Goal: Task Accomplishment & Management: Manage account settings

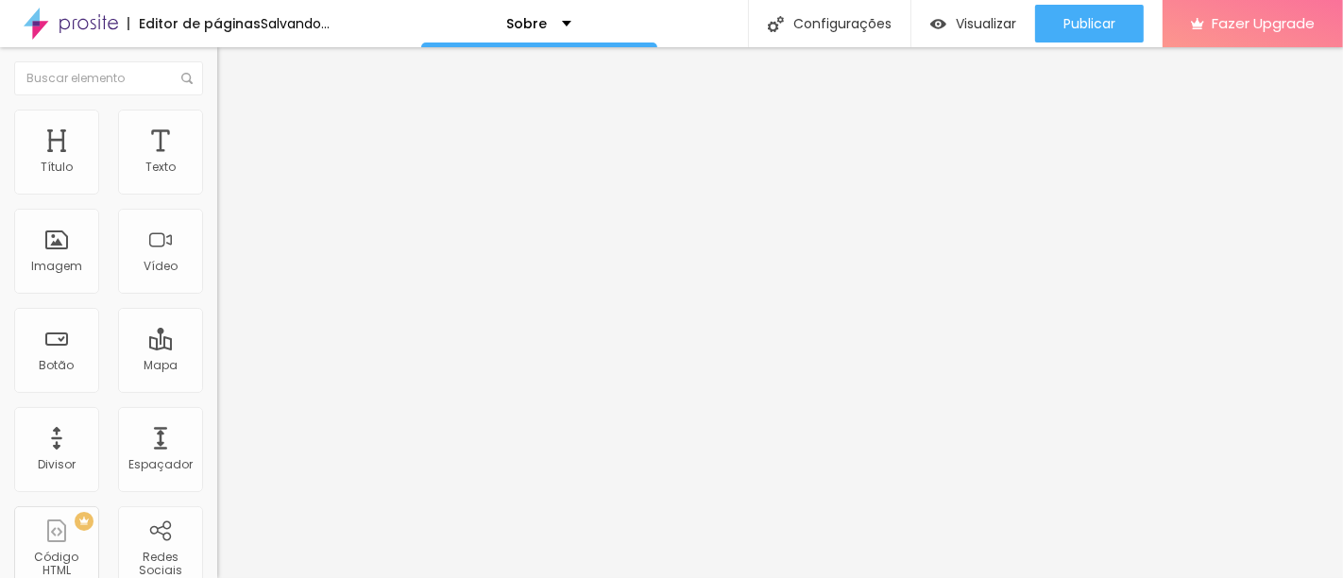
click at [217, 162] on span "Trocar imagem" at bounding box center [268, 154] width 103 height 16
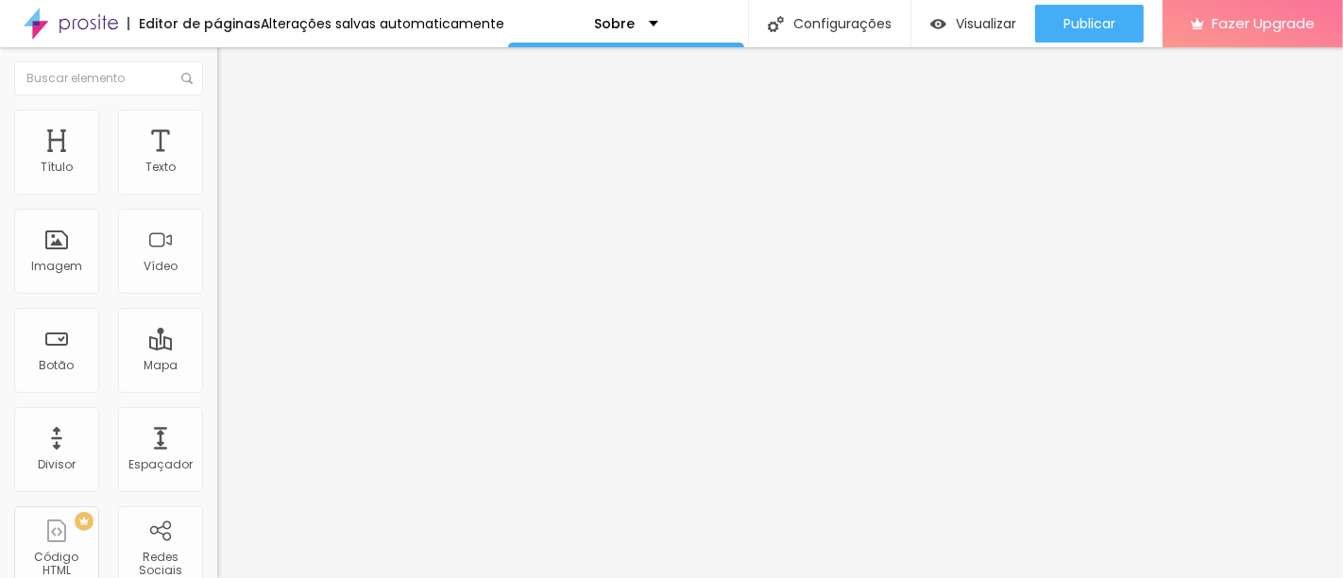
click at [217, 162] on span "Trocar imagem" at bounding box center [268, 154] width 103 height 16
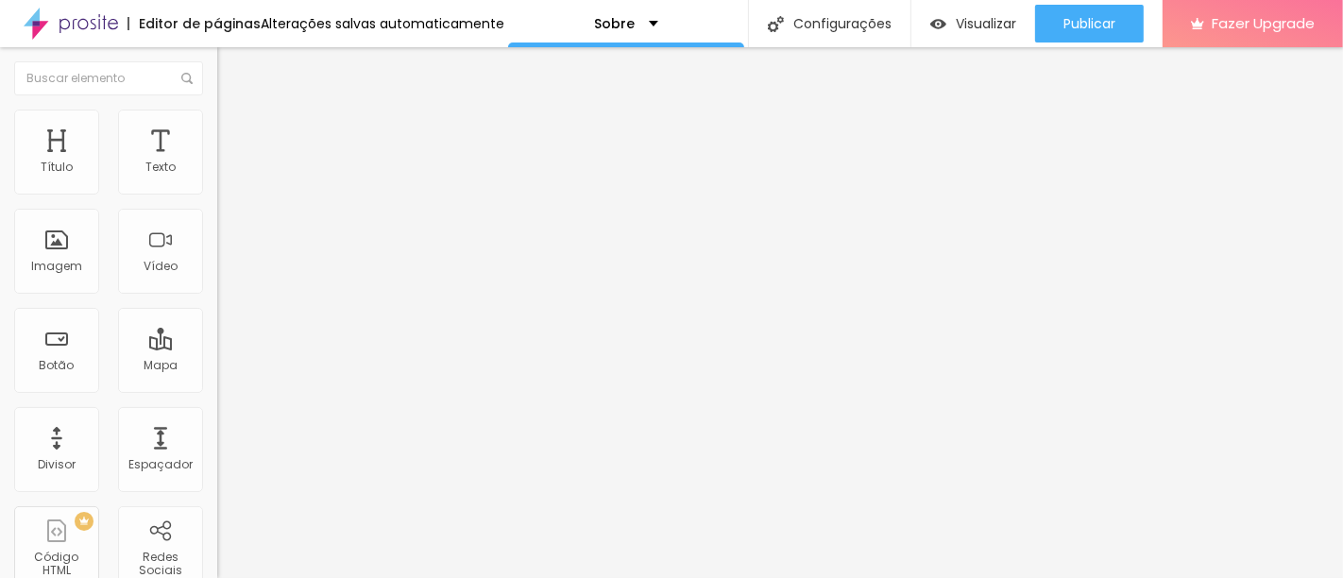
click at [628, 34] on div "Sobre" at bounding box center [626, 23] width 236 height 47
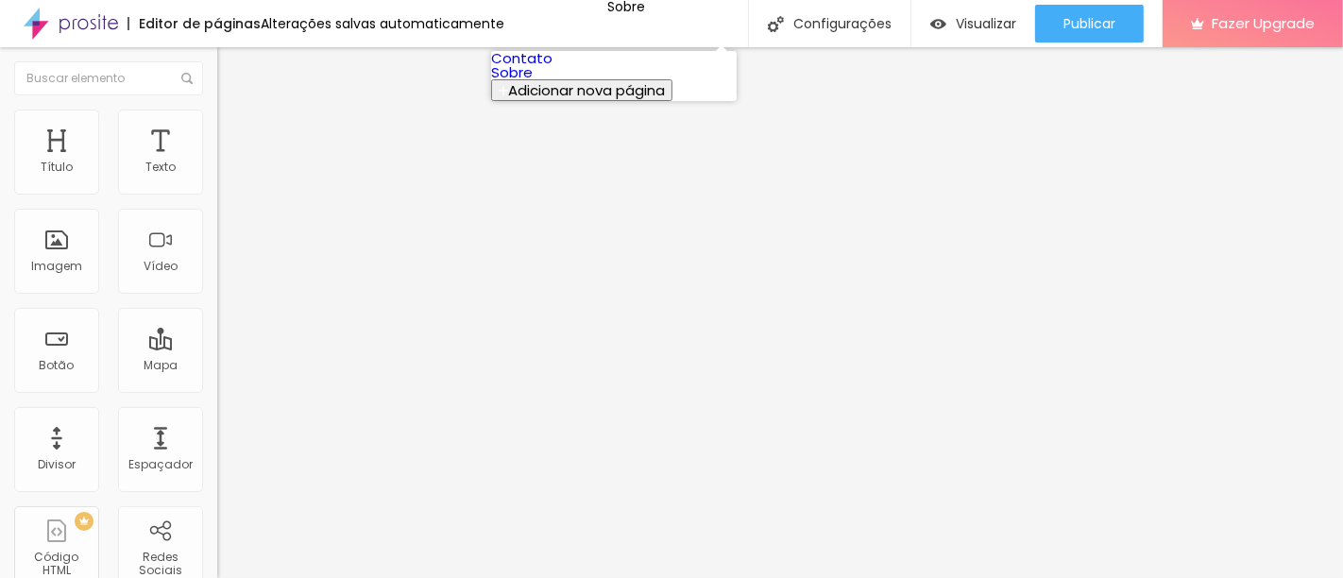
click at [553, 61] on link "Contato" at bounding box center [521, 58] width 61 height 20
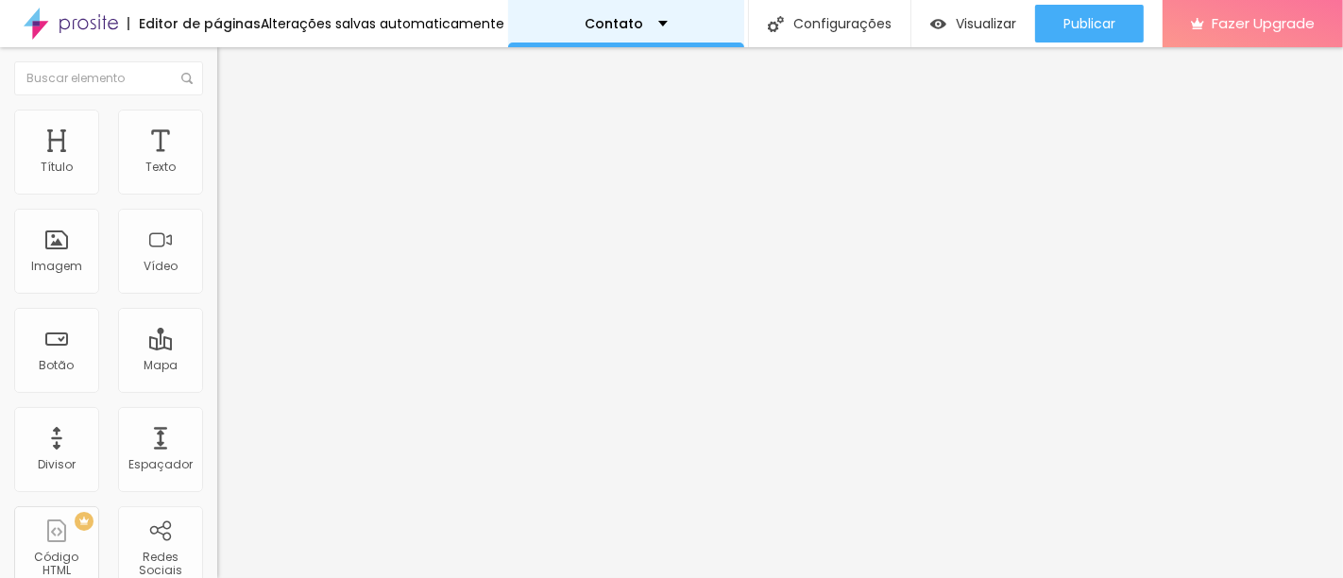
click at [638, 20] on div "Contato" at bounding box center [627, 23] width 82 height 13
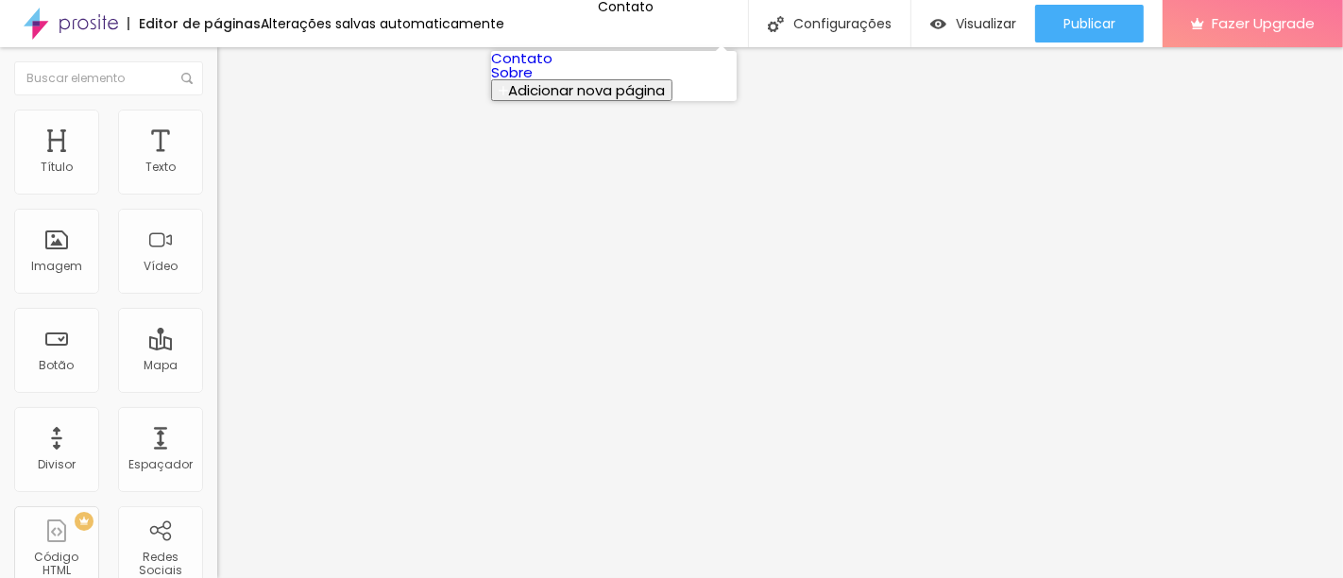
click at [533, 82] on link "Sobre" at bounding box center [512, 72] width 42 height 20
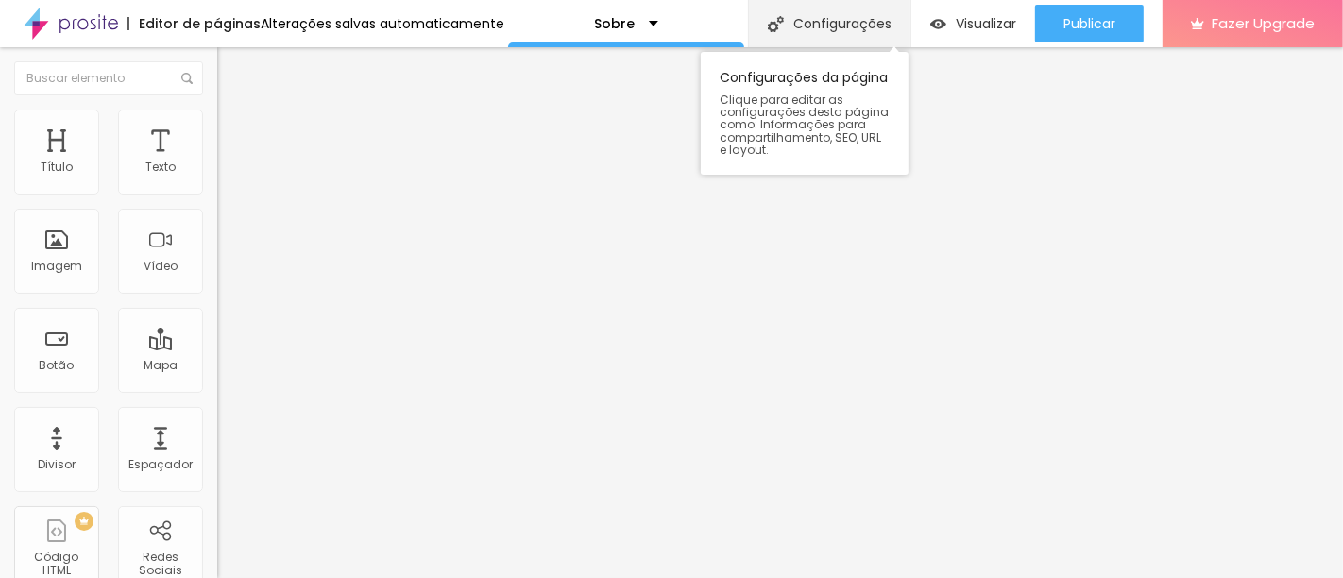
click at [823, 20] on div "Configurações" at bounding box center [829, 23] width 162 height 47
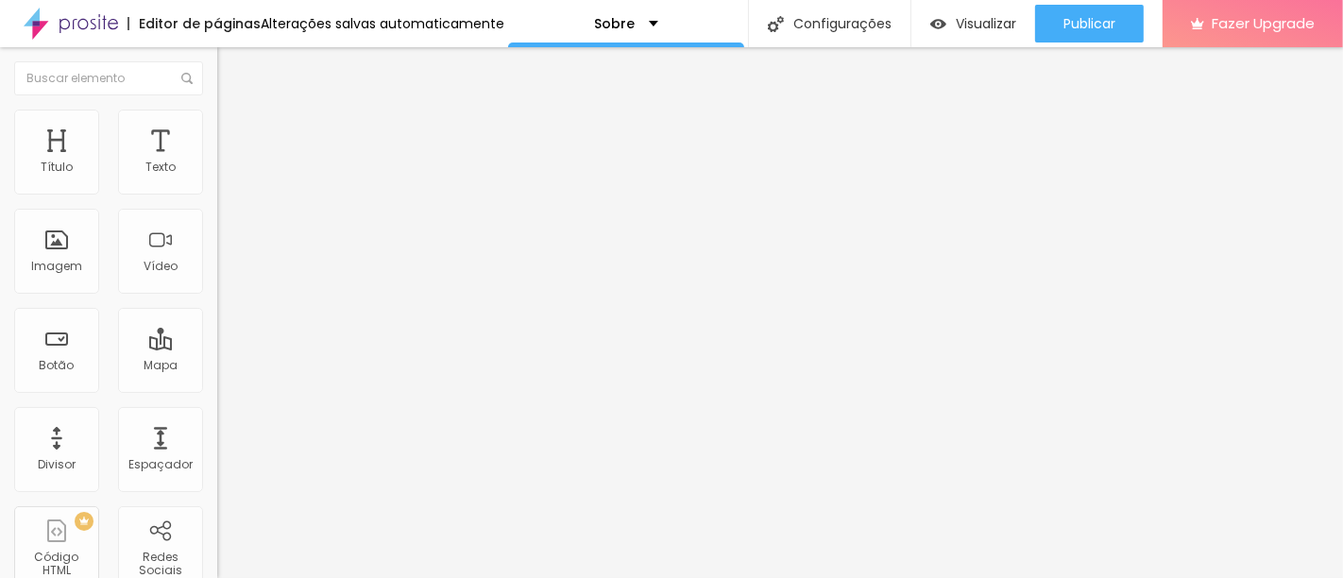
click at [217, 162] on span "Adicionar imagem" at bounding box center [278, 154] width 122 height 16
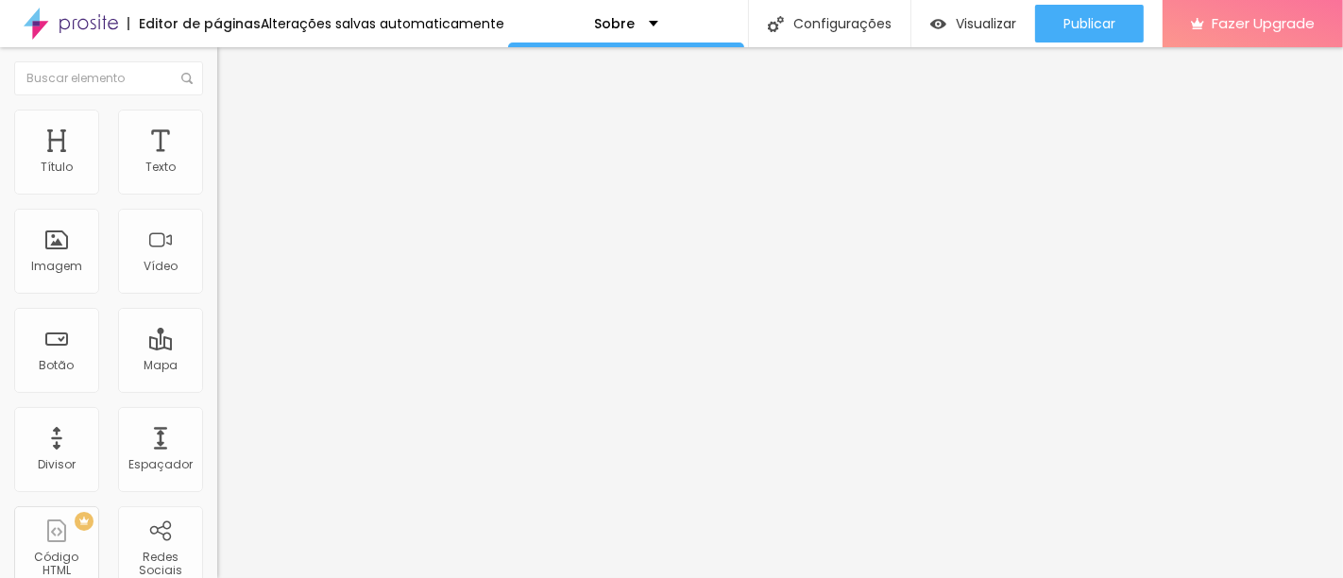
click at [217, 58] on button "Editar Imagem" at bounding box center [325, 68] width 217 height 43
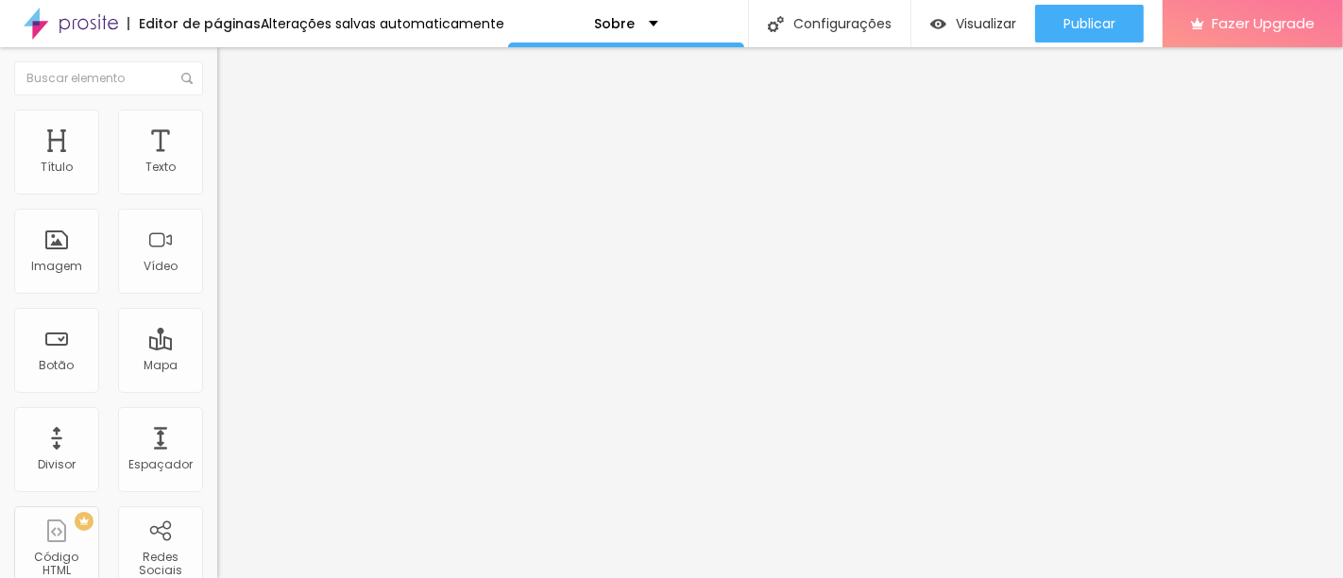
click at [217, 239] on img at bounding box center [223, 232] width 13 height 13
click at [217, 346] on div "Proporção Original Cinema 16:9 Padrão 4:3 Quadrado 1:1 Original" at bounding box center [325, 308] width 217 height 75
click at [217, 417] on div "Trocar imagem Descrição da imagem (Alt) Alinhamento Proporção Original Cinema 1…" at bounding box center [325, 289] width 217 height 284
click at [217, 296] on span "Original" at bounding box center [239, 288] width 45 height 16
click at [217, 307] on span "Cinema" at bounding box center [240, 299] width 47 height 16
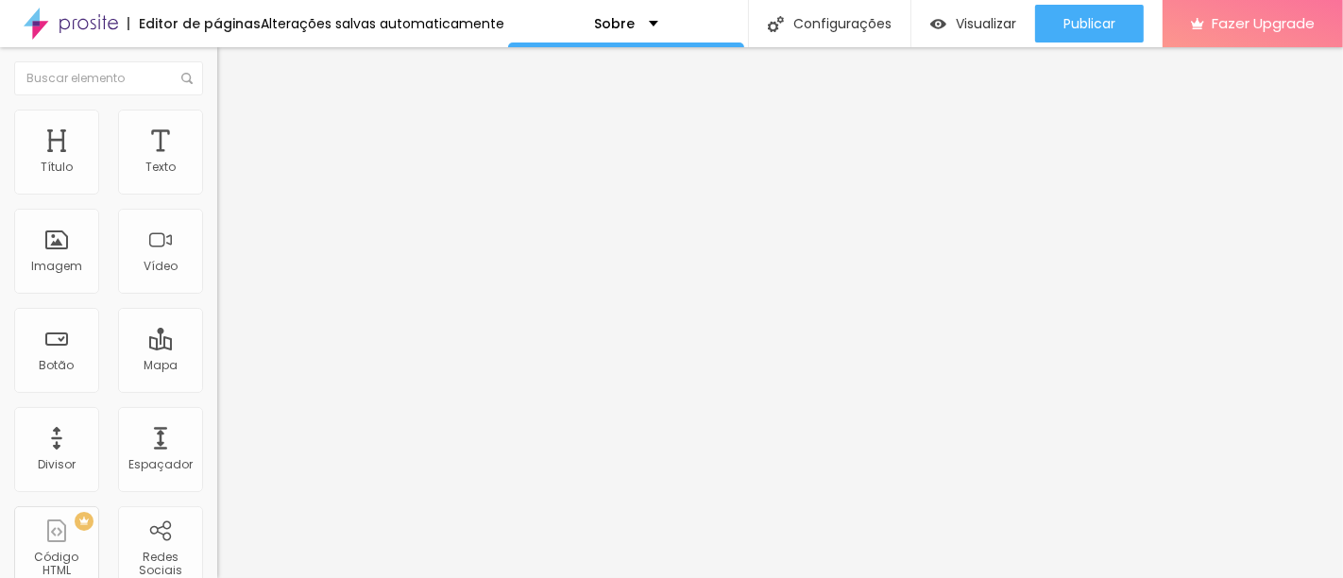
click at [217, 296] on span "16:9 Cinema" at bounding box center [253, 288] width 72 height 16
click at [217, 109] on img at bounding box center [225, 117] width 17 height 17
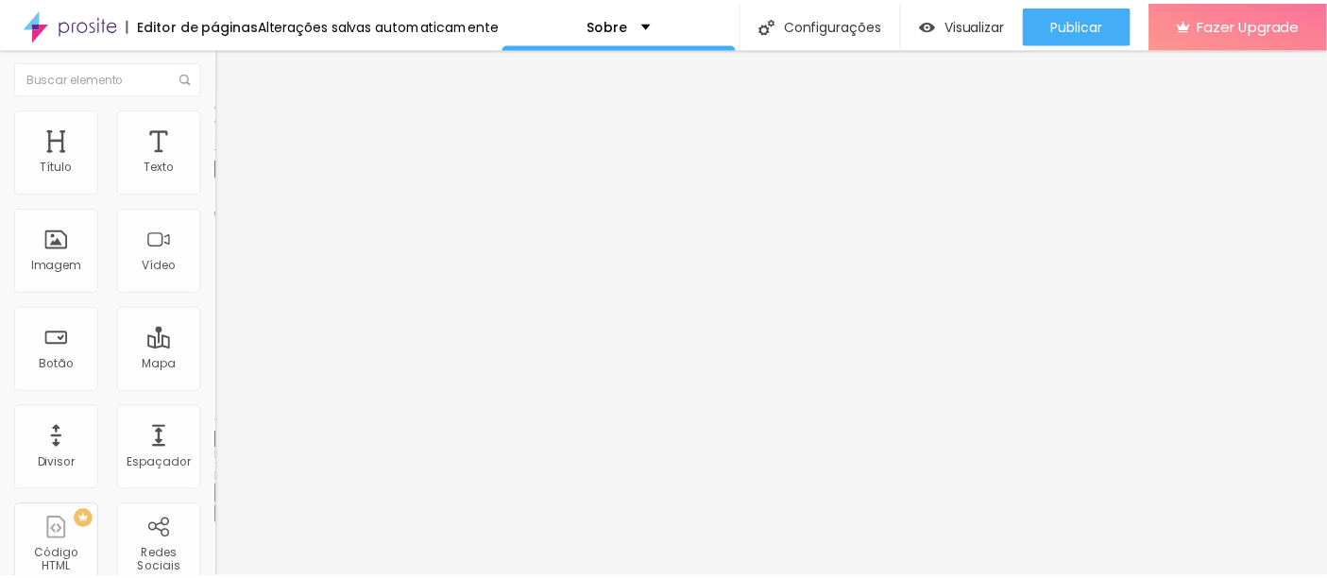
scroll to position [0, 0]
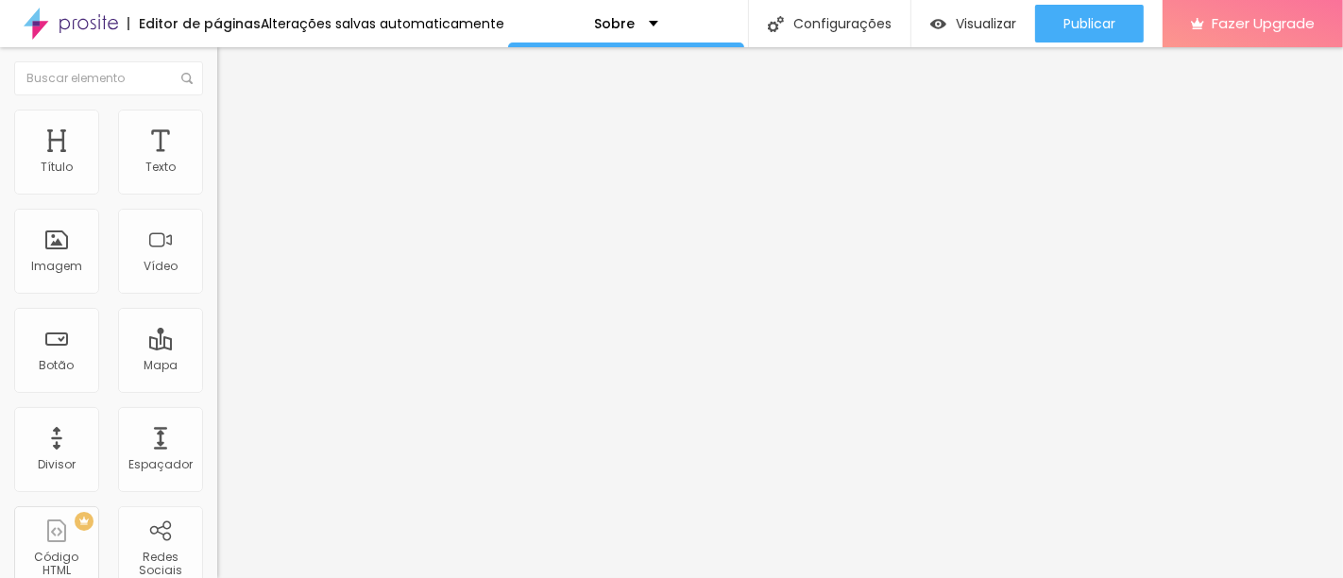
click at [217, 108] on img at bounding box center [225, 99] width 17 height 17
click at [217, 296] on span "16:9 Cinema" at bounding box center [253, 288] width 72 height 16
click at [260, 325] on span "4:3" at bounding box center [268, 317] width 17 height 16
click at [231, 72] on img "button" at bounding box center [238, 68] width 15 height 15
click at [217, 187] on img at bounding box center [223, 180] width 13 height 13
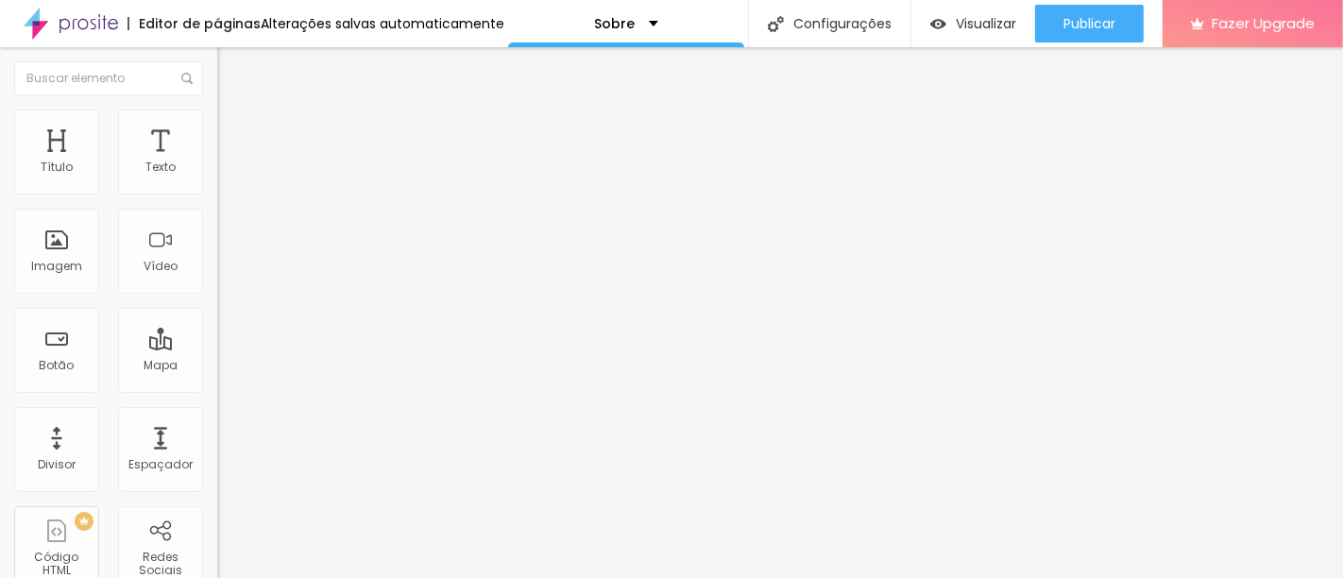
click at [231, 76] on img "button" at bounding box center [238, 68] width 15 height 15
click at [217, 123] on li "Estilo" at bounding box center [325, 119] width 217 height 19
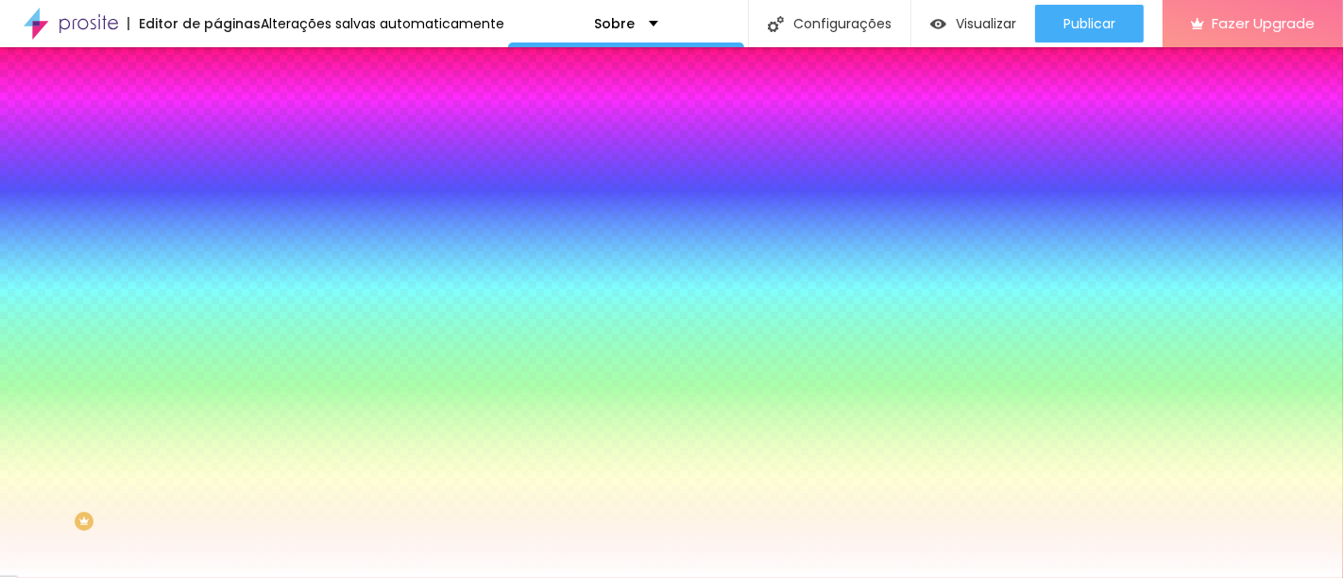
click at [217, 325] on div "Editar Coluna Conteúdo Estilo Avançado Cor de fundo Voltar ao padrão #FFFFFF So…" at bounding box center [325, 312] width 217 height 531
click at [231, 73] on img "button" at bounding box center [238, 68] width 15 height 15
click at [231, 69] on img "button" at bounding box center [238, 68] width 15 height 15
click at [232, 247] on icon "button" at bounding box center [234, 249] width 4 height 4
click at [196, 577] on div at bounding box center [671, 578] width 1343 height 0
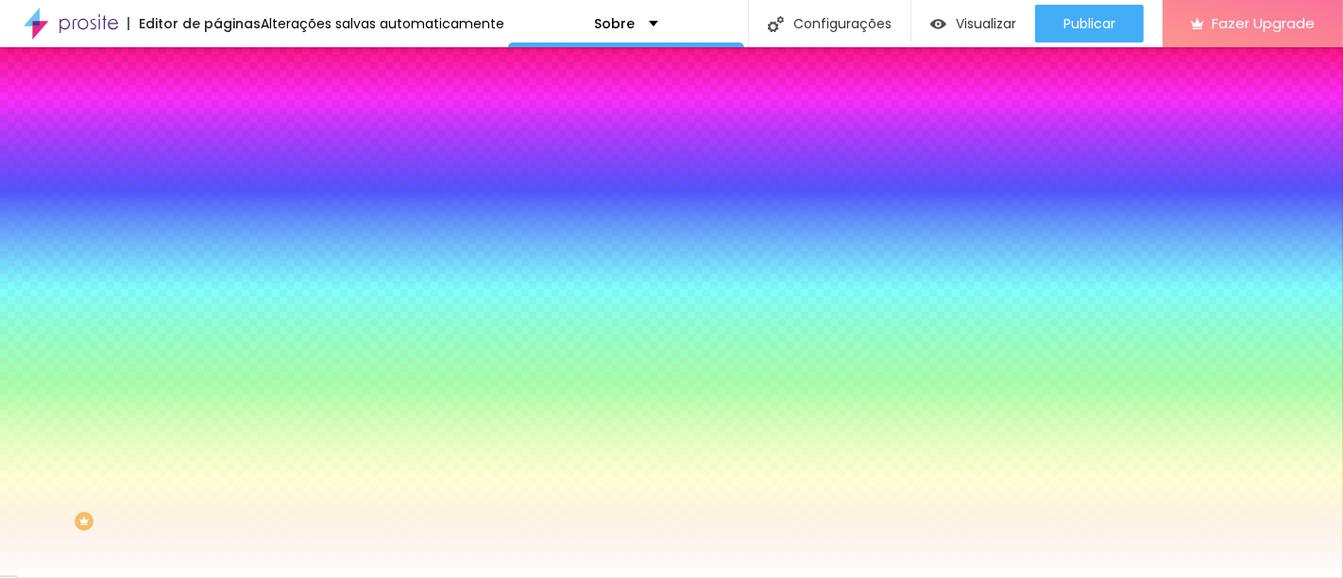
click at [225, 298] on icon "button" at bounding box center [230, 303] width 11 height 11
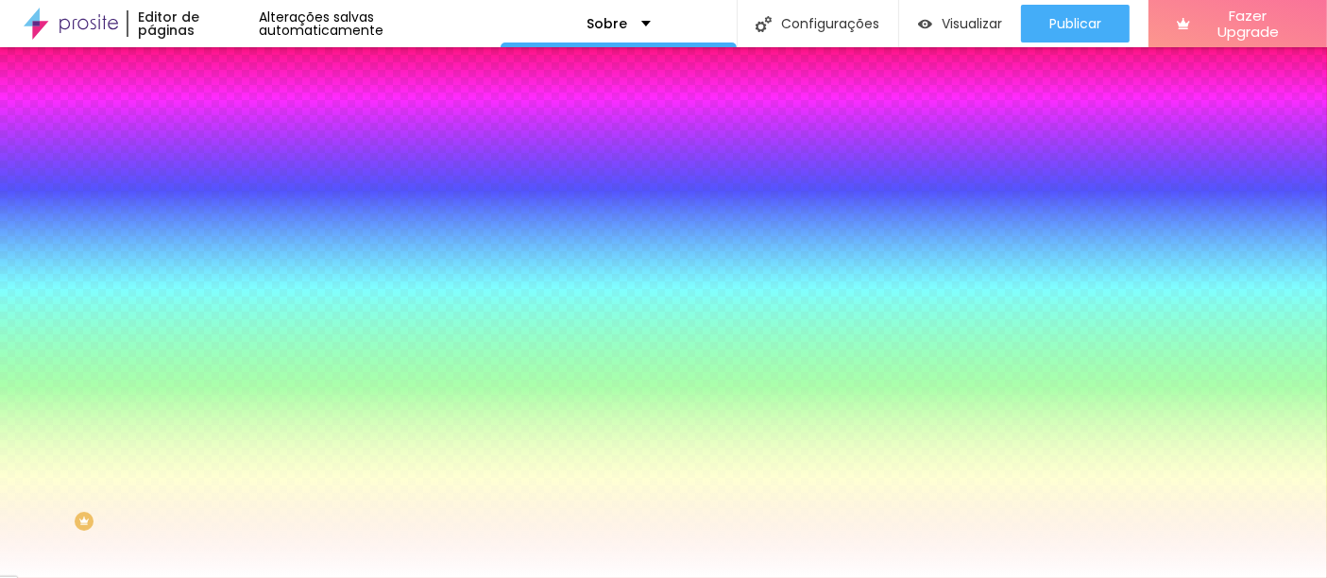
type input "1"
type input "6"
type input "10"
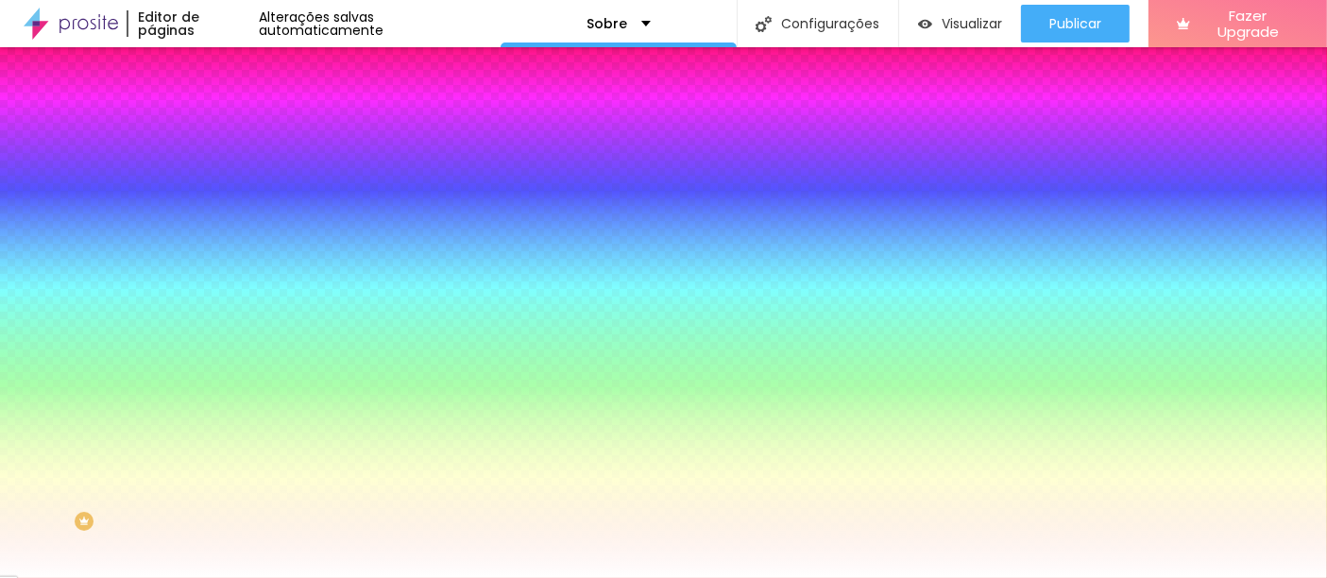
type input "10"
type input "13"
type input "14"
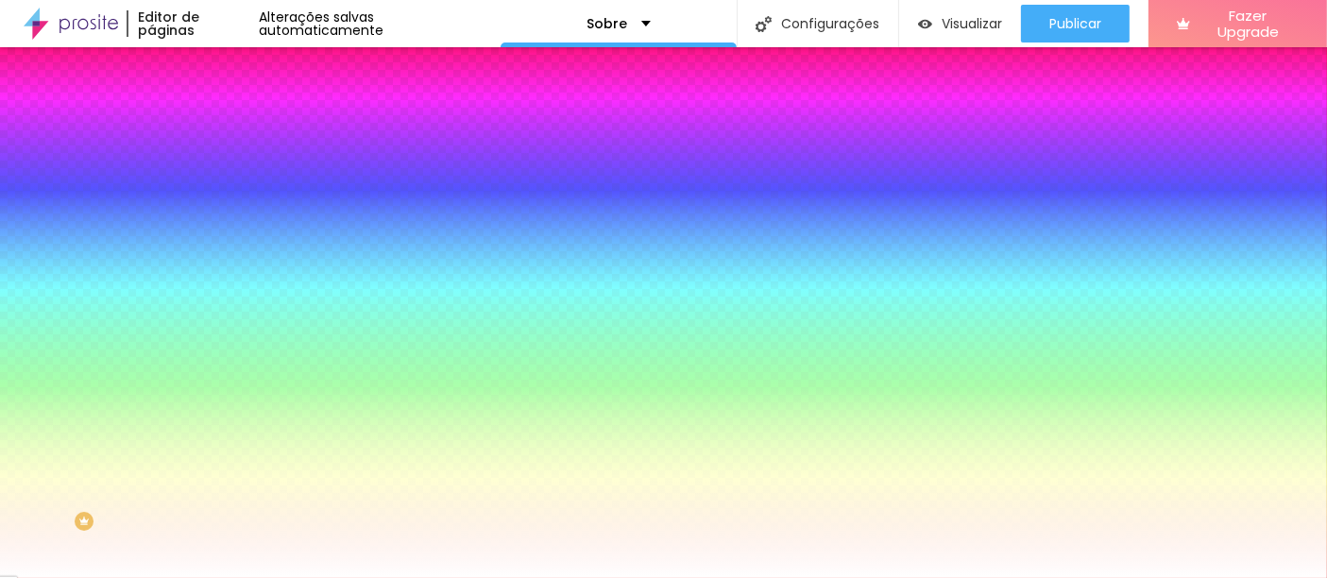
type input "15"
type input "16"
type input "18"
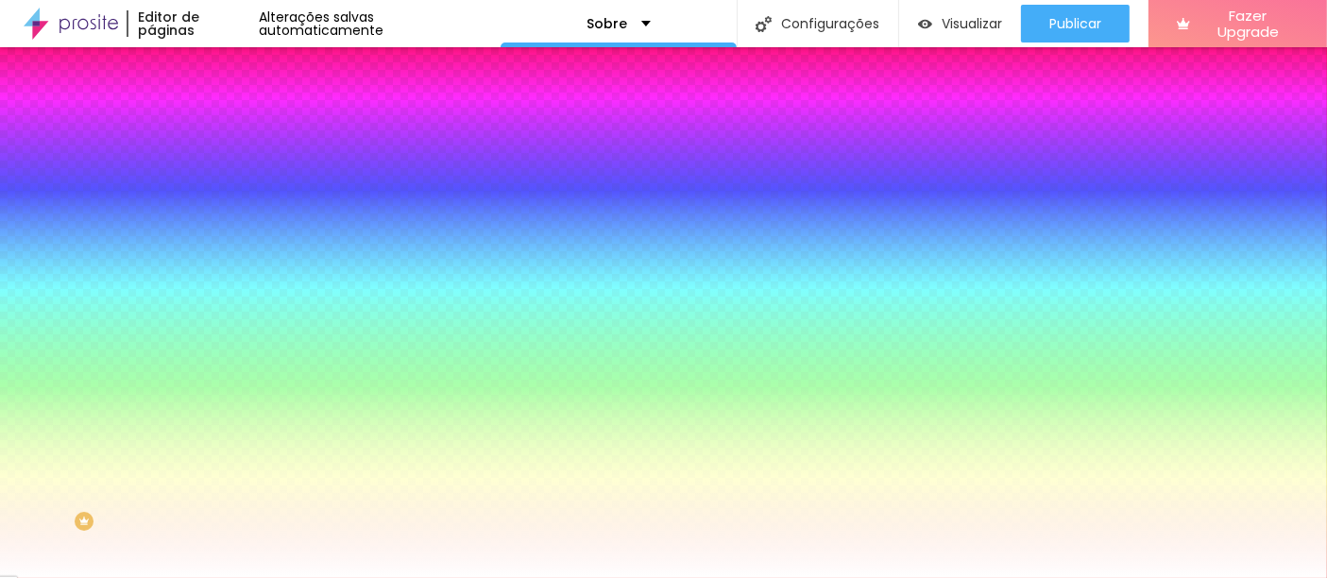
type input "18"
type input "21"
type input "22"
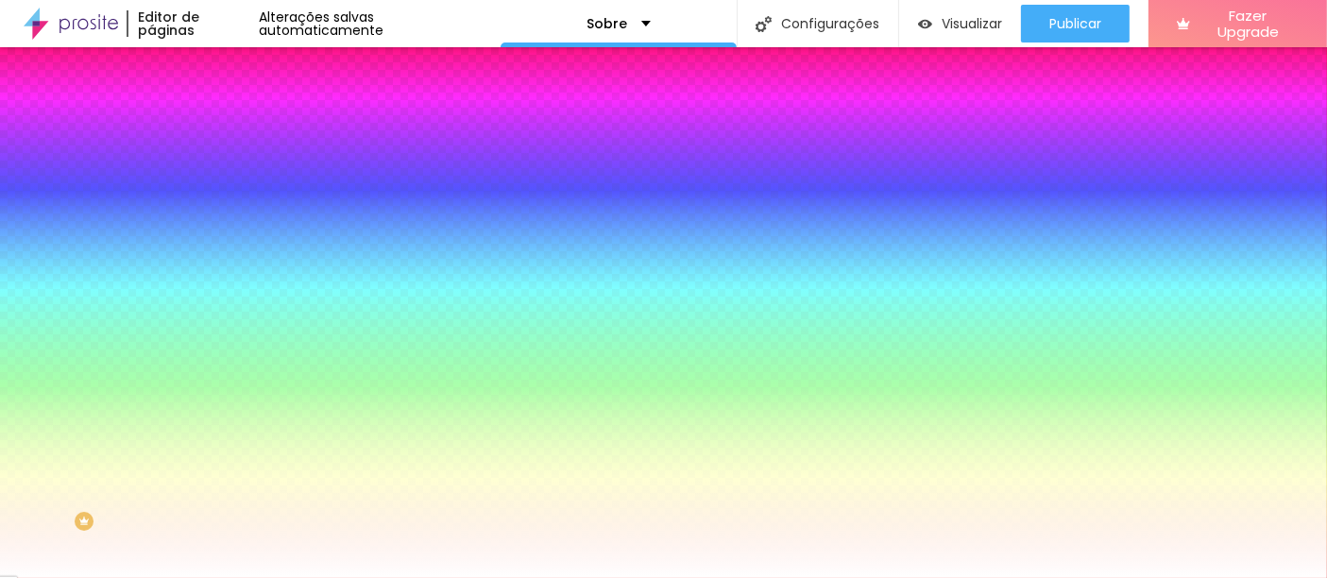
type input "23"
type input "24"
drag, startPoint x: 202, startPoint y: 343, endPoint x: 306, endPoint y: 352, distance: 104.3
type input "24"
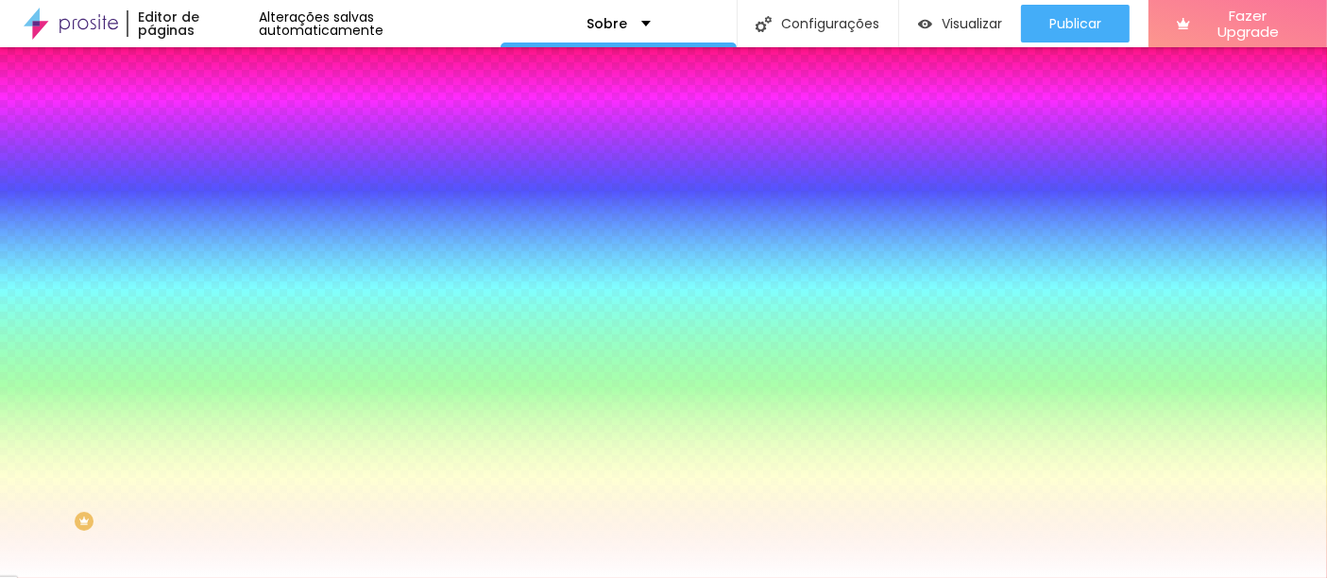
drag, startPoint x: 207, startPoint y: 399, endPoint x: 220, endPoint y: 399, distance: 13.2
drag, startPoint x: 204, startPoint y: 398, endPoint x: 181, endPoint y: 398, distance: 22.7
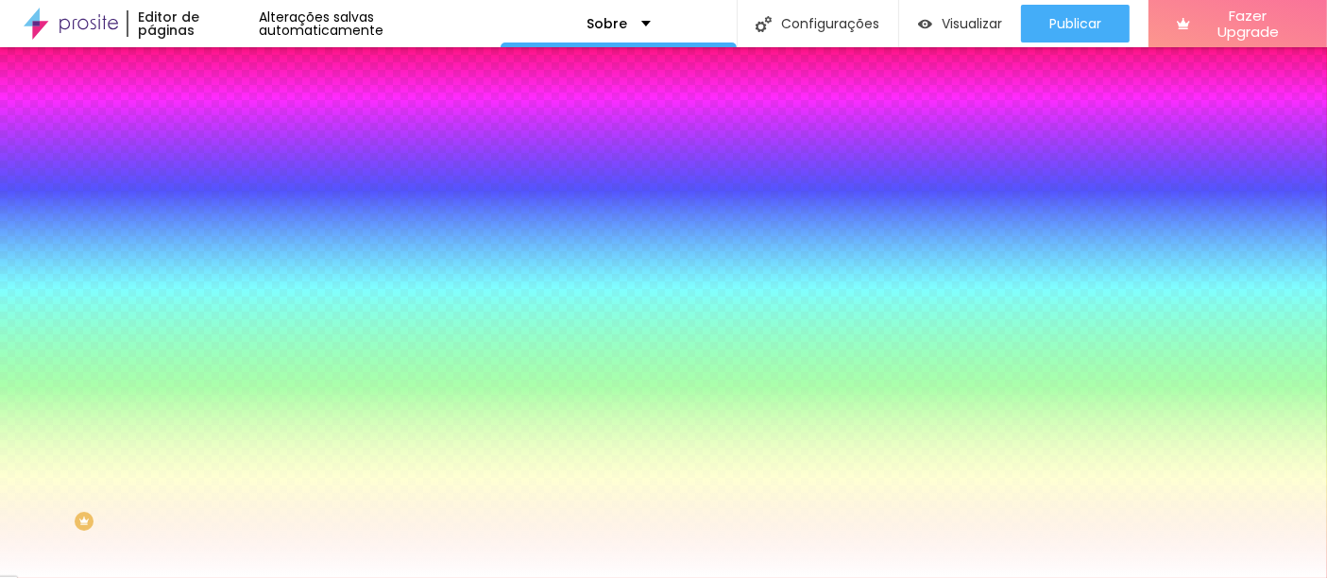
type input "23"
type input "8"
type input "0"
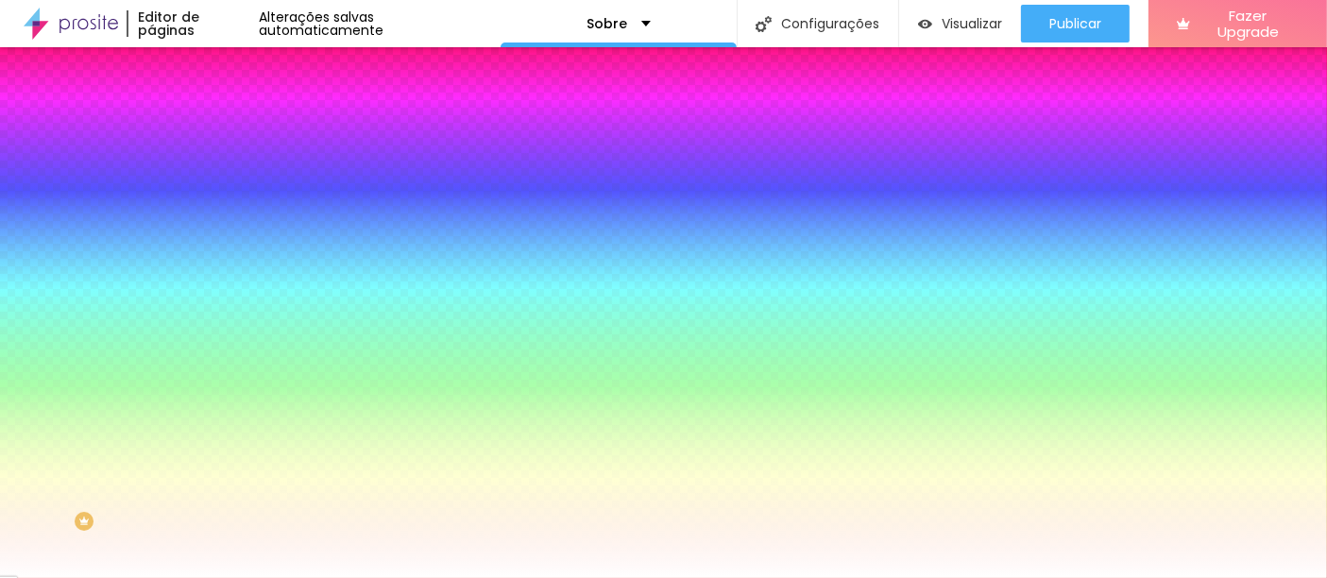
drag, startPoint x: 306, startPoint y: 349, endPoint x: 143, endPoint y: 360, distance: 163.7
type input "0"
type input "1"
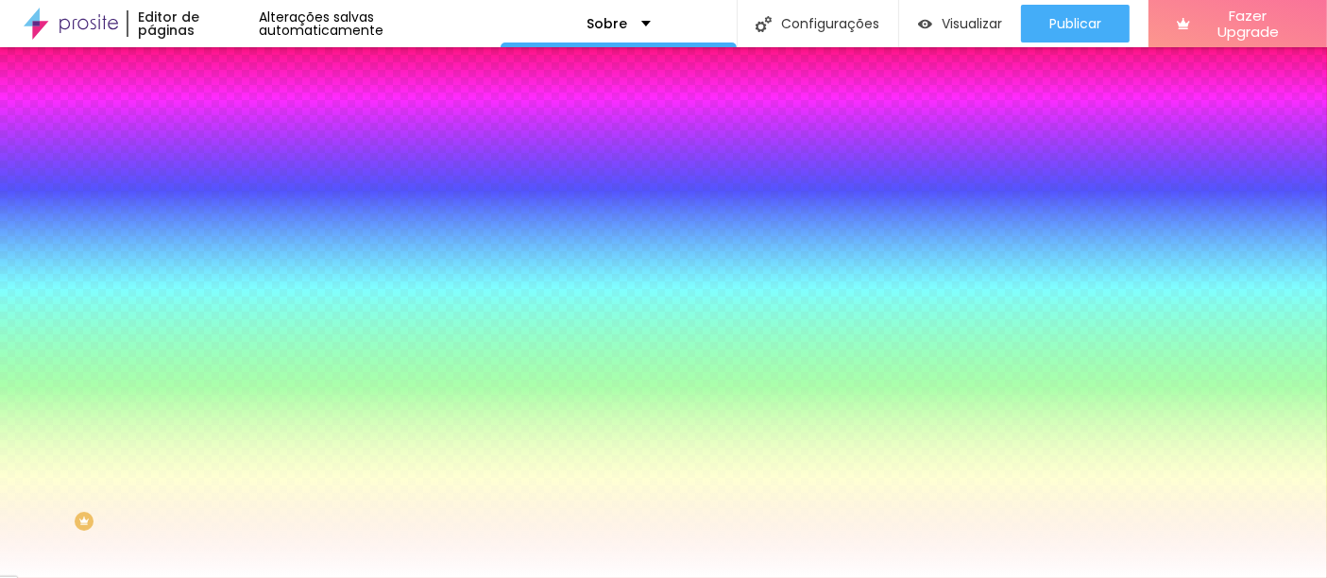
type input "2"
type input "3"
type input "4"
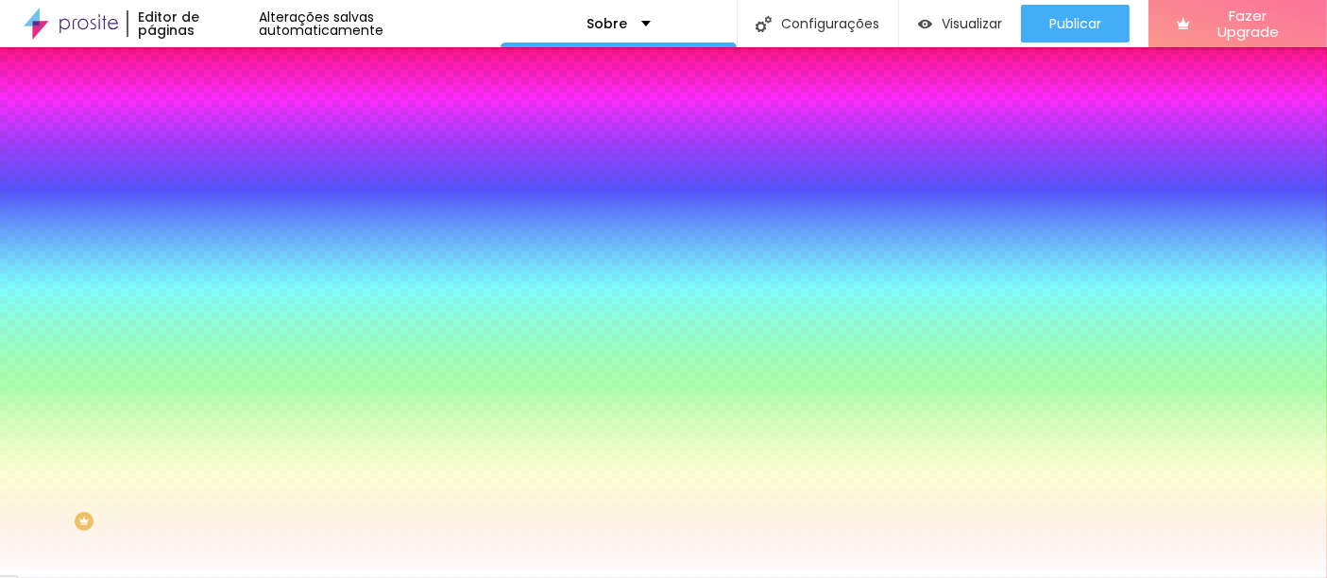
type input "4"
type input "5"
type input "6"
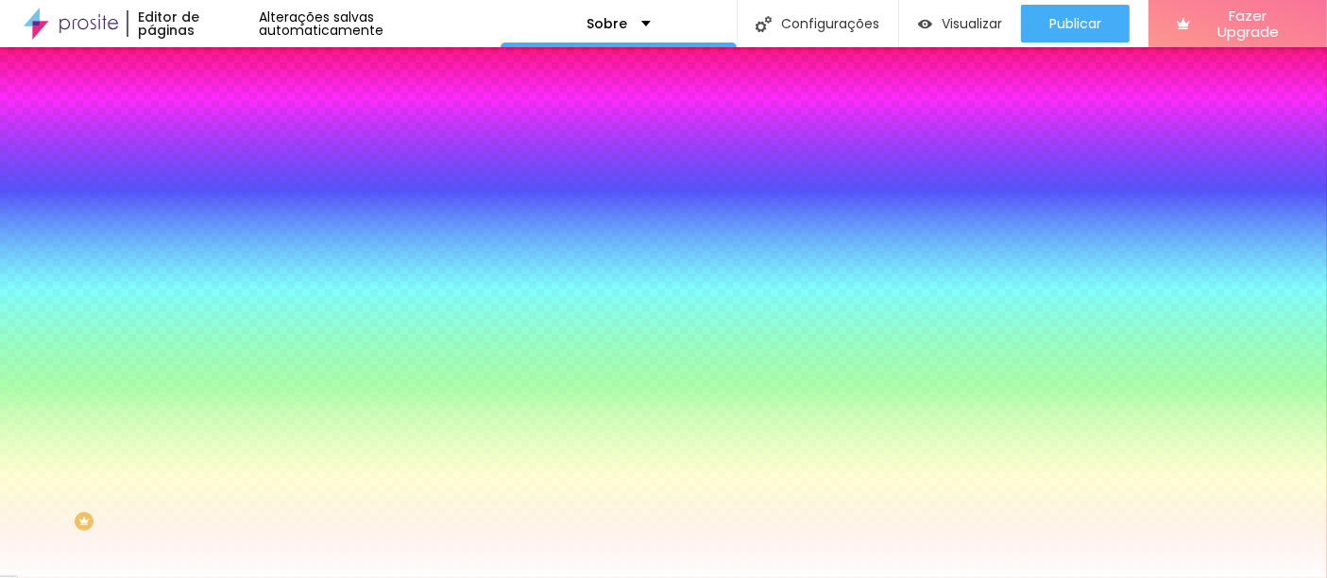
type input "7"
type input "8"
type input "9"
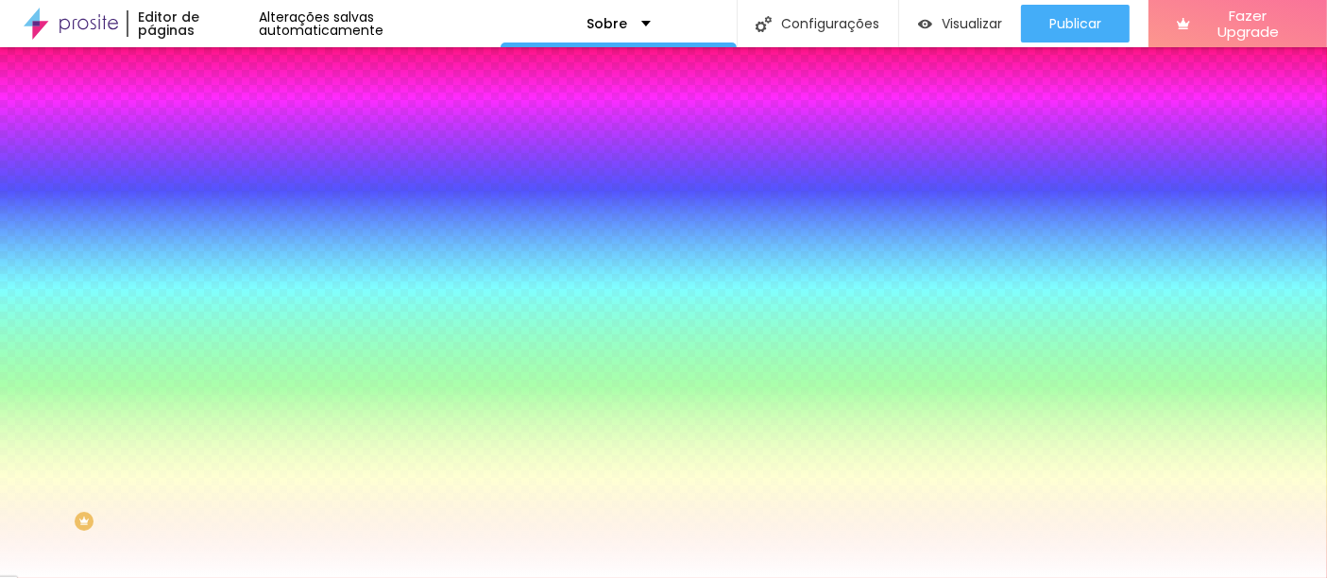
type input "9"
type input "10"
drag, startPoint x: 209, startPoint y: 342, endPoint x: 249, endPoint y: 339, distance: 40.7
type input "10"
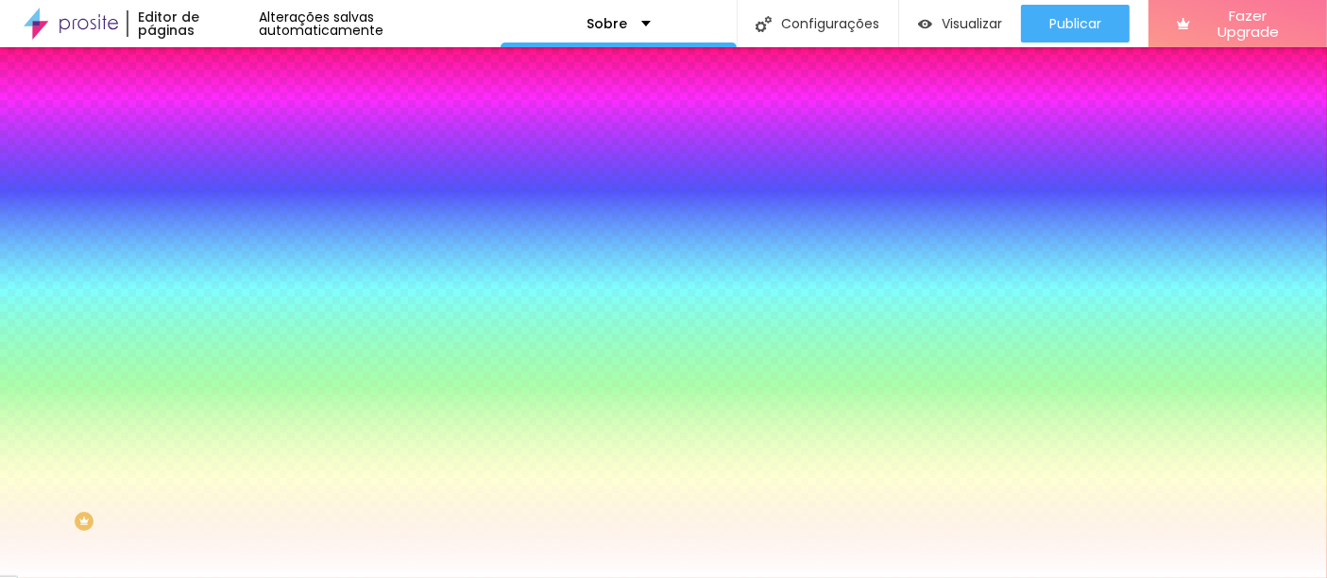
type input "1"
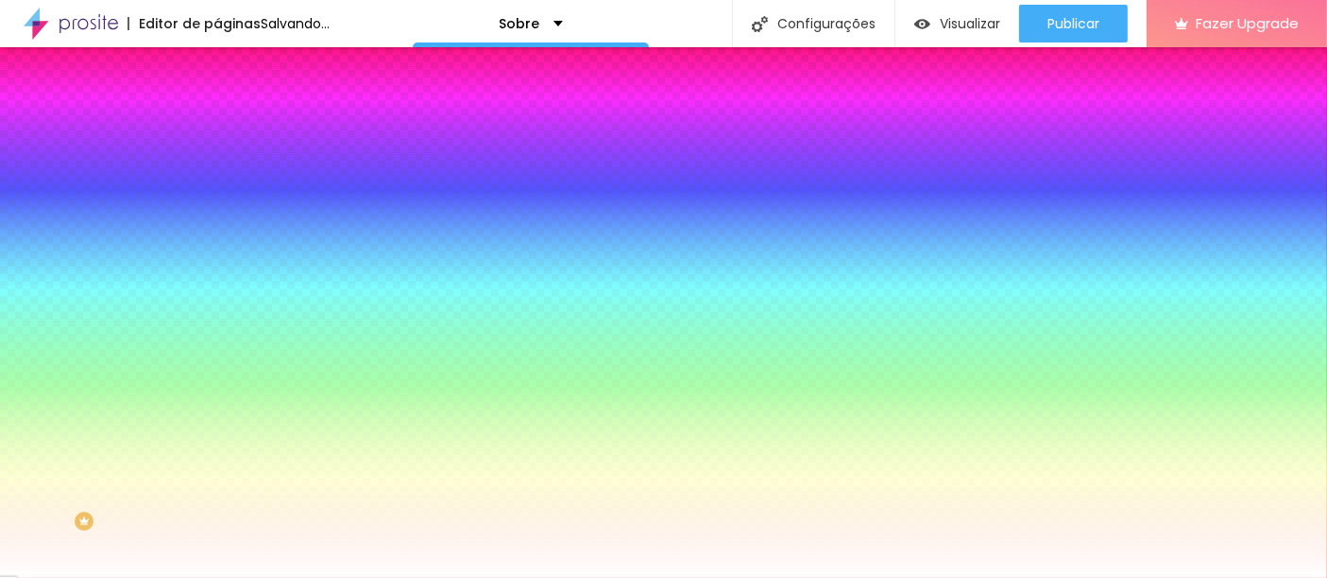
type input "2"
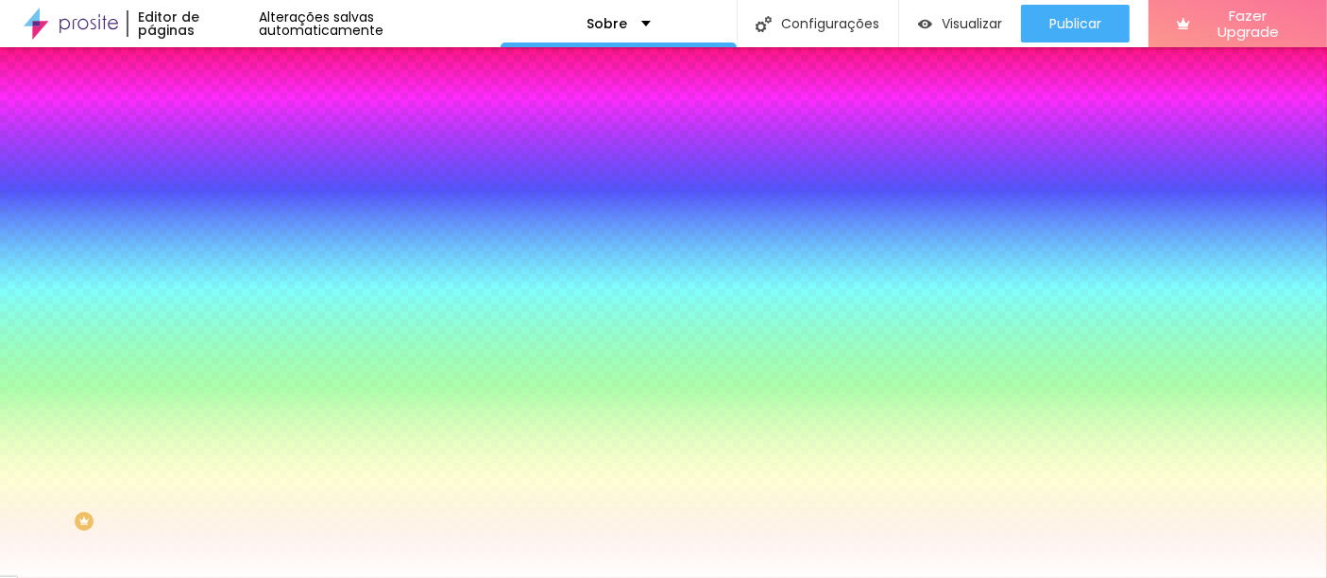
type input "1"
drag, startPoint x: 211, startPoint y: 399, endPoint x: 231, endPoint y: 406, distance: 22.1
type input "1"
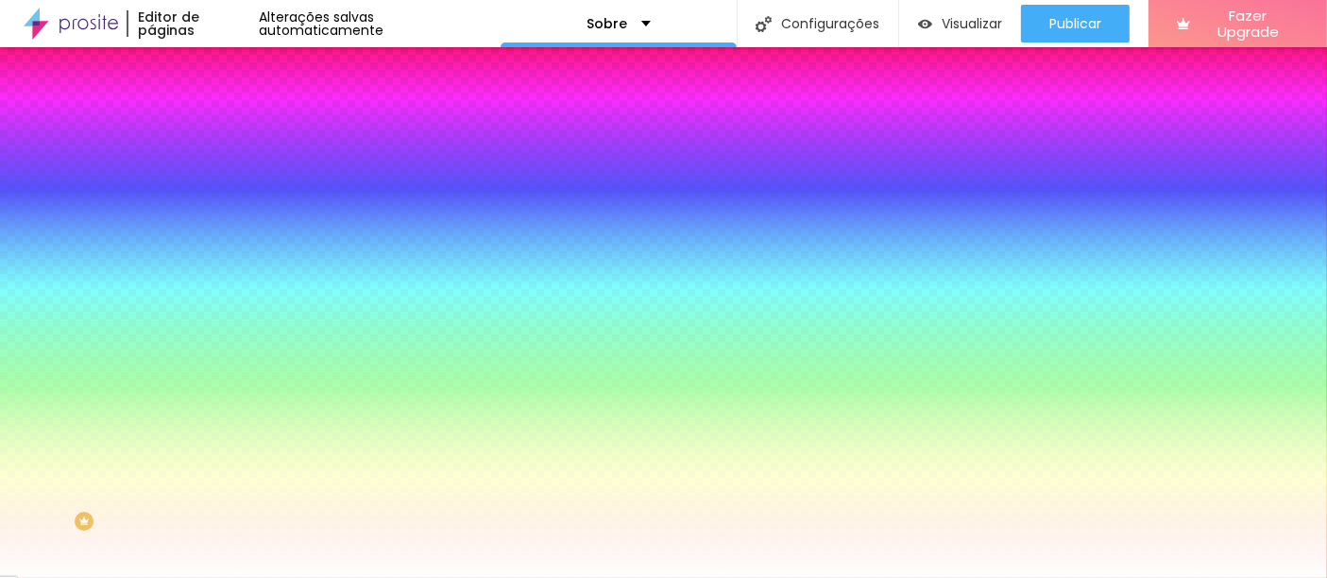
click at [352, 577] on div at bounding box center [663, 578] width 1327 height 0
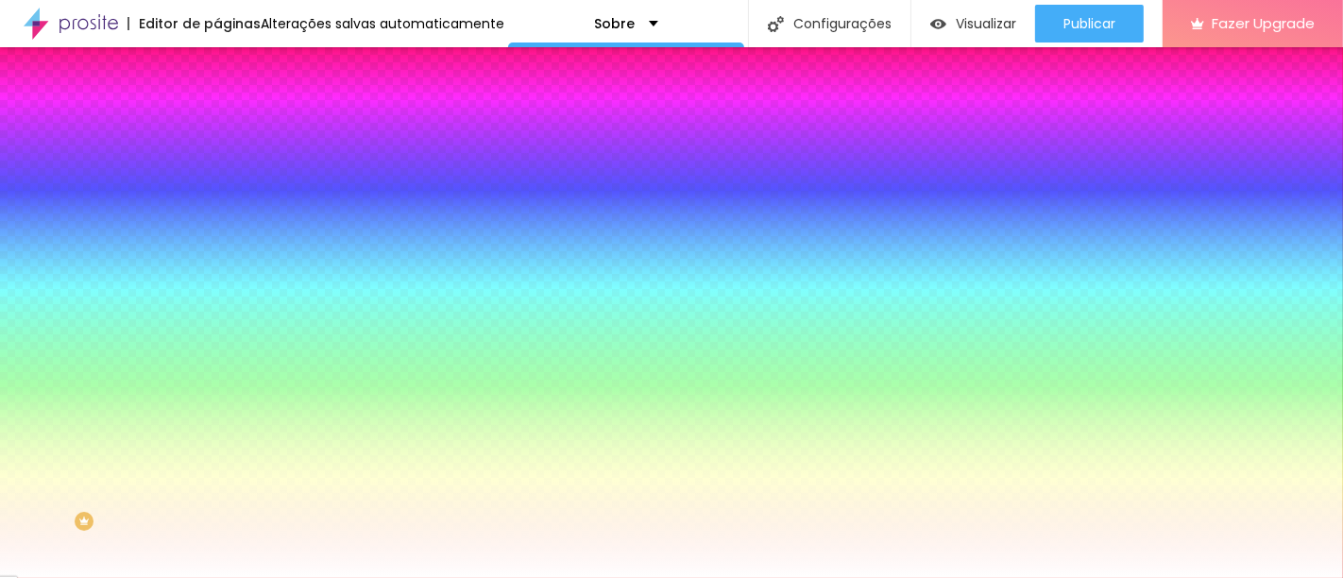
click at [352, 17] on div "Alterações salvas automaticamente" at bounding box center [383, 23] width 244 height 13
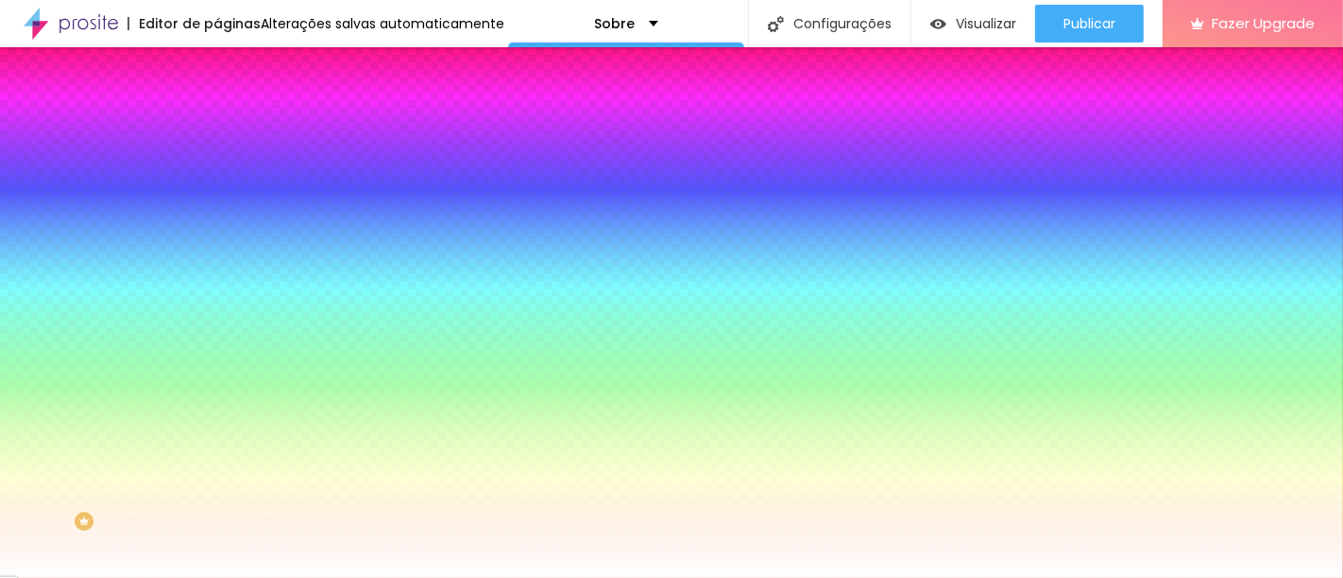
click at [217, 196] on input "#FFFFFF" at bounding box center [330, 189] width 227 height 19
click at [217, 180] on div at bounding box center [325, 180] width 217 height 0
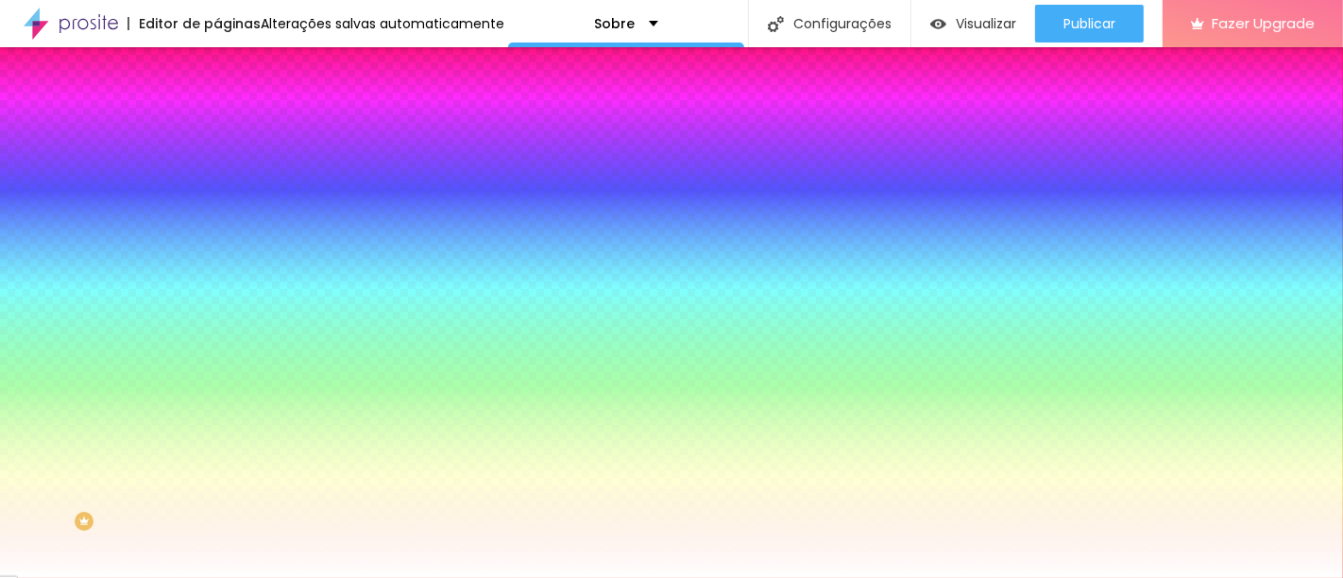
click at [217, 180] on div at bounding box center [325, 180] width 217 height 0
click at [172, 292] on div at bounding box center [671, 289] width 1343 height 578
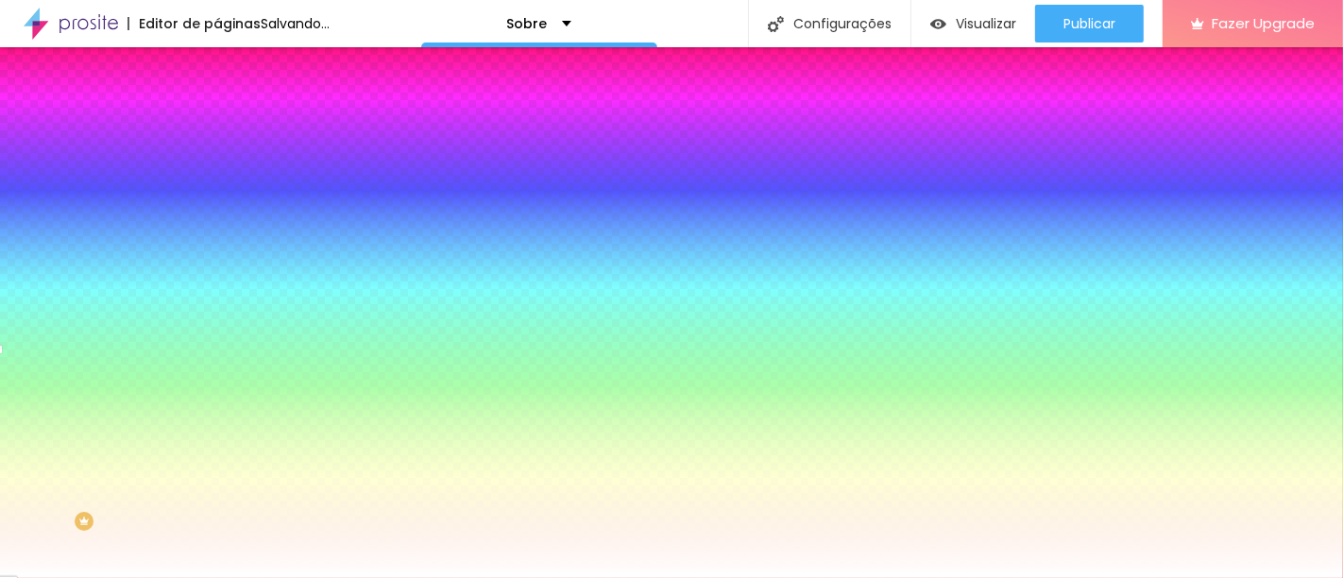
click at [164, 298] on div at bounding box center [671, 289] width 1343 height 578
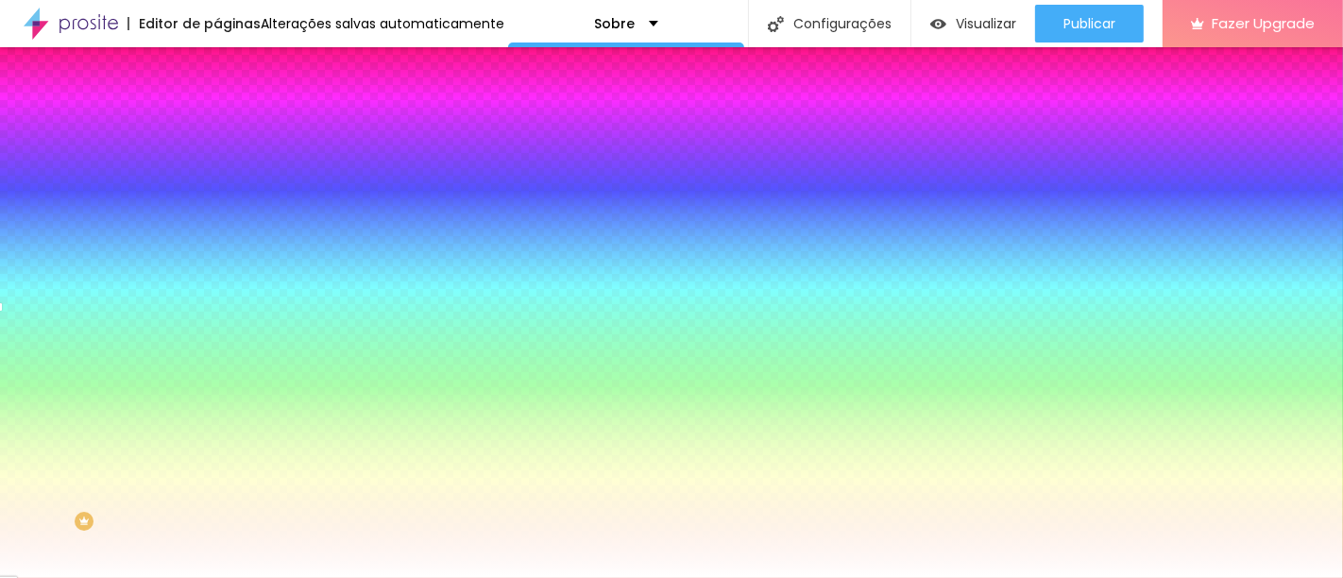
click at [164, 287] on div at bounding box center [671, 289] width 1343 height 578
click at [4, 298] on div at bounding box center [2, 302] width 4 height 9
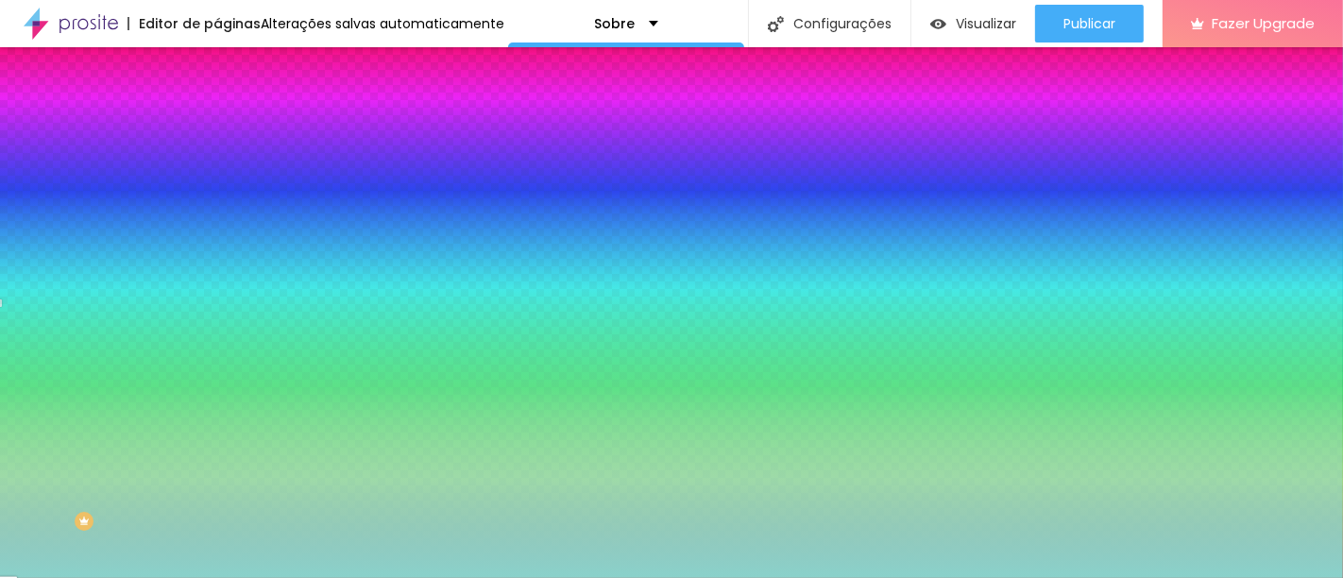
click at [72, 238] on div at bounding box center [671, 289] width 1343 height 578
click at [46, 222] on div at bounding box center [671, 289] width 1343 height 578
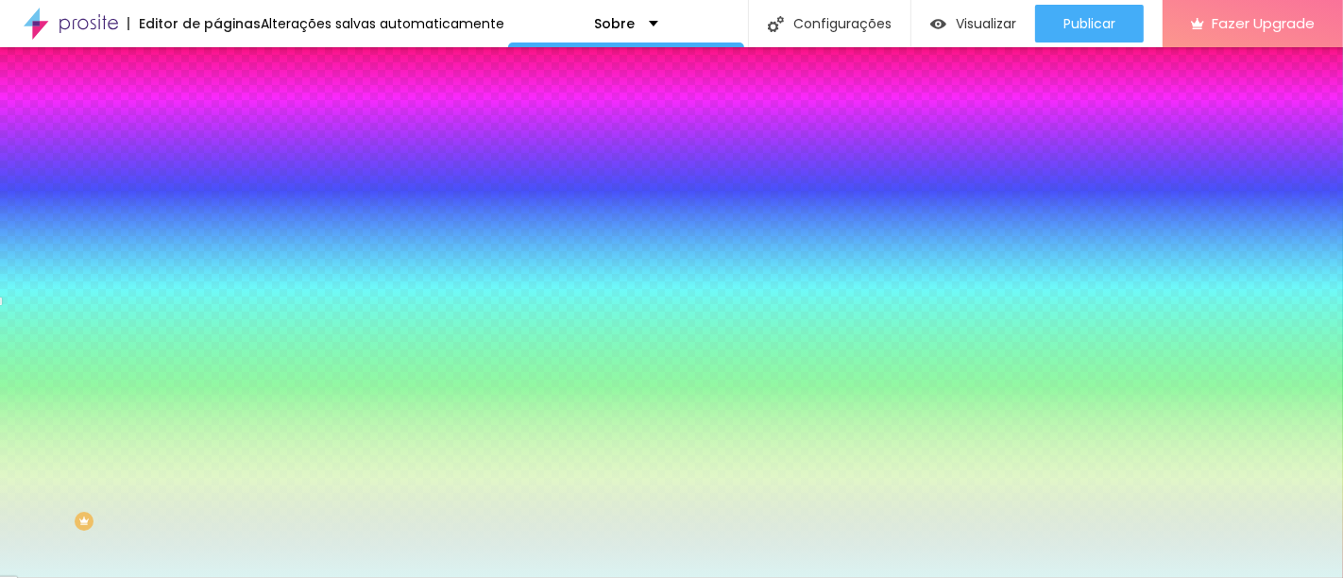
click at [42, 219] on div at bounding box center [671, 289] width 1343 height 578
click at [33, 217] on div at bounding box center [671, 289] width 1343 height 578
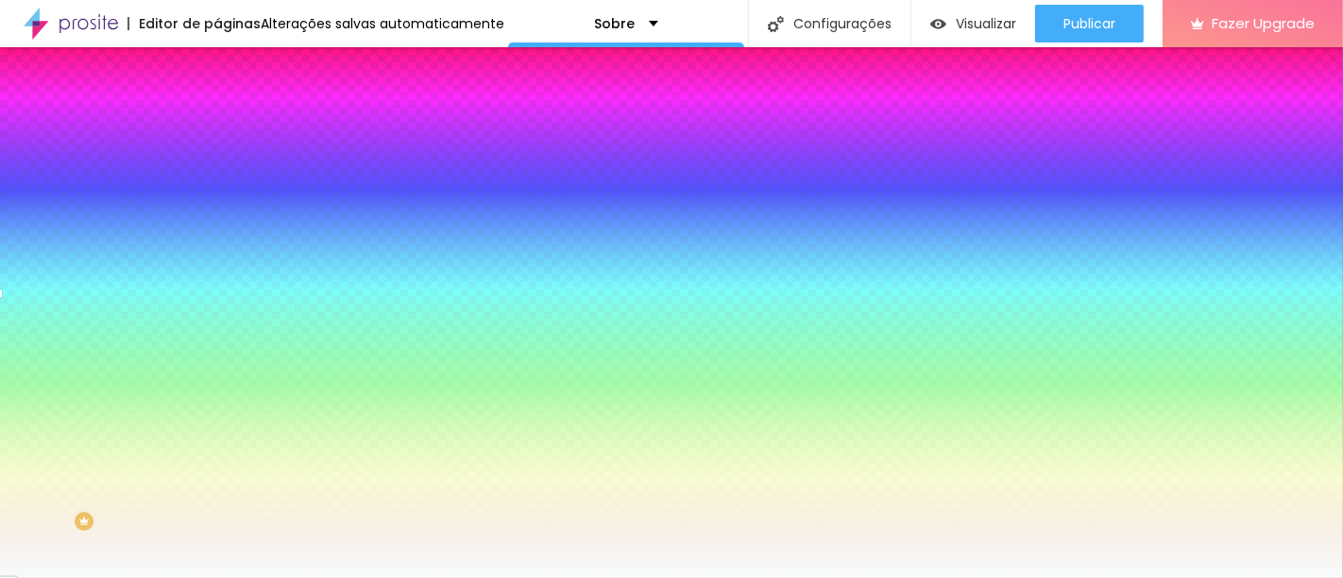
click at [24, 9] on div at bounding box center [22, 7] width 4 height 4
click at [171, 224] on div at bounding box center [671, 289] width 1343 height 578
click at [29, 227] on div at bounding box center [671, 289] width 1343 height 578
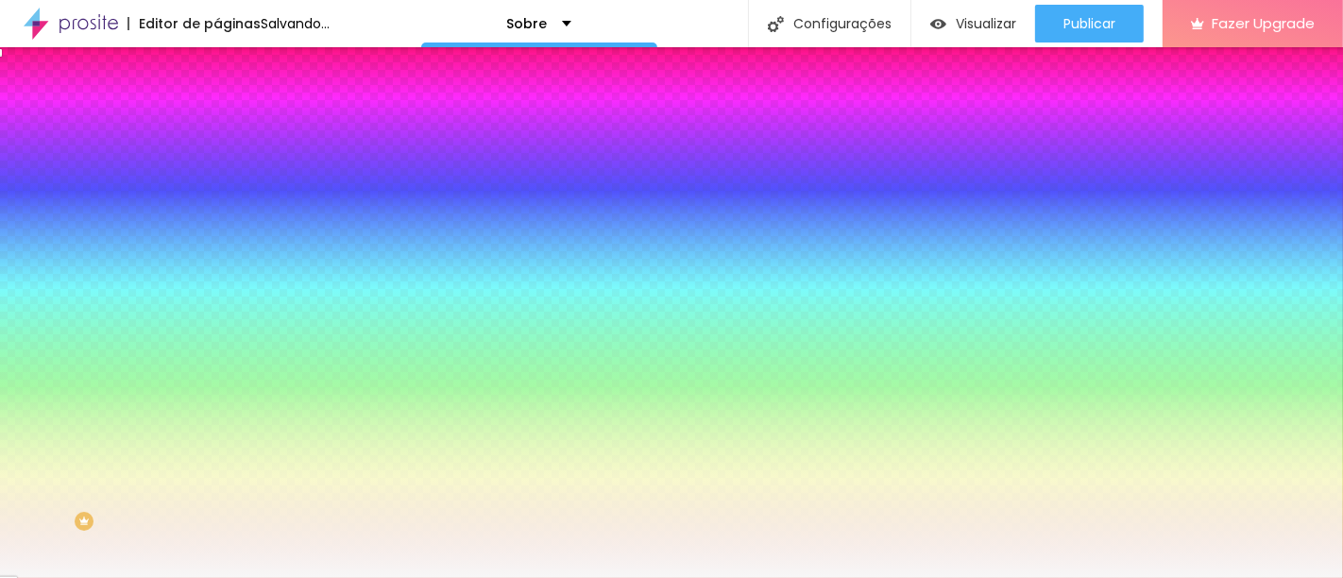
click at [29, 217] on div at bounding box center [671, 289] width 1343 height 578
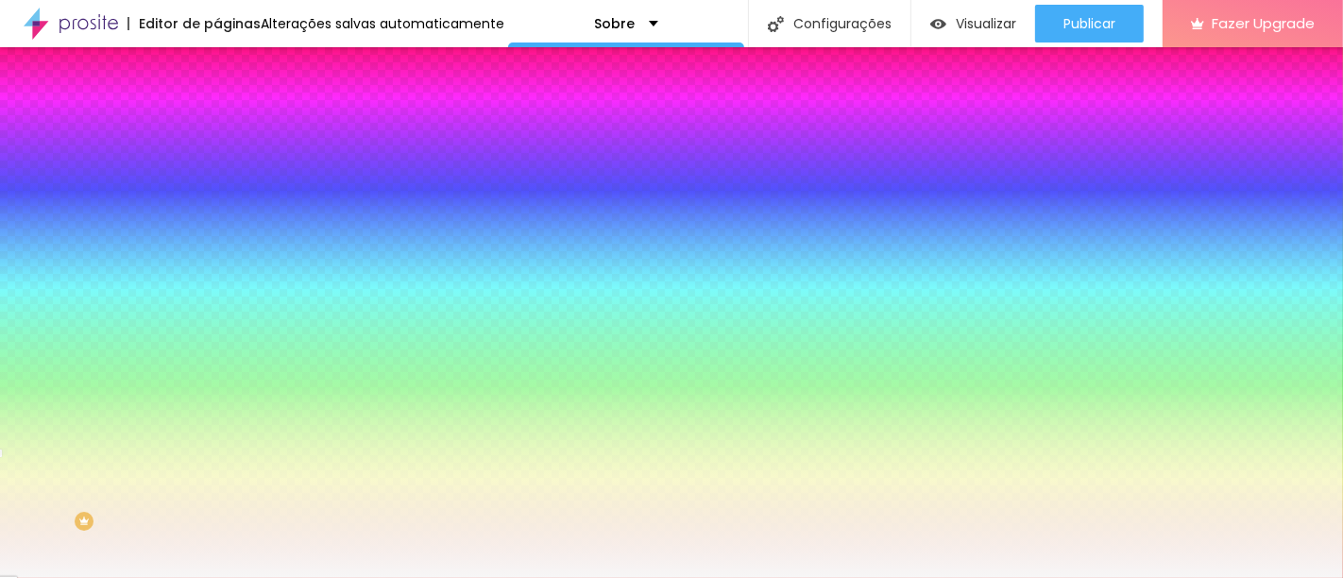
click at [167, 323] on div at bounding box center [671, 289] width 1343 height 578
click at [171, 326] on div at bounding box center [671, 289] width 1343 height 578
click at [172, 328] on div at bounding box center [671, 289] width 1343 height 578
click at [171, 335] on div at bounding box center [671, 289] width 1343 height 578
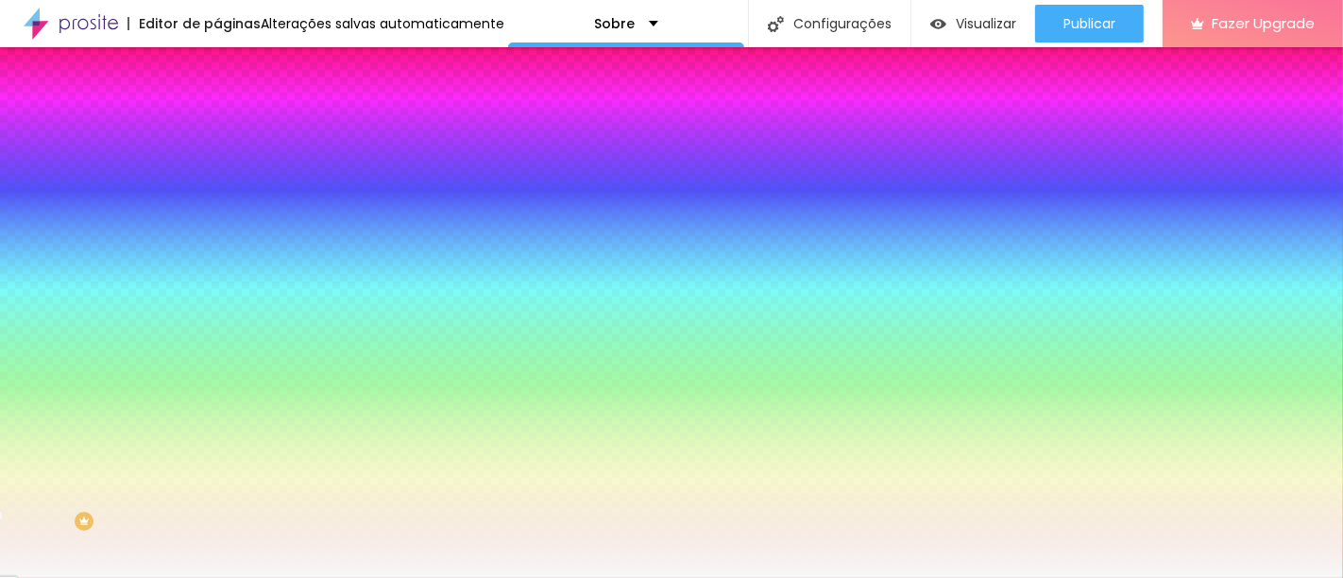
click at [172, 338] on div at bounding box center [671, 289] width 1343 height 578
click at [167, 341] on div at bounding box center [671, 289] width 1343 height 578
click at [49, 226] on div at bounding box center [671, 289] width 1343 height 578
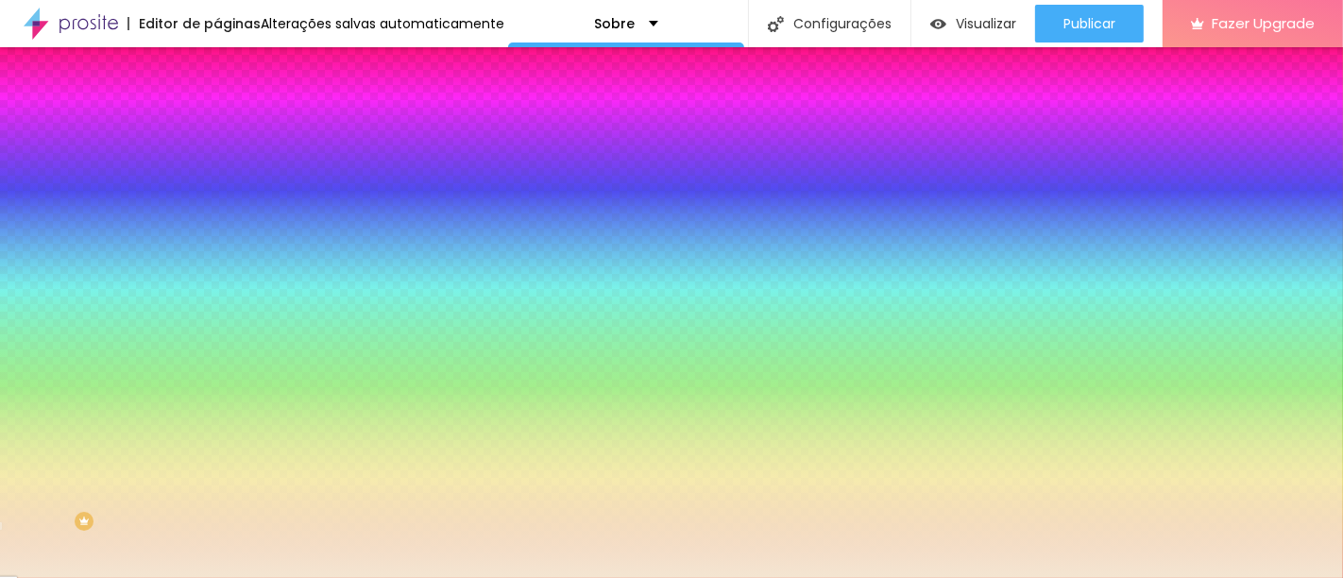
type input "#E8D8C2"
click at [46, 219] on div at bounding box center [671, 289] width 1343 height 578
click at [234, 111] on span "Conteúdo" at bounding box center [263, 103] width 59 height 16
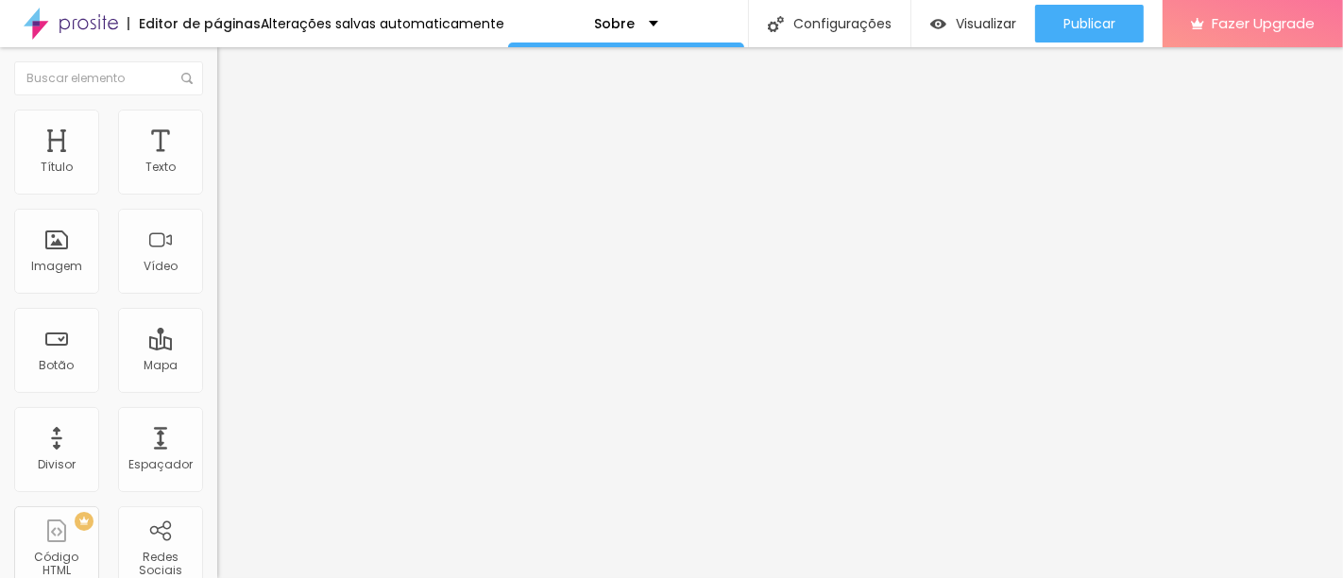
click at [217, 159] on div "Alinhamento" at bounding box center [325, 152] width 217 height 11
click at [231, 65] on div "Editar Coluna" at bounding box center [289, 68] width 117 height 15
click at [231, 63] on img "button" at bounding box center [238, 68] width 15 height 15
click at [231, 70] on img "button" at bounding box center [238, 68] width 15 height 15
click at [170, 159] on div "Texto" at bounding box center [160, 152] width 85 height 85
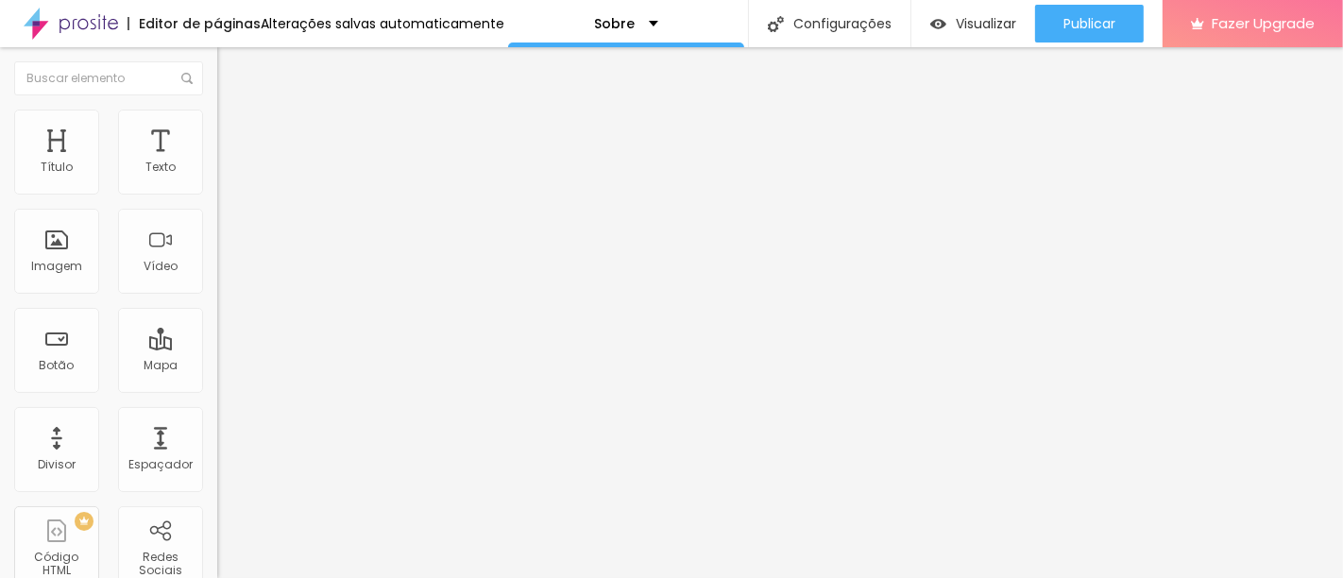
click at [225, 176] on icon "button" at bounding box center [230, 169] width 11 height 11
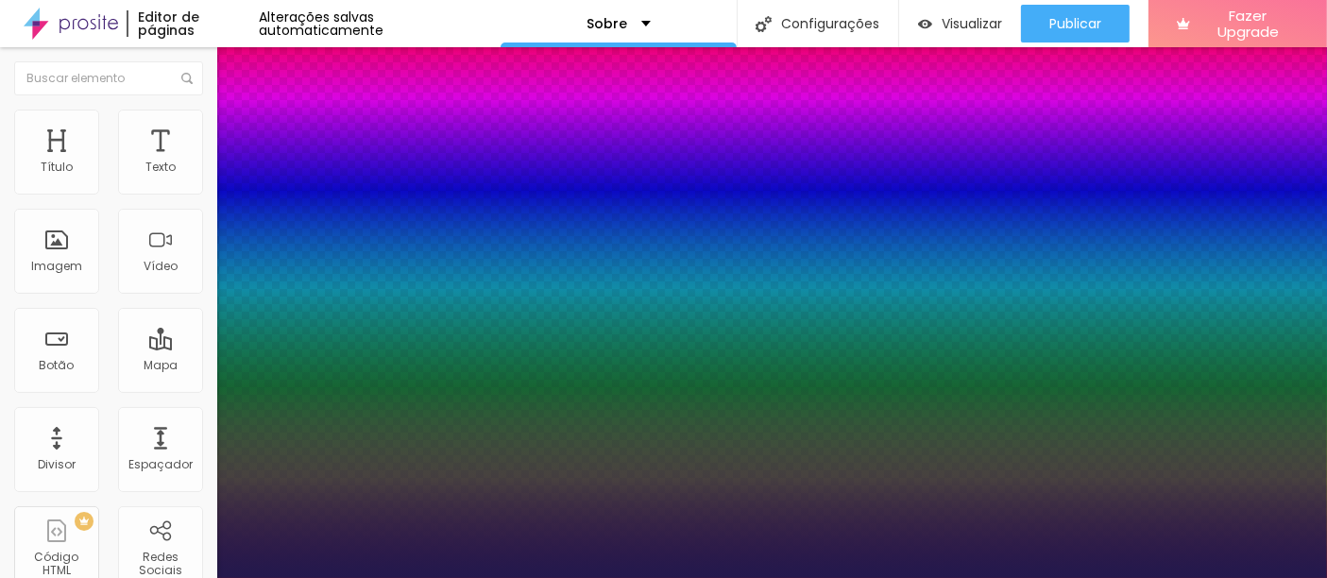
type input "1"
type input "21"
type input "1"
type input "21"
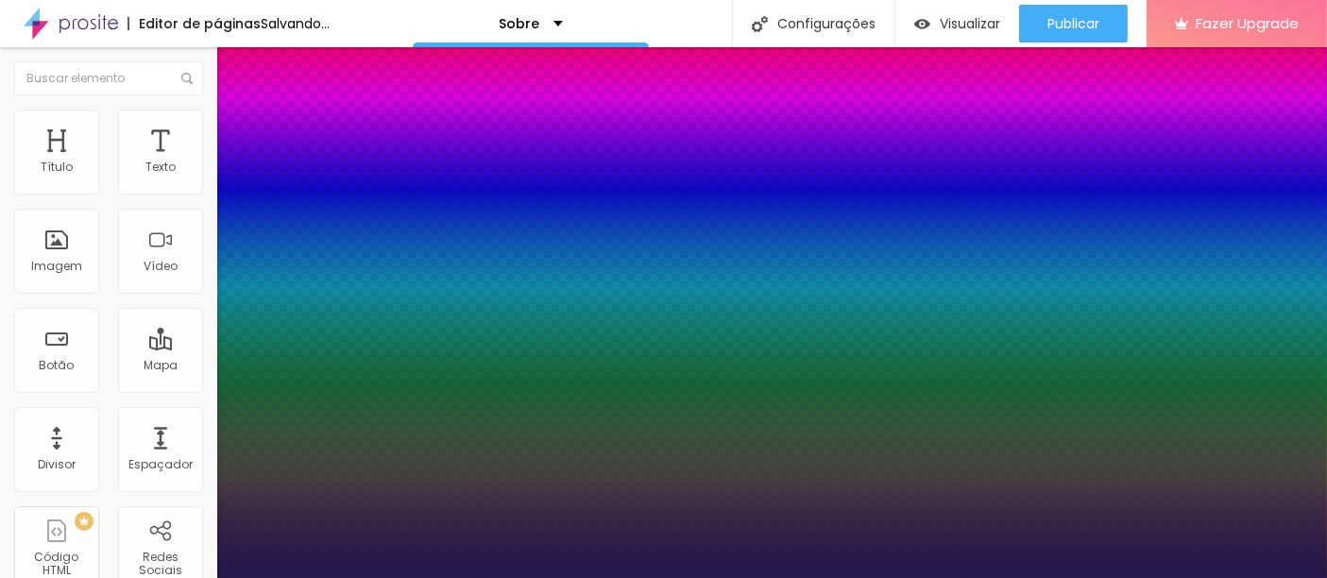
type input "1"
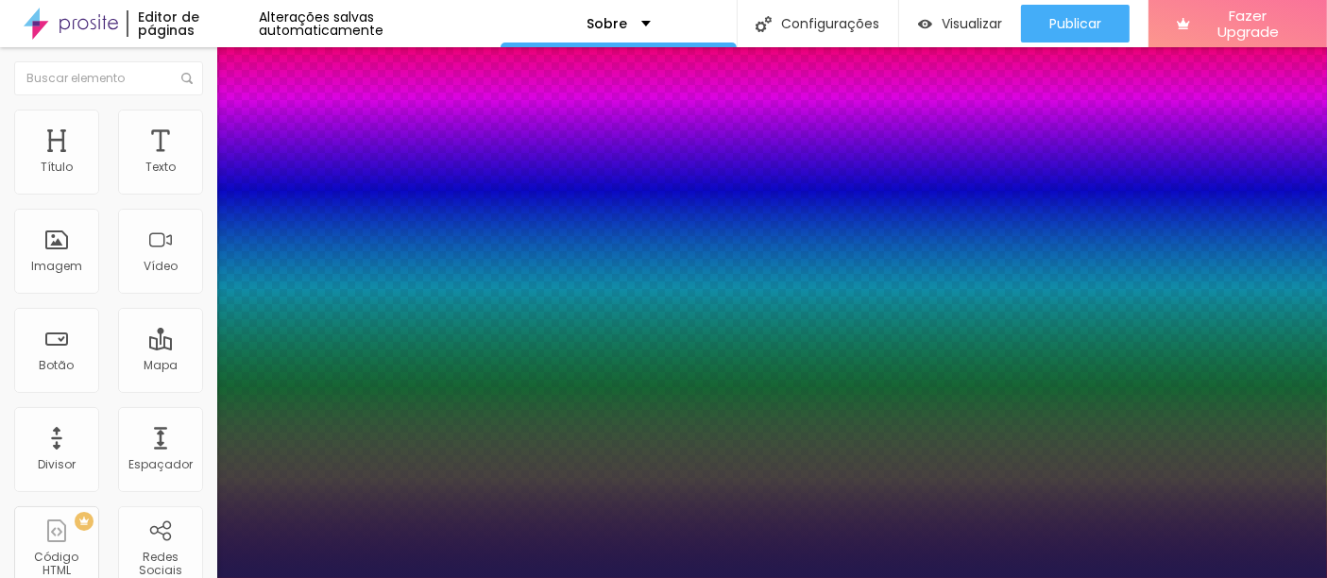
click at [965, 577] on div at bounding box center [663, 578] width 1327 height 0
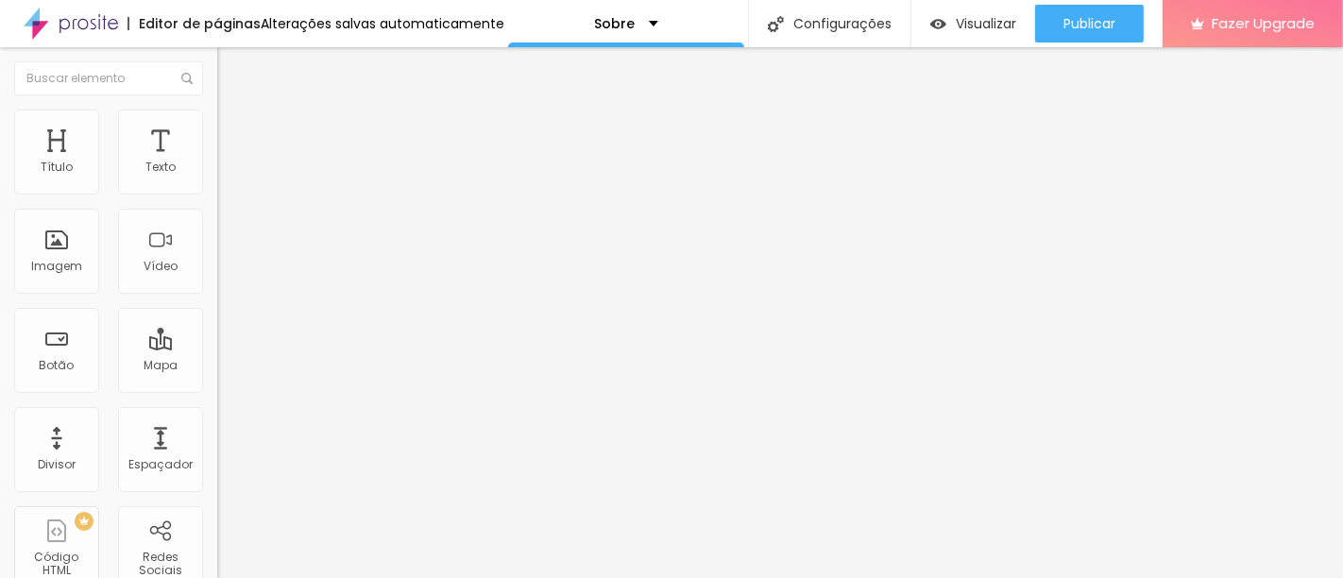
click at [217, 181] on button "button" at bounding box center [230, 172] width 26 height 20
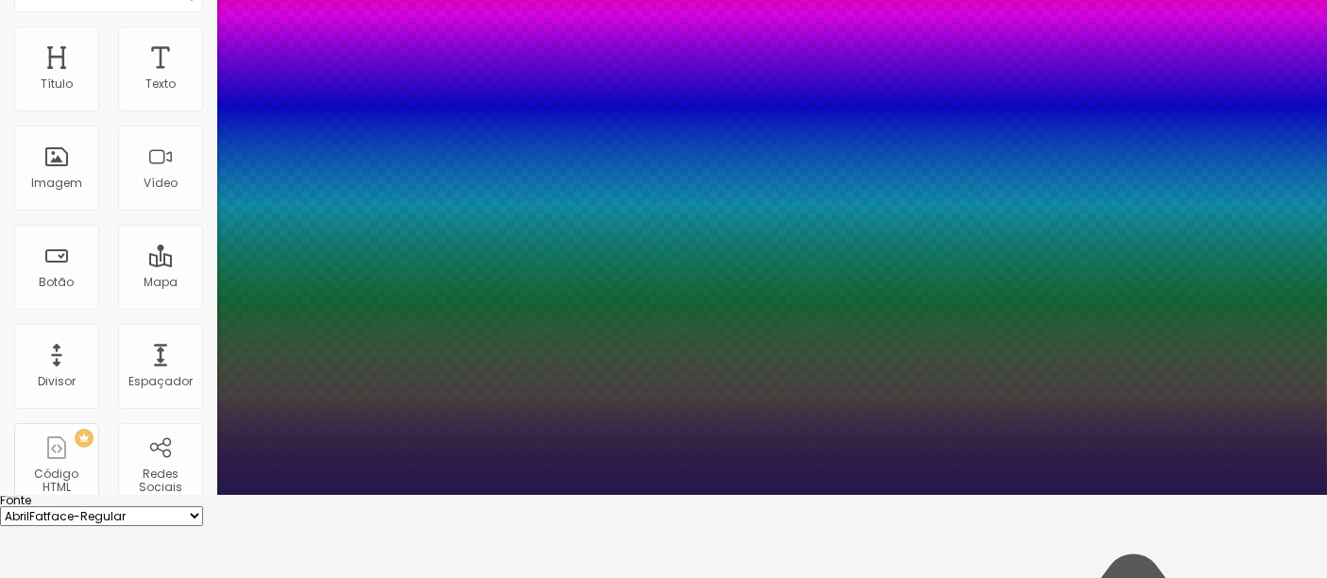
scroll to position [85, 0]
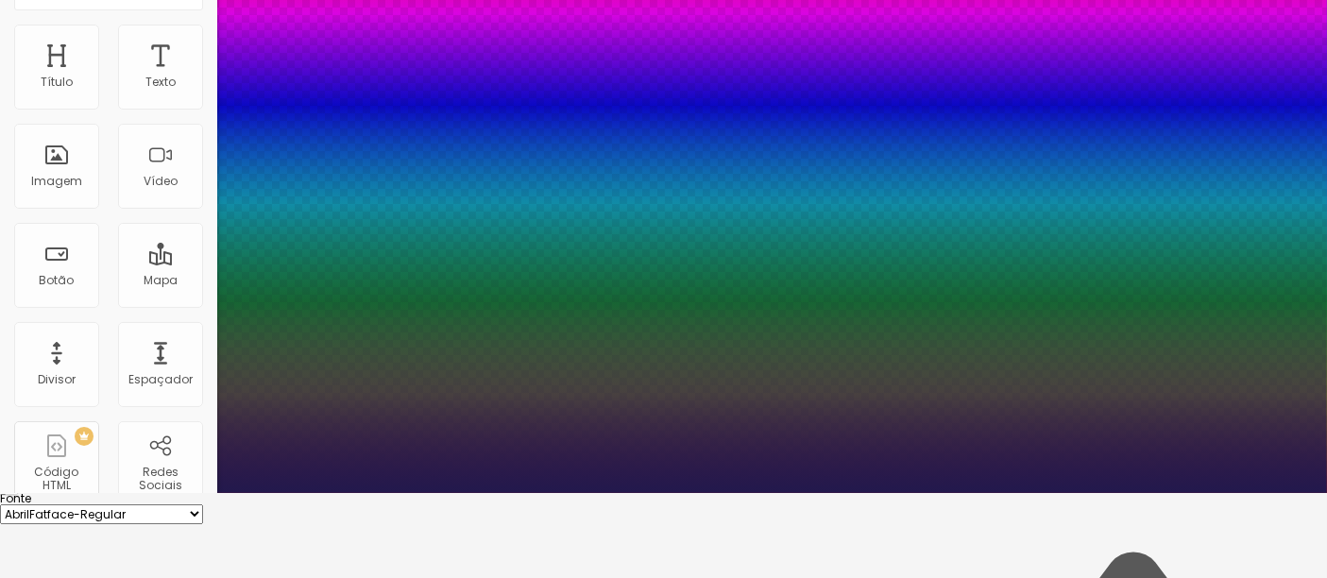
type input "1"
click at [203, 504] on select "AbrilFatface-Regular Actor-Regular Alegreya AlegreyaBlack Alice Allan-Bold Alla…" at bounding box center [101, 514] width 203 height 20
select select "AlegreyaBlack"
click at [202, 504] on select "AbrilFatface-Regular Actor-Regular Alegreya AlegreyaBlack Alice Allan-Bold Alla…" at bounding box center [101, 514] width 203 height 20
type input "1"
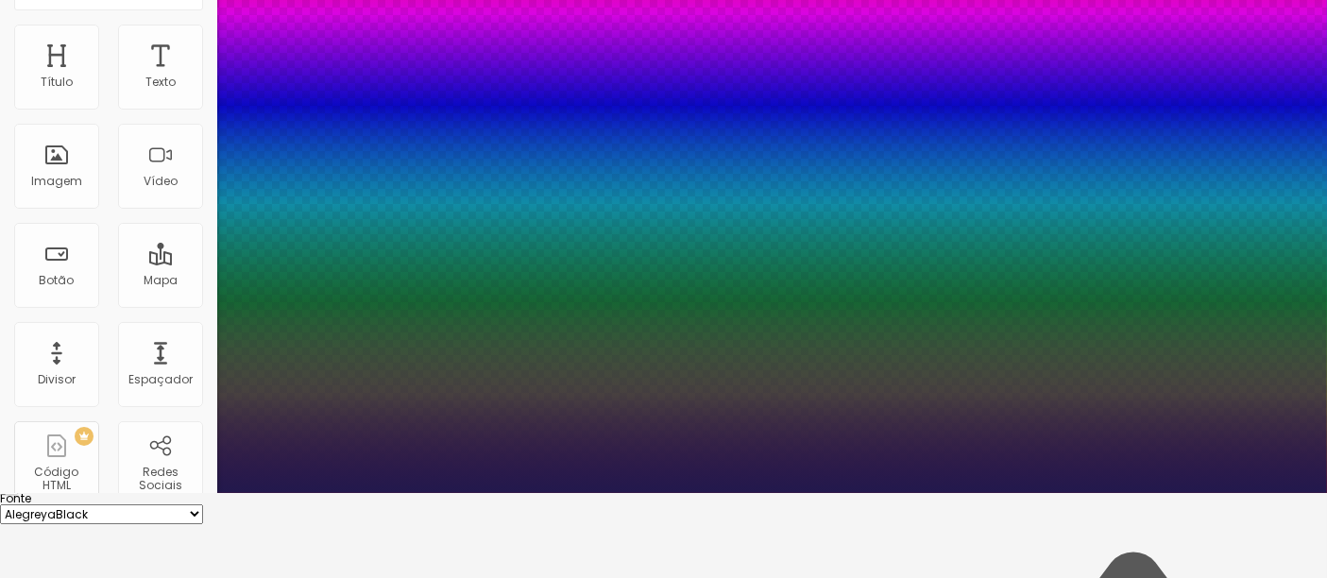
click at [203, 504] on select "AbrilFatface-Regular Actor-Regular Alegreya AlegreyaBlack Alice Allan-Bold Alla…" at bounding box center [101, 514] width 203 height 20
select select "Amita-Regular"
click at [202, 504] on select "AbrilFatface-Regular Actor-Regular Alegreya AlegreyaBlack Alice Allan-Bold Alla…" at bounding box center [101, 514] width 203 height 20
type input "1"
click at [203, 504] on select "AbrilFatface-Regular Actor-Regular Alegreya AlegreyaBlack Alice Allan-Bold Alla…" at bounding box center [101, 514] width 203 height 20
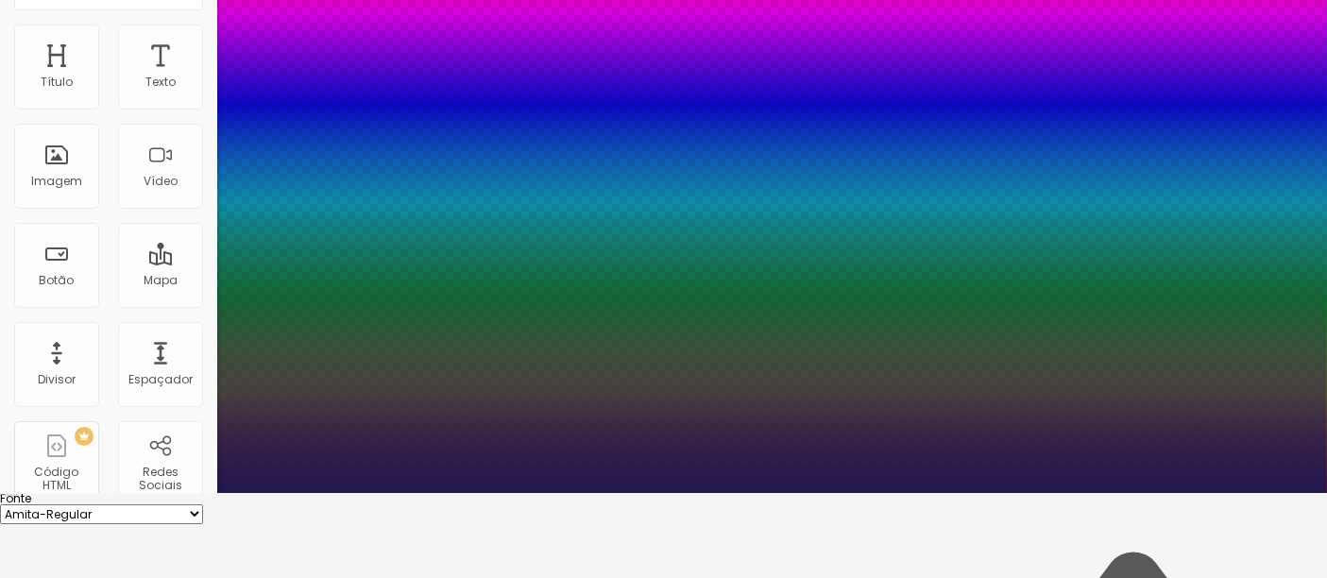
select select "Alice"
click at [202, 504] on select "AbrilFatface-Regular Actor-Regular Alegreya AlegreyaBlack Alice Allan-Bold Alla…" at bounding box center [101, 514] width 203 height 20
type input "1"
click at [203, 504] on select "AbrilFatface-Regular Actor-Regular Alegreya AlegreyaBlack Alice Allan-Bold Alla…" at bounding box center [101, 514] width 203 height 20
select select "AnonymousPro-Regular"
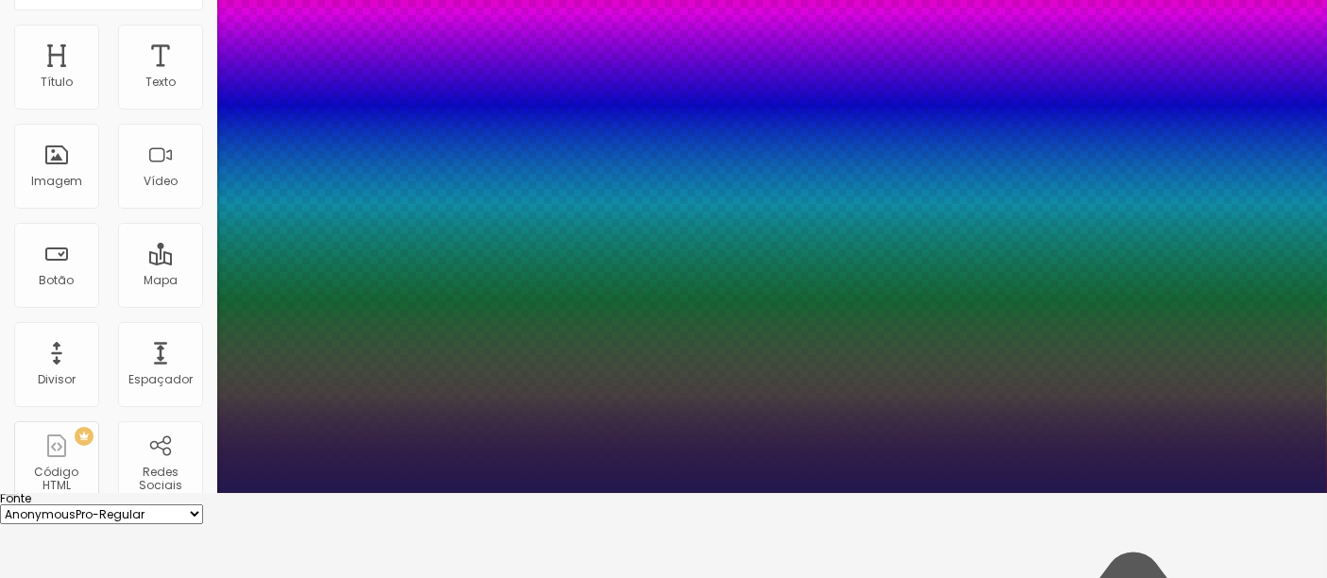
click at [202, 504] on select "AbrilFatface-Regular Actor-Regular Alegreya AlegreyaBlack Alice Allan-Bold Alla…" at bounding box center [101, 514] width 203 height 20
click at [203, 504] on select "AbrilFatface-Regular Actor-Regular Alegreya AlegreyaBlack Alice Allan-Bold Alla…" at bounding box center [101, 514] width 203 height 20
type input "1"
select select "ArefRuqaa"
click at [202, 504] on select "AbrilFatface-Regular Actor-Regular Alegreya AlegreyaBlack Alice Allan-Bold Alla…" at bounding box center [101, 514] width 203 height 20
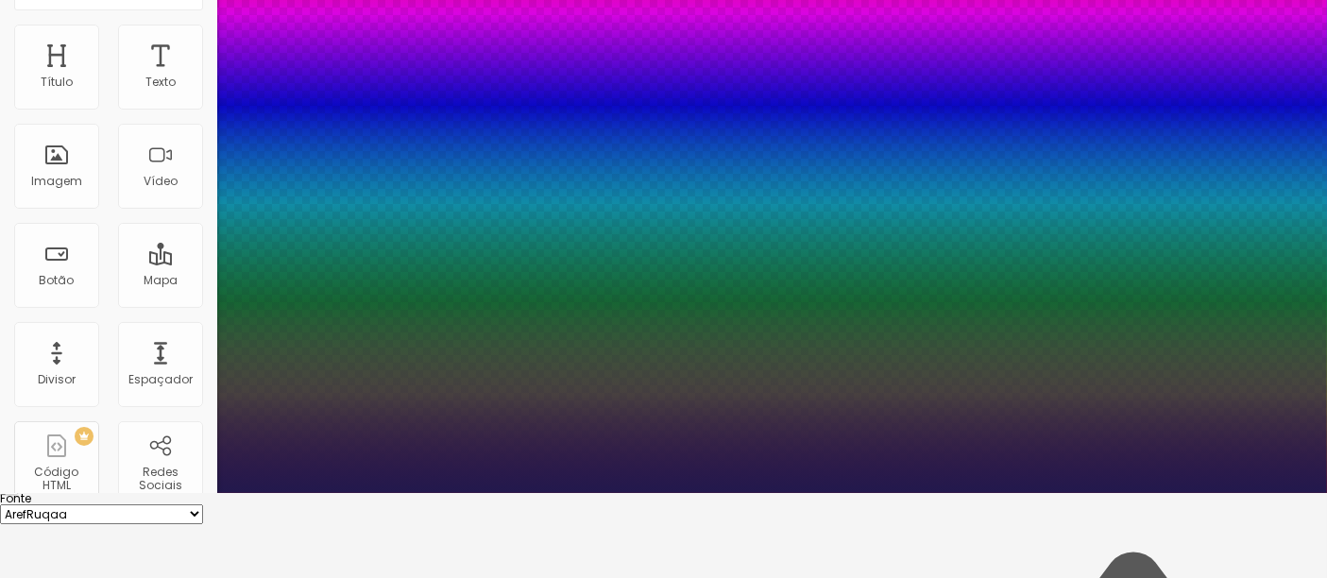
type input "1"
click at [203, 504] on select "AbrilFatface-Regular Actor-Regular Alegreya AlegreyaBlack Alice Allan-Bold Alla…" at bounding box center [101, 514] width 203 height 20
select select "CinzelDecorative-Regular"
click at [202, 504] on select "AbrilFatface-Regular Actor-Regular Alegreya AlegreyaBlack Alice Allan-Bold Alla…" at bounding box center [101, 514] width 203 height 20
type input "1"
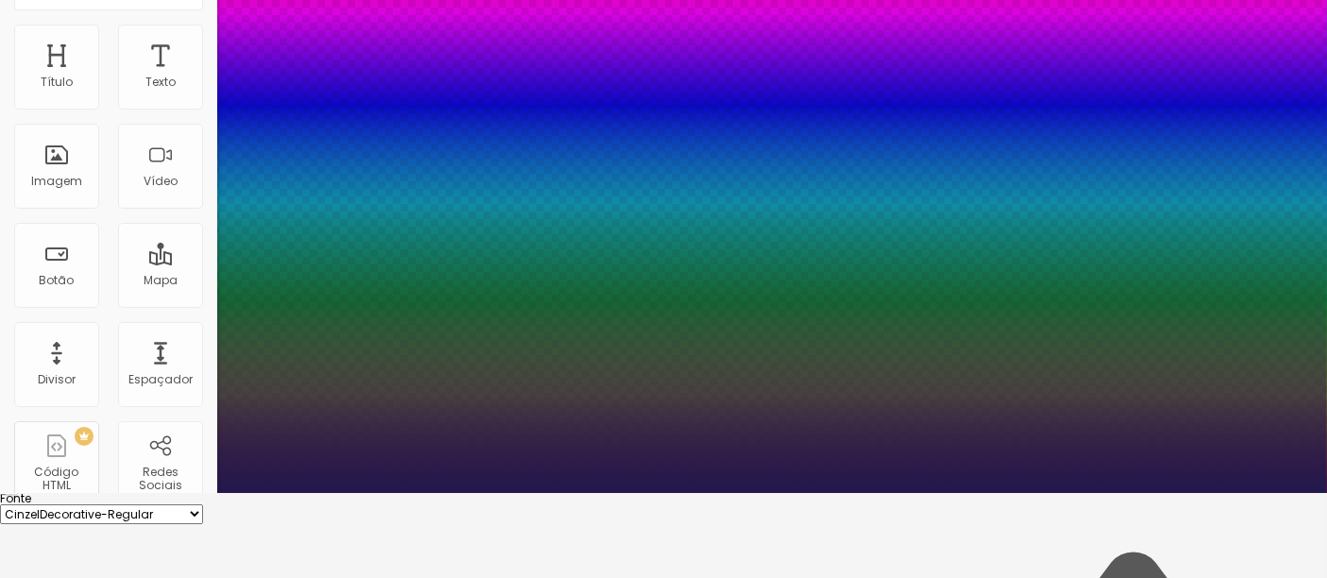
click at [203, 504] on select "AbrilFatface-Regular Actor-Regular Alegreya AlegreyaBlack Alice Allan-Bold Alla…" at bounding box center [101, 514] width 203 height 20
select select "Comfortaa-Light"
click at [202, 504] on select "AbrilFatface-Regular Actor-Regular Alegreya AlegreyaBlack Alice Allan-Bold Alla…" at bounding box center [101, 514] width 203 height 20
type input "1"
click at [203, 504] on select "AbrilFatface-Regular Actor-Regular Alegreya AlegreyaBlack Alice Allan-Bold Alla…" at bounding box center [101, 514] width 203 height 20
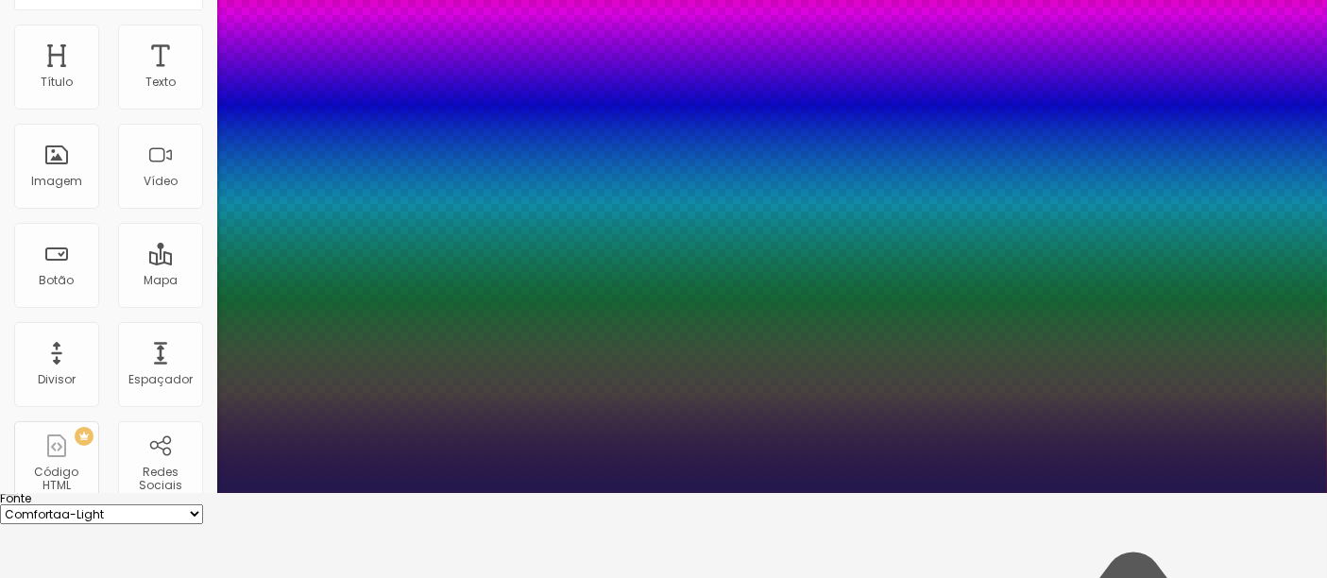
select select "CormorantGeramond-Medium"
click at [202, 504] on select "AbrilFatface-Regular Actor-Regular Alegreya AlegreyaBlack Alice Allan-Bold Alla…" at bounding box center [101, 514] width 203 height 20
type input "1"
click at [203, 504] on select "AbrilFatface-Regular Actor-Regular Alegreya AlegreyaBlack Alice Allan-Bold Alla…" at bounding box center [101, 514] width 203 height 20
select select "CormorantGeramond-Regular"
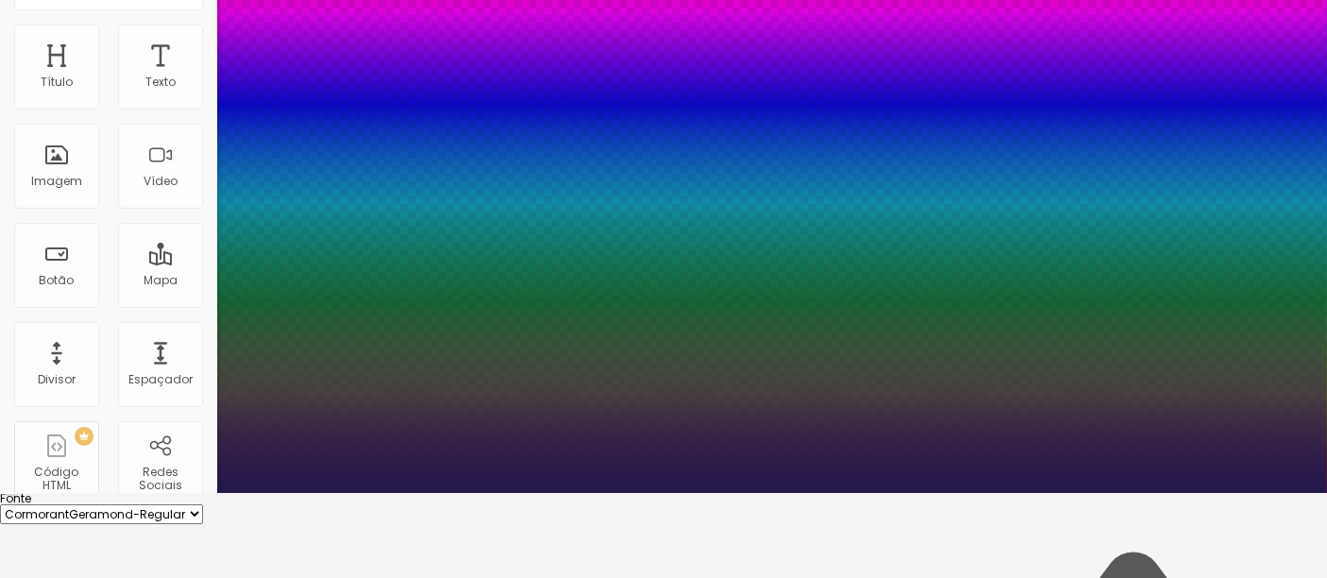
click at [202, 504] on select "AbrilFatface-Regular Actor-Regular Alegreya AlegreyaBlack Alice Allan-Bold Alla…" at bounding box center [101, 514] width 203 height 20
type input "1"
click at [1171, 493] on div at bounding box center [663, 493] width 1327 height 0
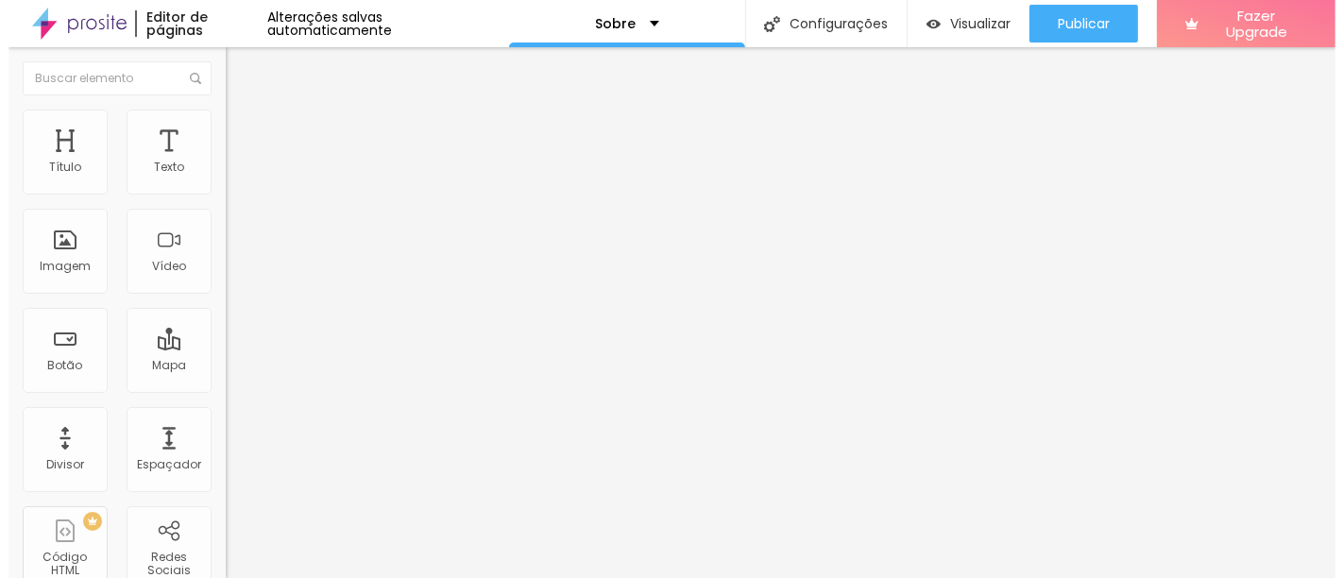
scroll to position [0, 0]
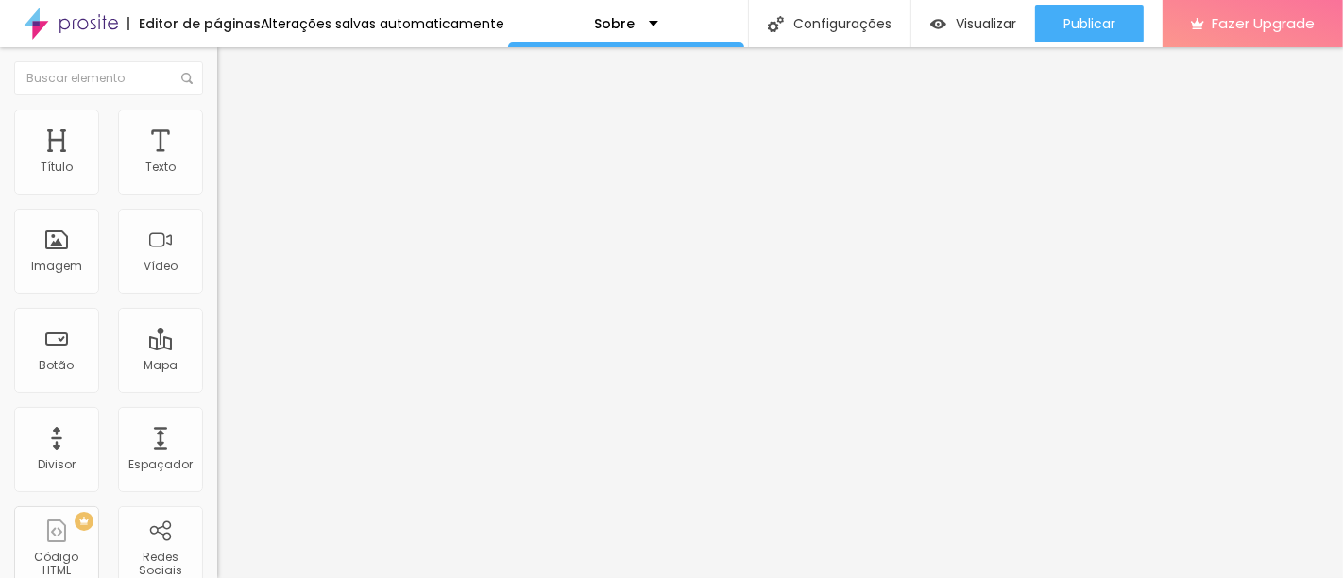
click at [217, 296] on span "4:3 Padrão" at bounding box center [248, 288] width 62 height 16
click at [217, 305] on div "Cinema 16:9" at bounding box center [325, 299] width 217 height 11
click at [217, 348] on span "Original" at bounding box center [239, 340] width 45 height 16
click at [432, 34] on div "Editor de páginas Alterações salvas automaticamente" at bounding box center [252, 23] width 504 height 47
click at [431, 30] on div "Alterações salvas automaticamente" at bounding box center [383, 23] width 244 height 13
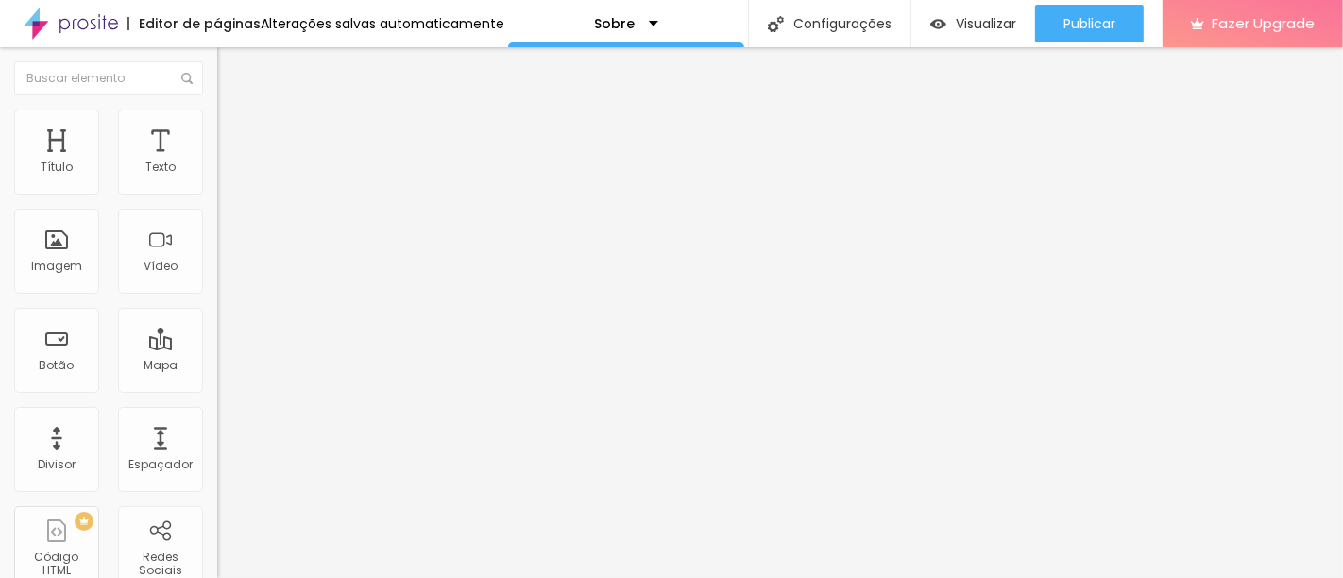
click at [67, 161] on div "Título" at bounding box center [57, 167] width 32 height 13
click at [217, 123] on li "Estilo" at bounding box center [325, 119] width 217 height 19
type input "7"
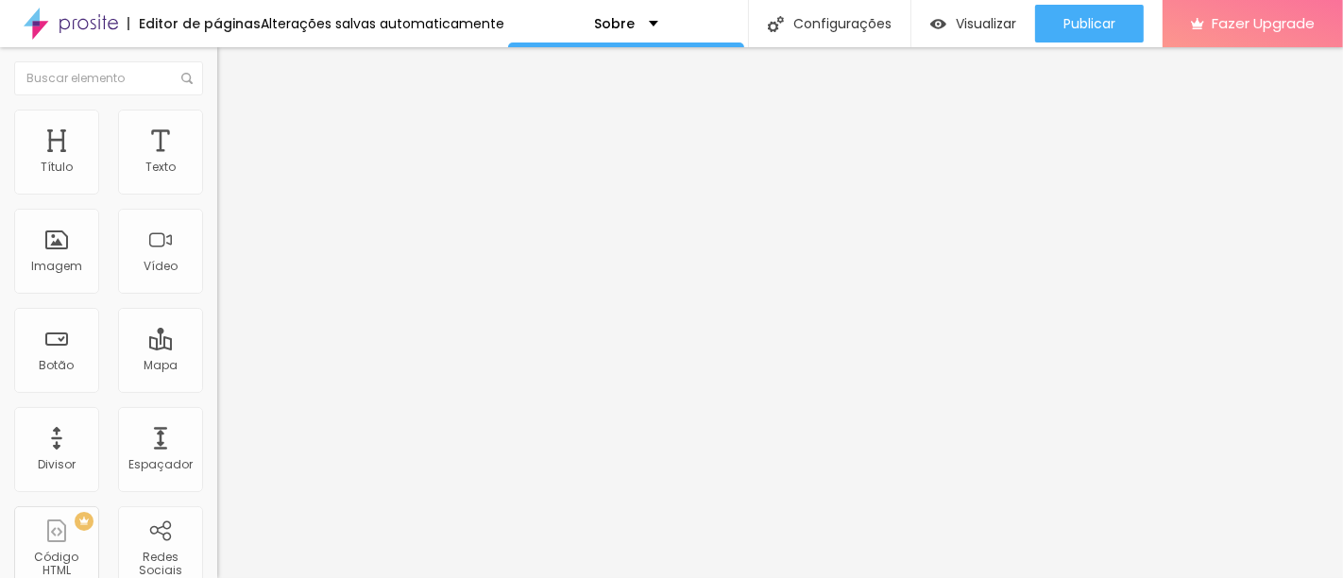
type input "7"
type input "37"
type input "82"
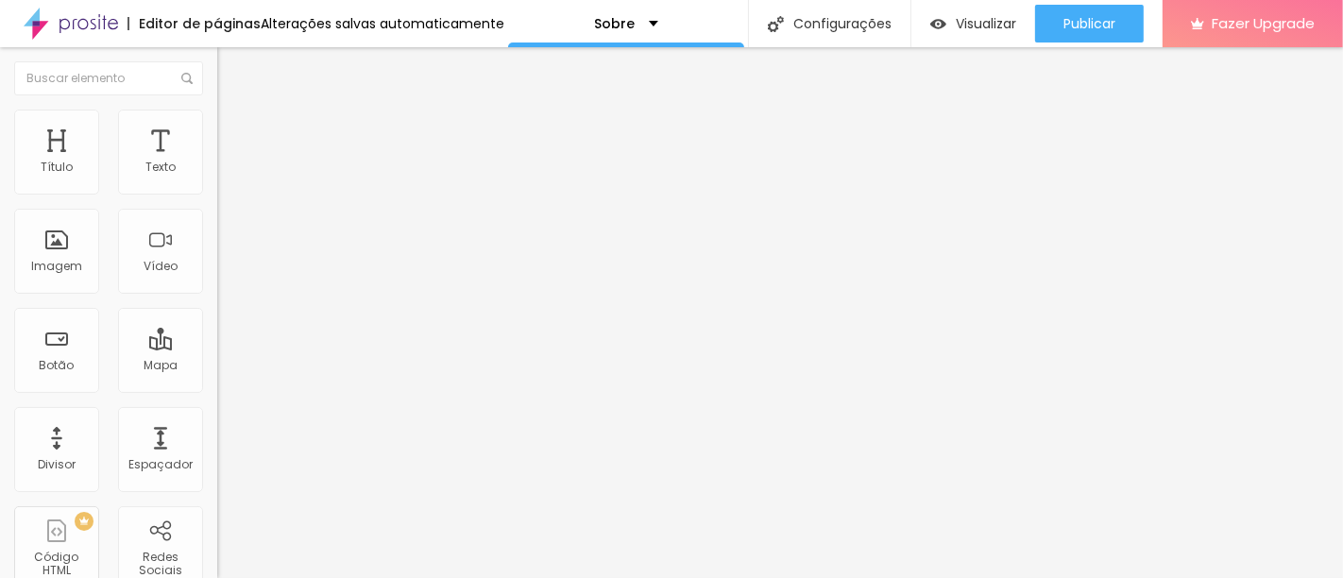
type input "101"
type input "116"
type input "127"
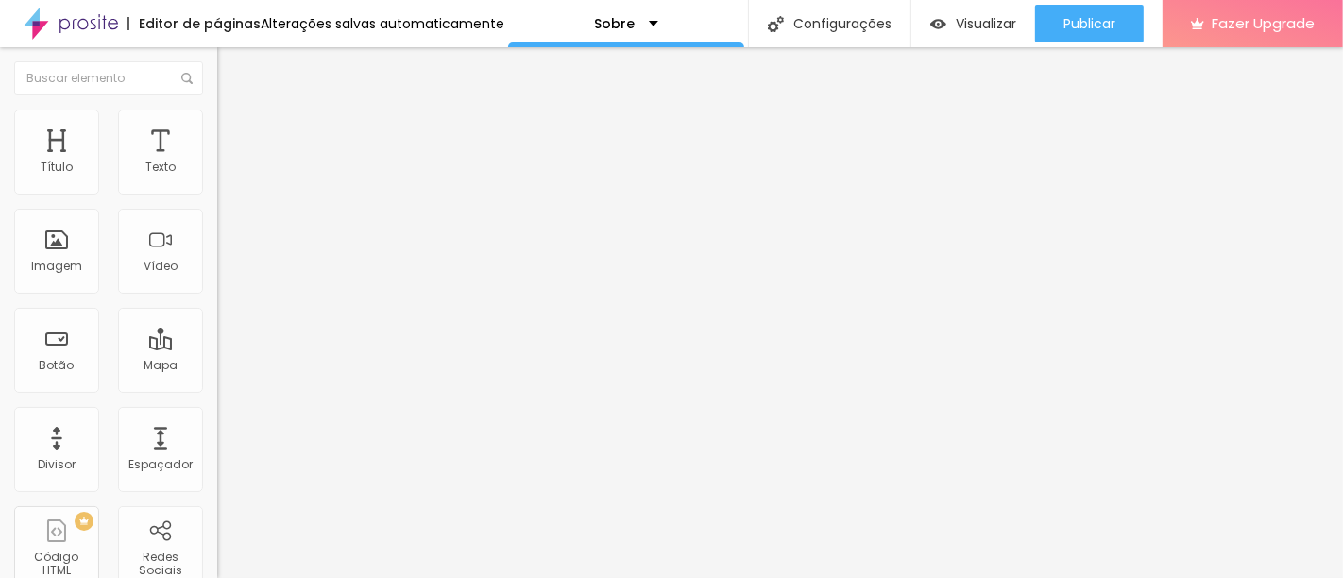
type input "127"
type input "131"
type input "137"
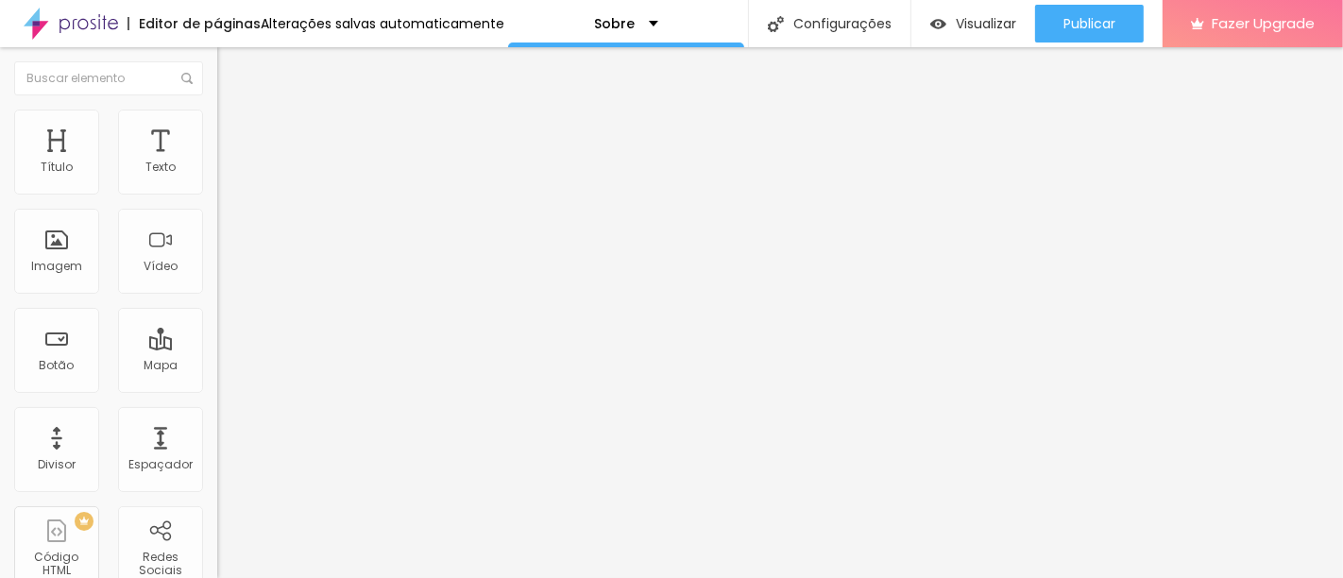
type input "138"
type input "140"
type input "155"
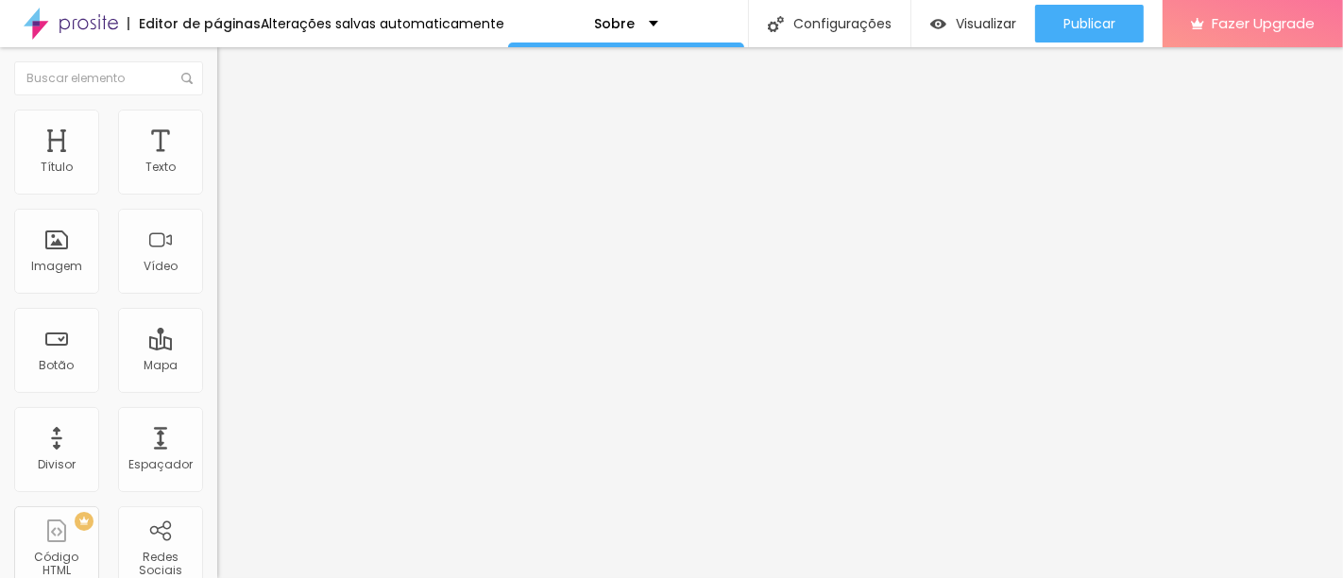
type input "155"
type input "171"
type input "185"
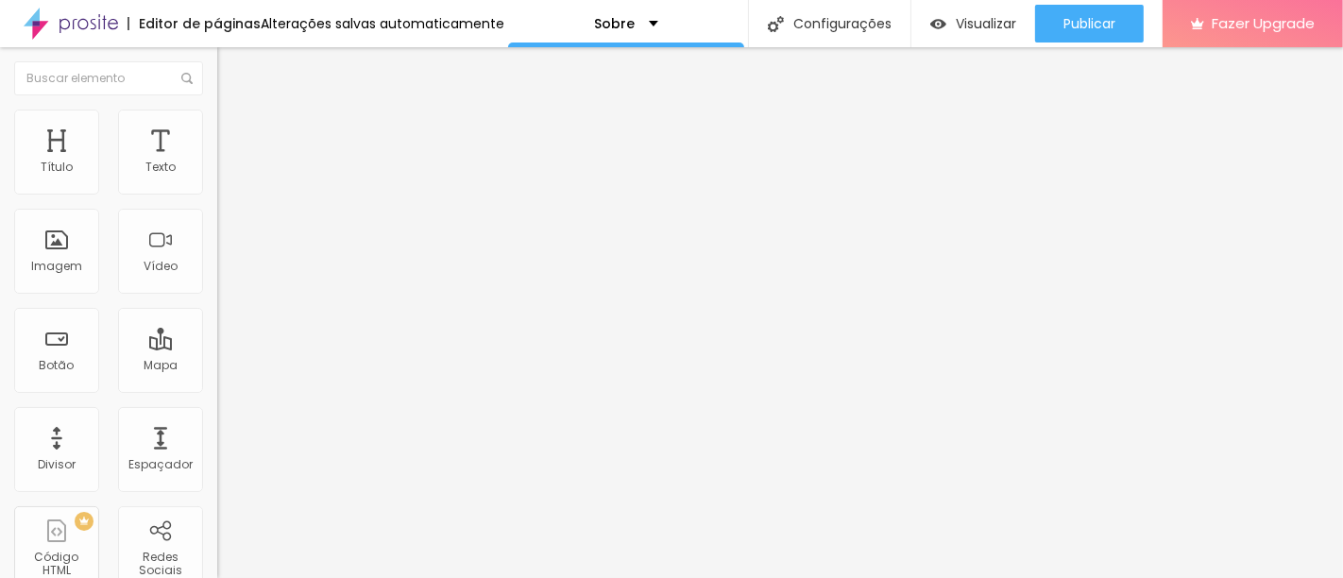
type input "190"
type input "192"
type input "196"
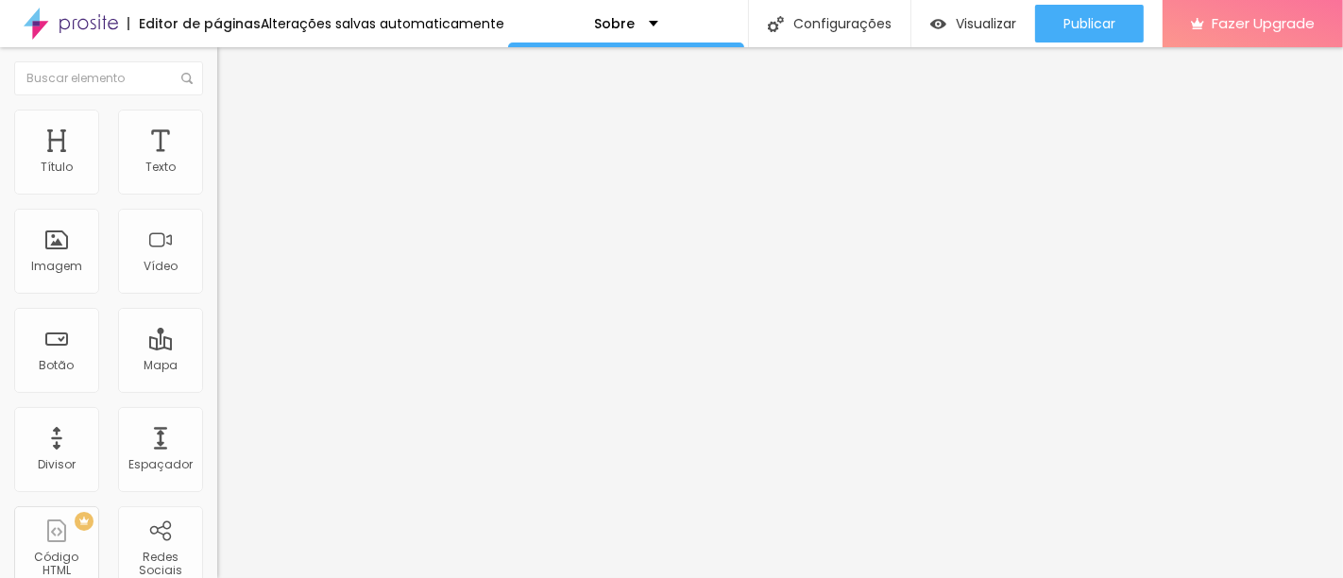
type input "196"
type input "198"
type input "199"
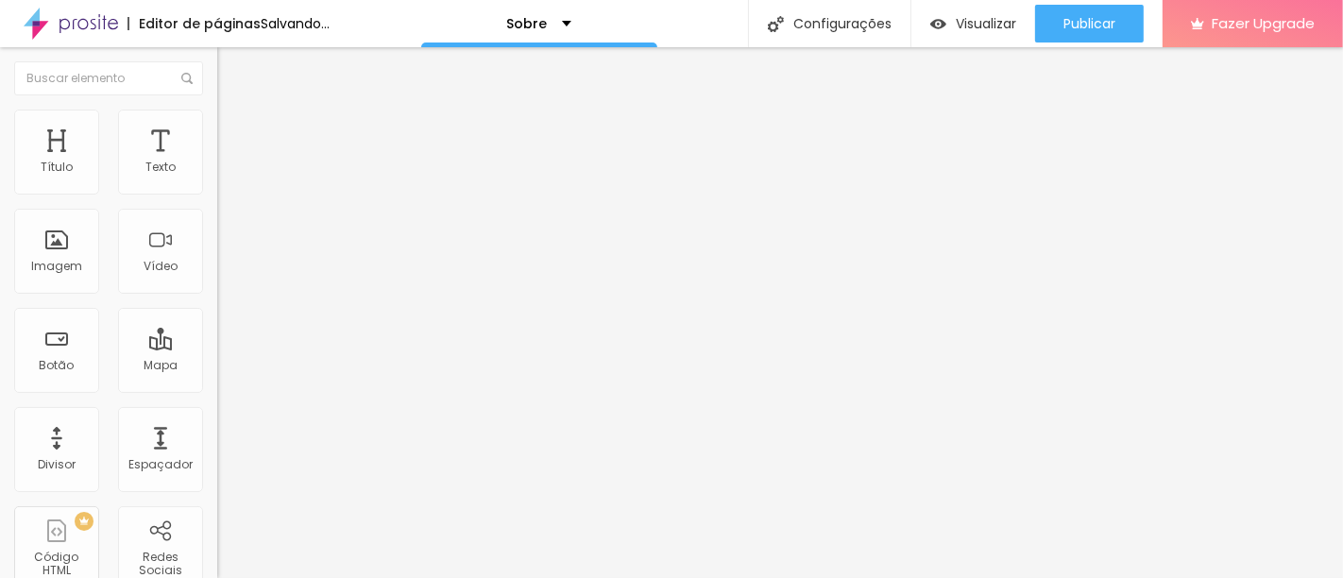
type input "200"
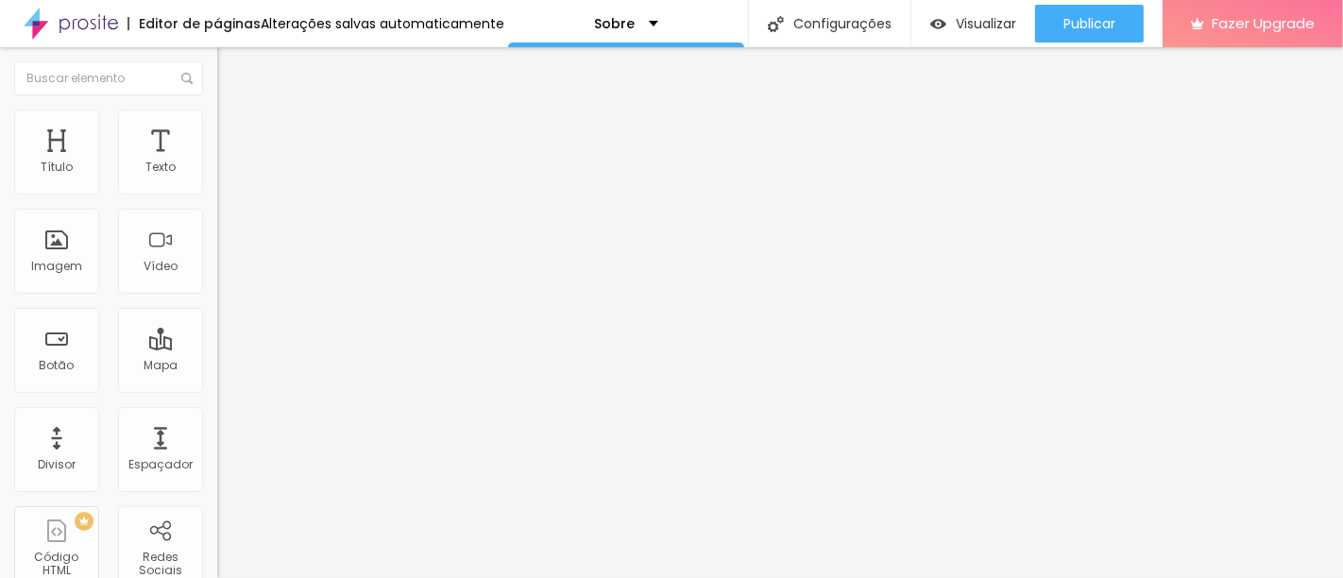
drag, startPoint x: 41, startPoint y: 239, endPoint x: 177, endPoint y: 266, distance: 138.7
type input "200"
click at [217, 415] on input "range" at bounding box center [278, 422] width 122 height 15
type input "95"
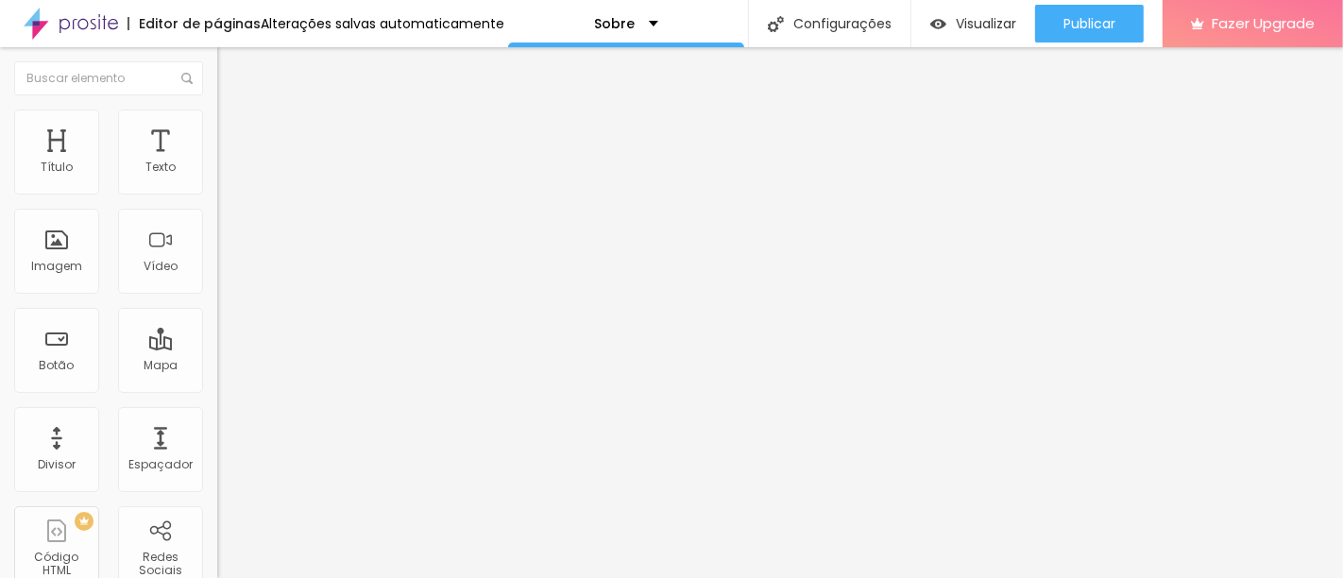
type input "90"
type input "85"
type input "80"
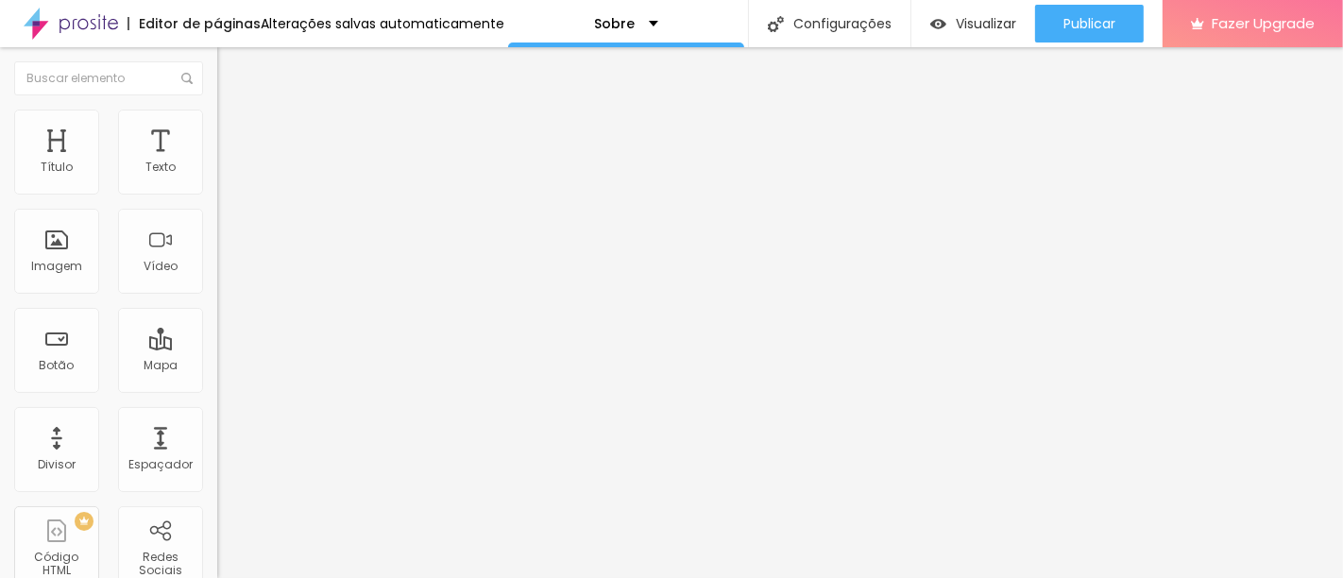
type input "80"
type input "75"
type input "70"
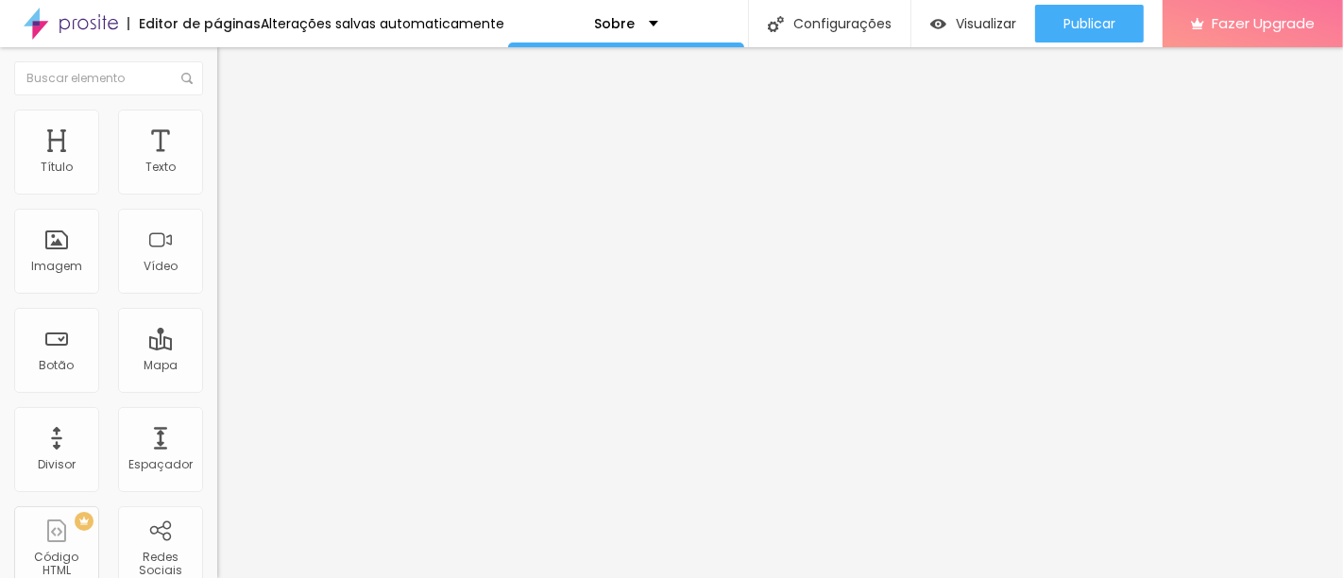
type input "65"
drag, startPoint x: 195, startPoint y: 200, endPoint x: 129, endPoint y: 201, distance: 65.2
type input "65"
click at [217, 194] on input "range" at bounding box center [278, 186] width 122 height 15
click at [234, 111] on span "Conteúdo" at bounding box center [263, 103] width 59 height 16
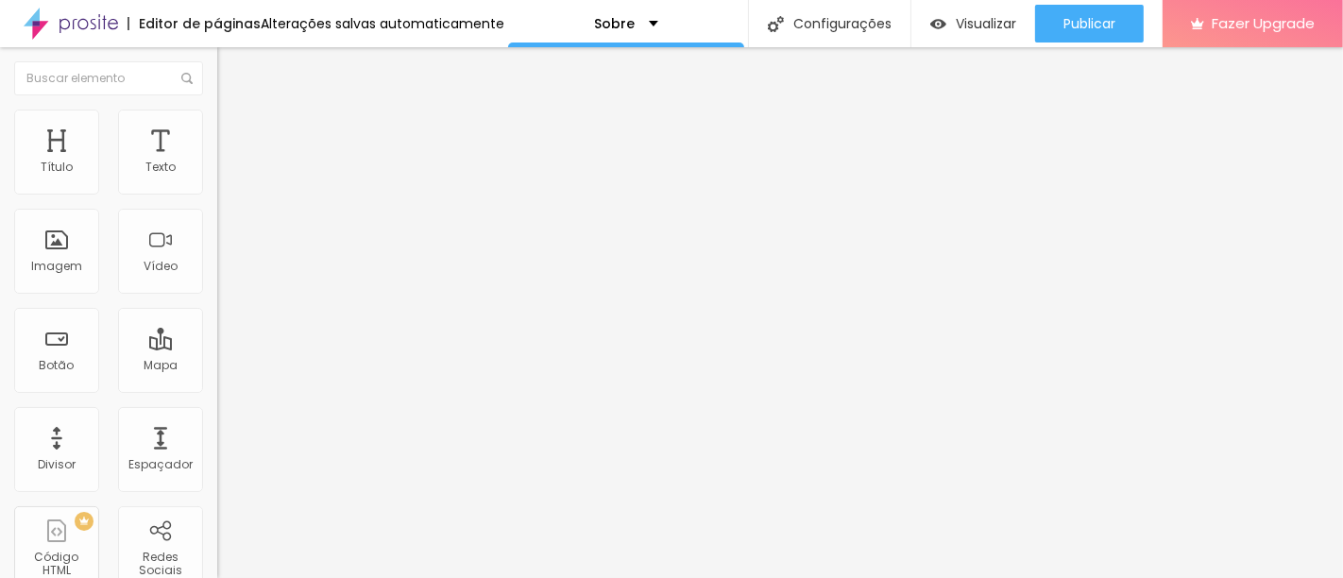
click at [217, 254] on img at bounding box center [223, 247] width 13 height 13
click at [217, 296] on span "Original" at bounding box center [239, 288] width 45 height 16
click at [217, 110] on img at bounding box center [225, 118] width 17 height 17
type input "70"
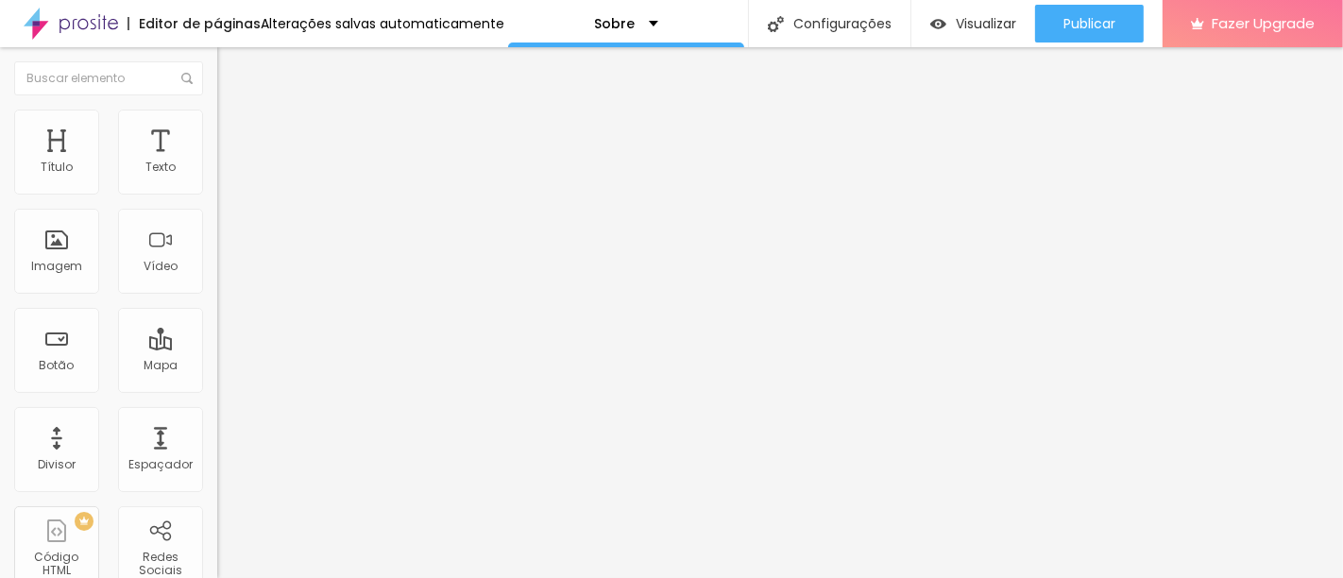
type input "70"
type input "75"
type input "70"
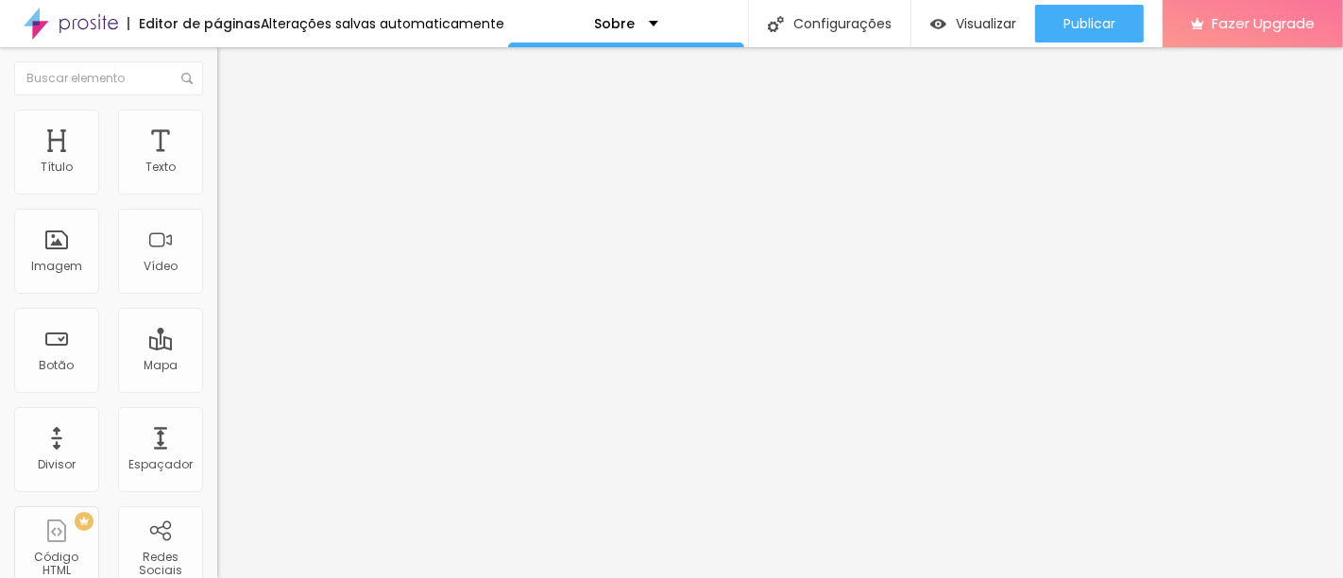
type input "65"
click at [217, 194] on input "range" at bounding box center [278, 186] width 122 height 15
type input "60"
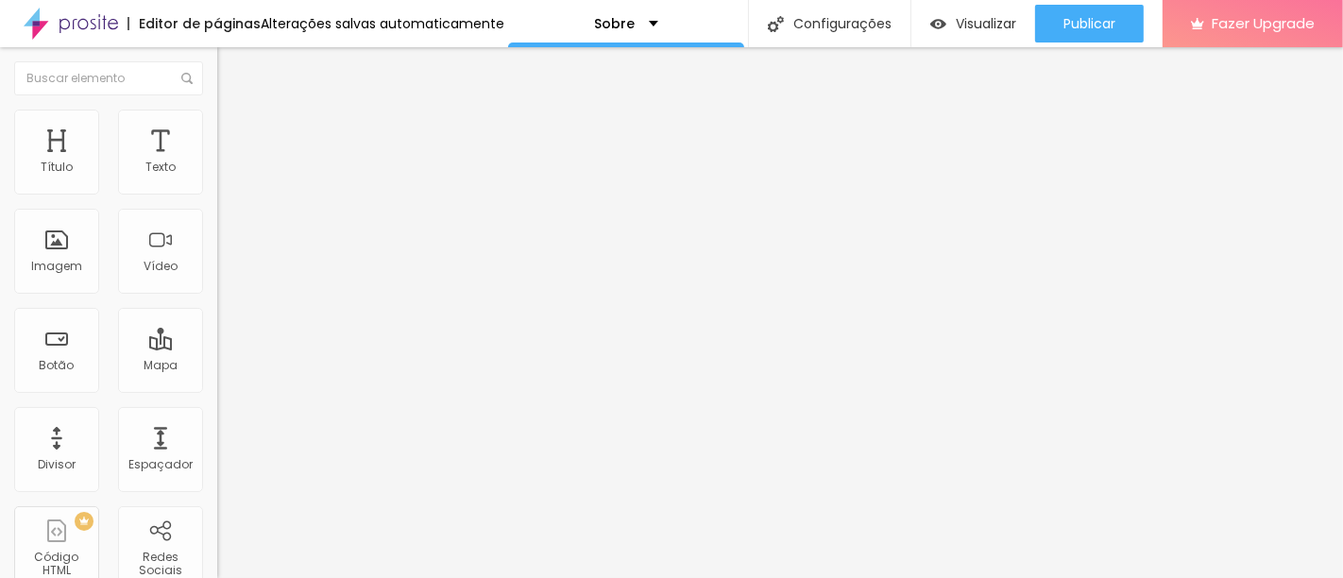
type input "55"
type input "50"
type input "55"
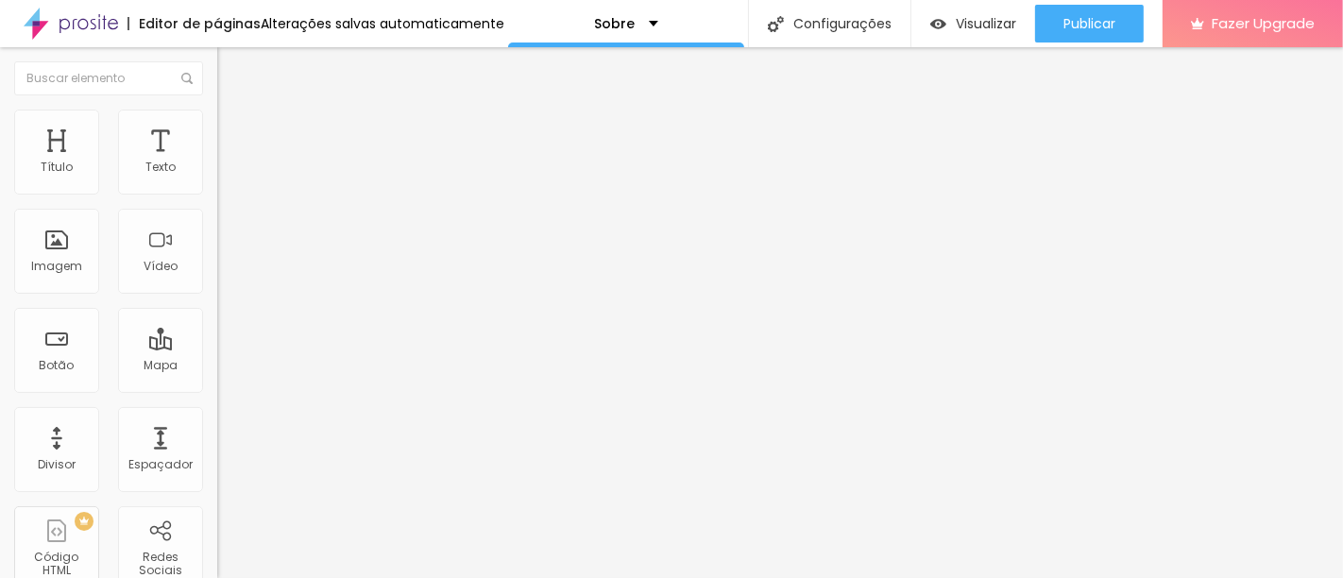
drag, startPoint x: 128, startPoint y: 196, endPoint x: 112, endPoint y: 199, distance: 15.6
type input "55"
click at [217, 194] on input "range" at bounding box center [278, 186] width 122 height 15
click at [233, 162] on span "Titulo 1" at bounding box center [263, 149] width 61 height 26
click at [217, 179] on span "Titulo 2" at bounding box center [247, 167] width 61 height 24
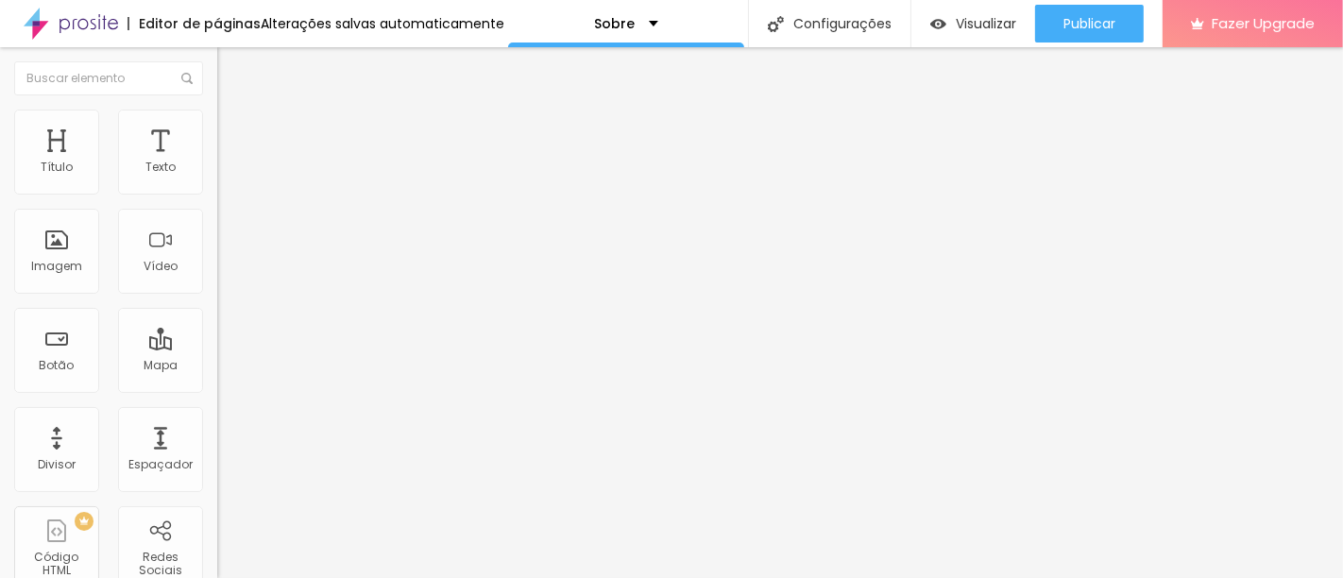
click at [217, 281] on button "button" at bounding box center [230, 272] width 26 height 20
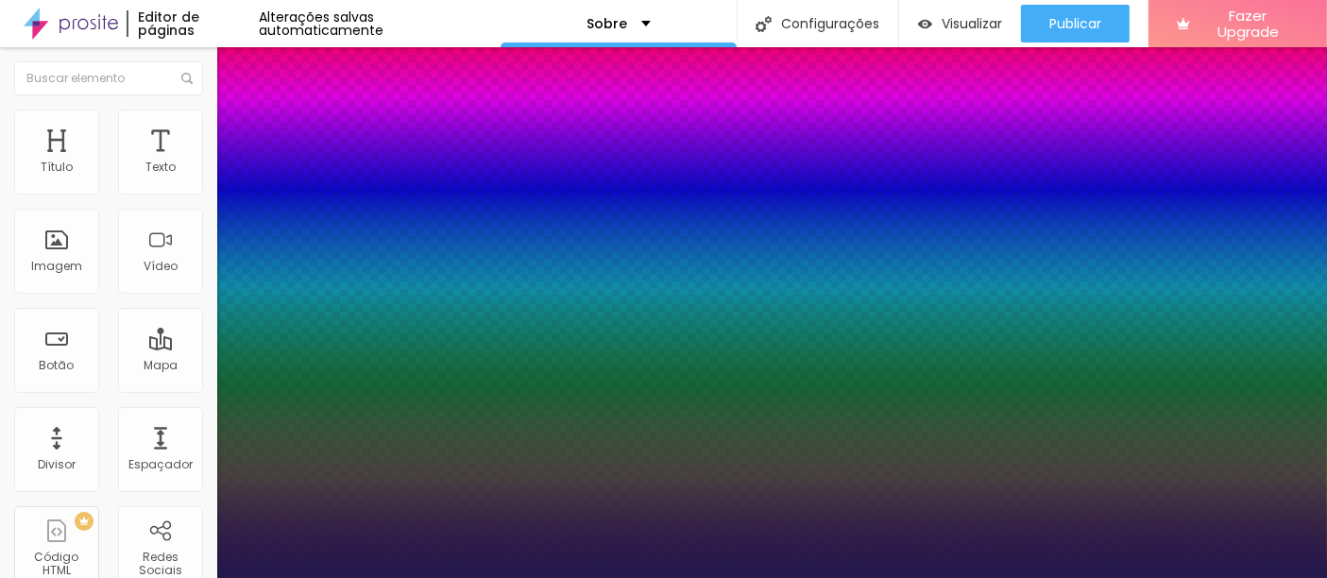
type input "1"
select select "WorkSans"
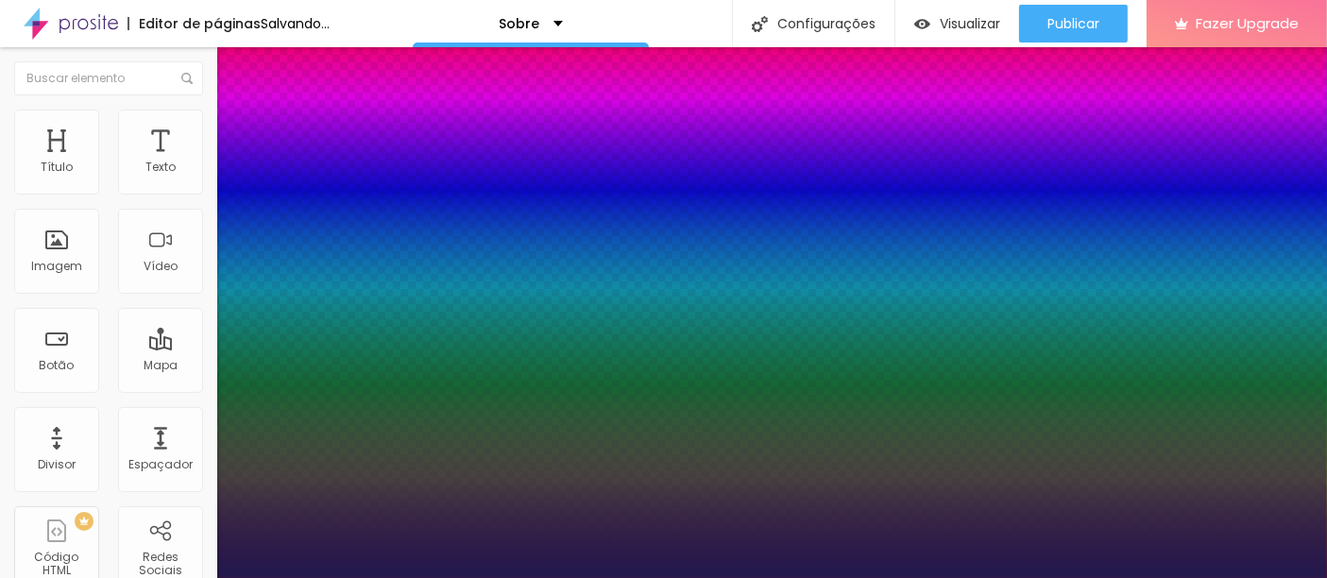
type input "1"
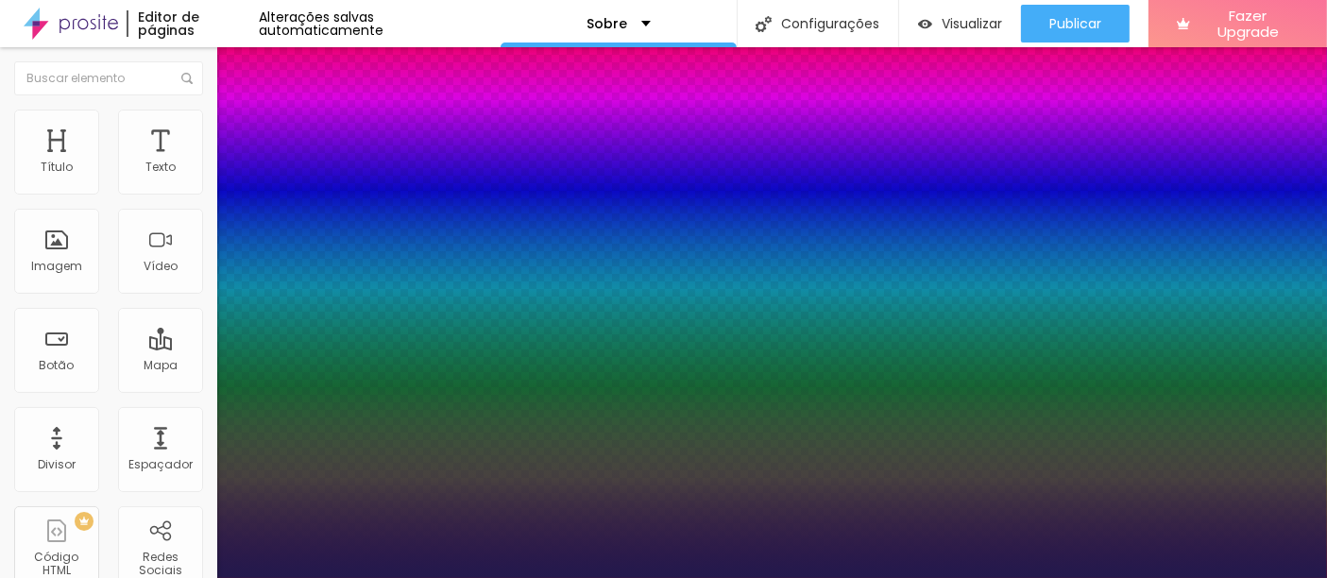
select select "SuezOne"
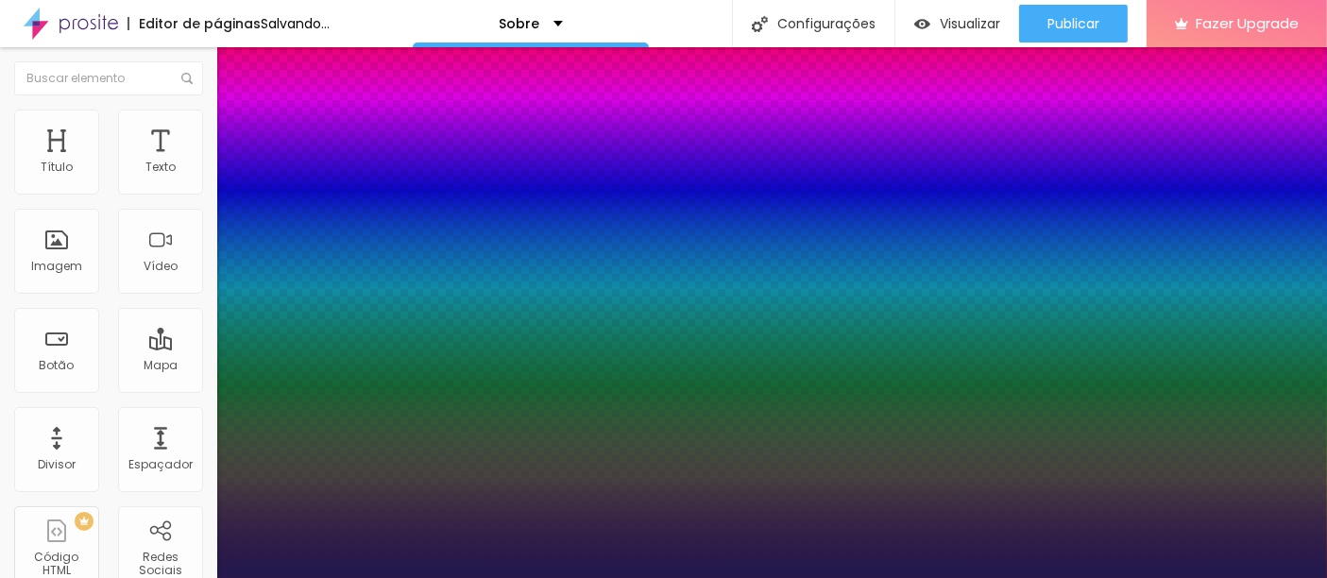
type input "1"
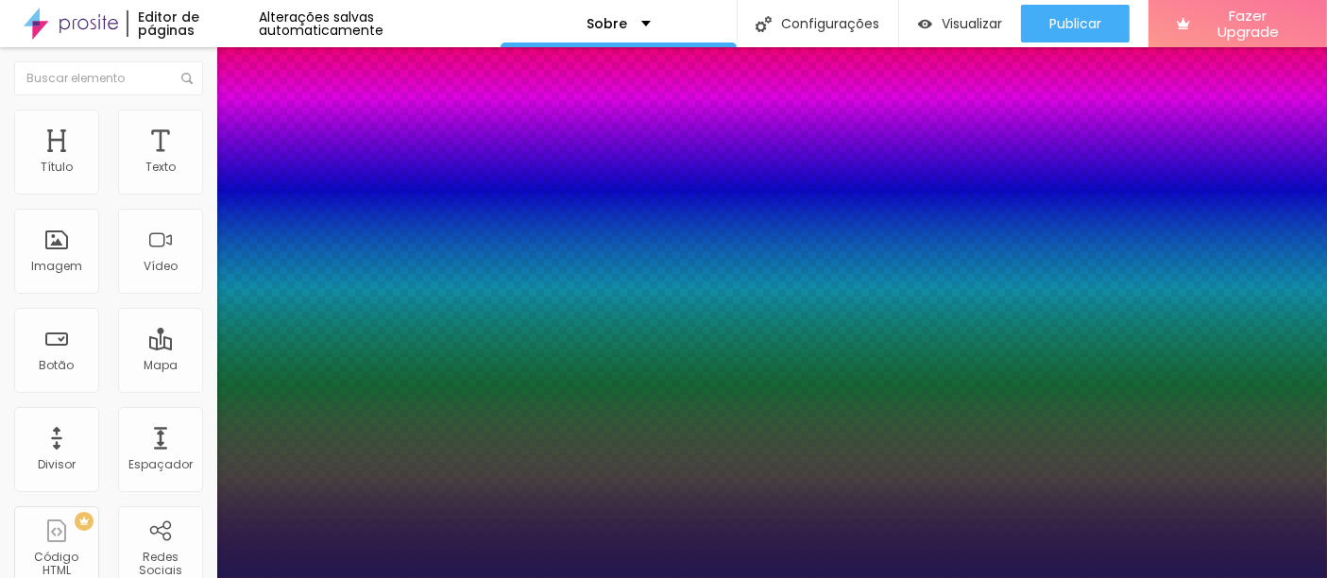
click at [734, 577] on div at bounding box center [663, 578] width 1327 height 0
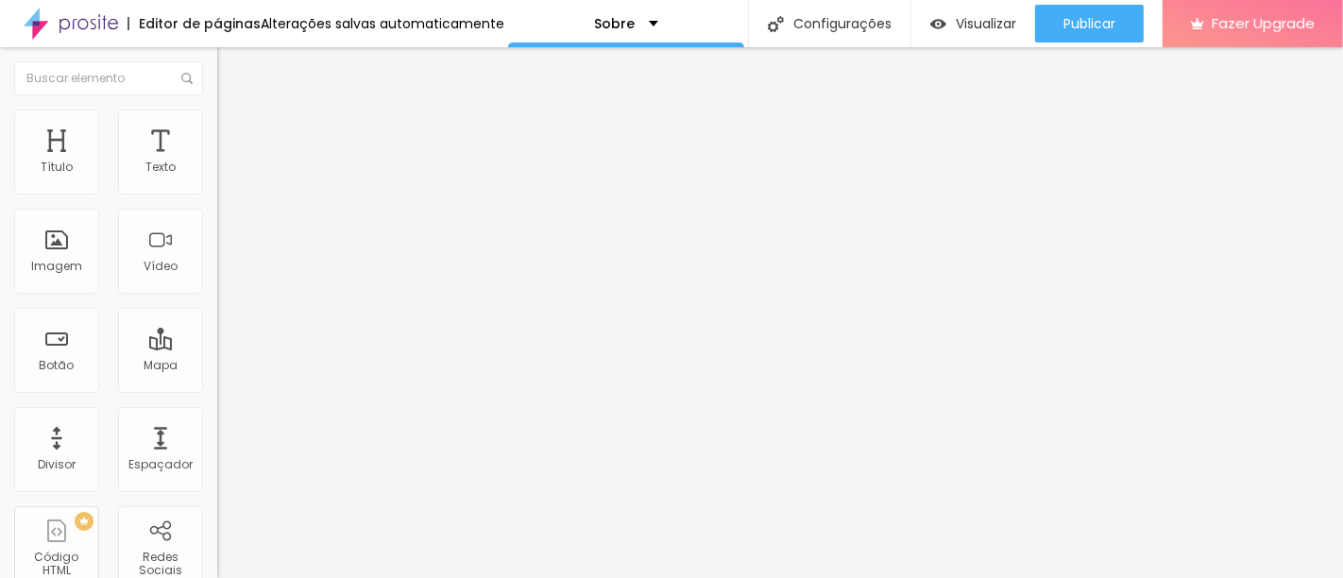
click at [217, 181] on button "button" at bounding box center [230, 172] width 26 height 20
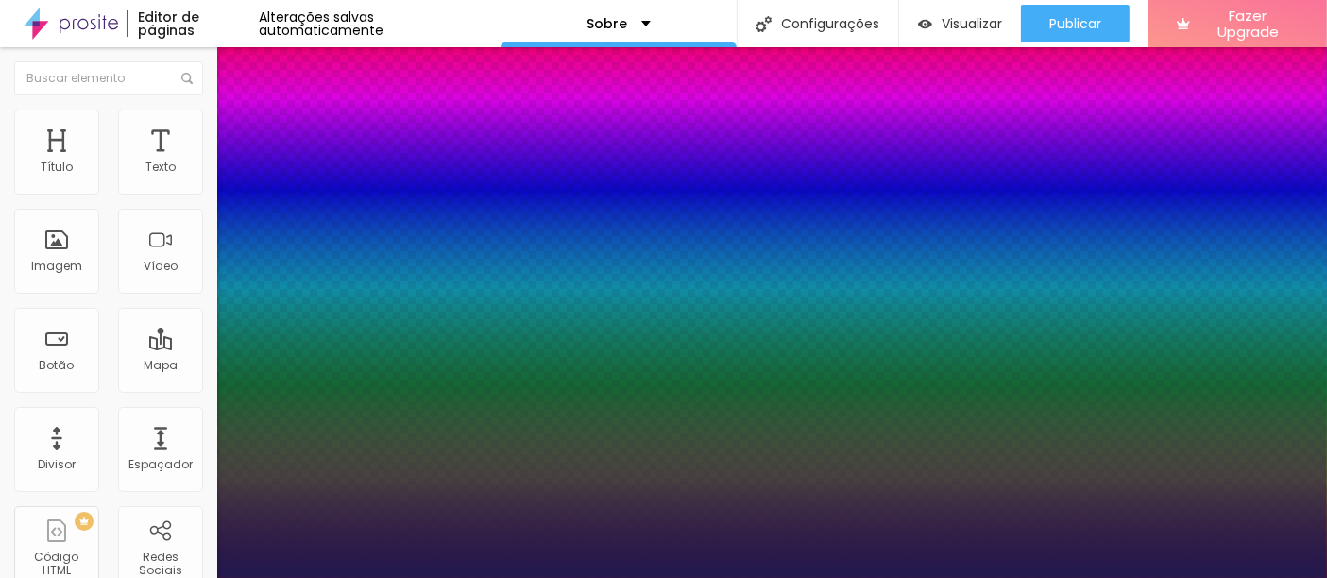
type input "1"
type input "0.1"
type input "1"
type input "0.2"
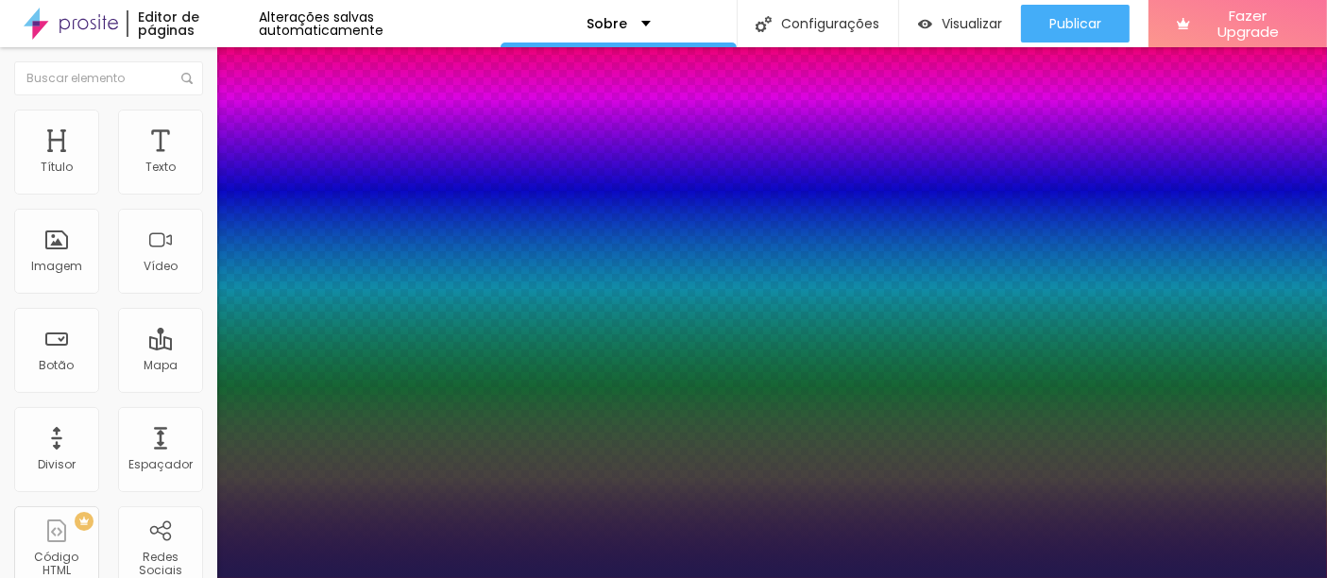
type input "0.2"
type input "1"
type input "0.3"
type input "1"
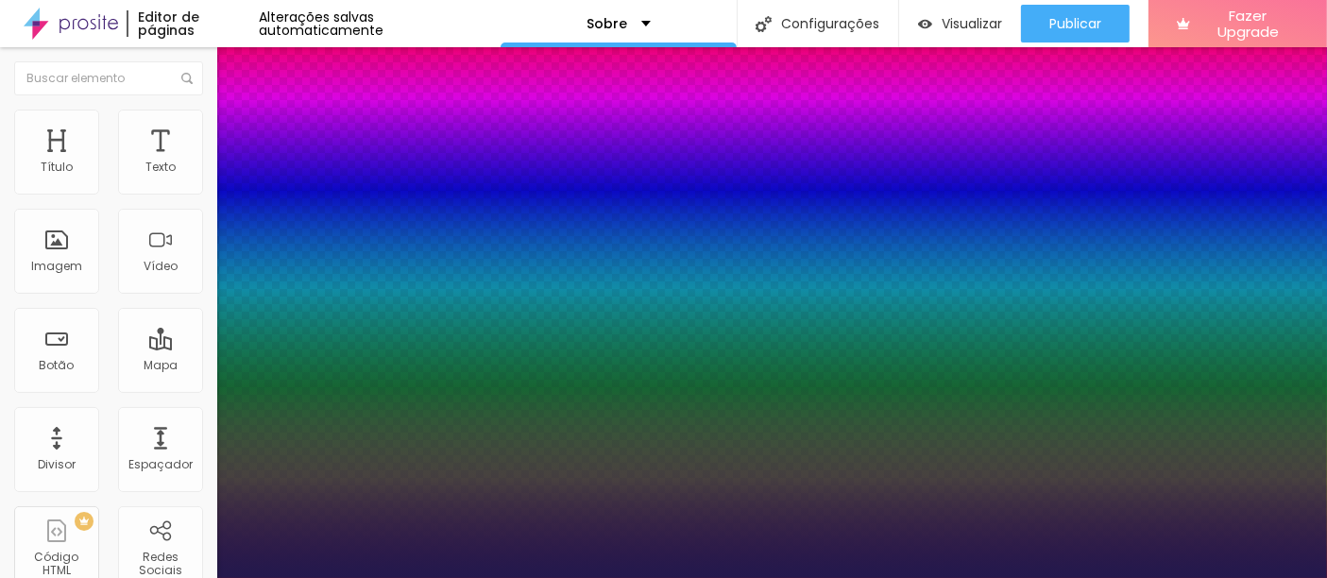
type input "0.4"
type input "1"
type input "0.5"
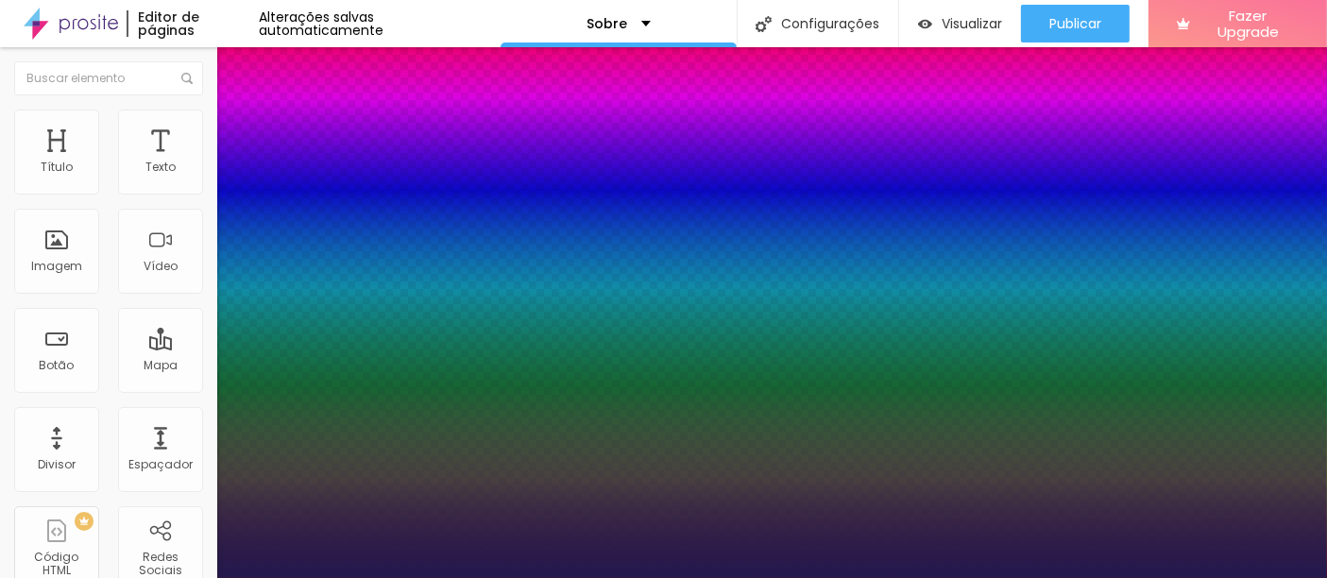
type input "1"
type input "0.6"
type input "1"
type input "0.8"
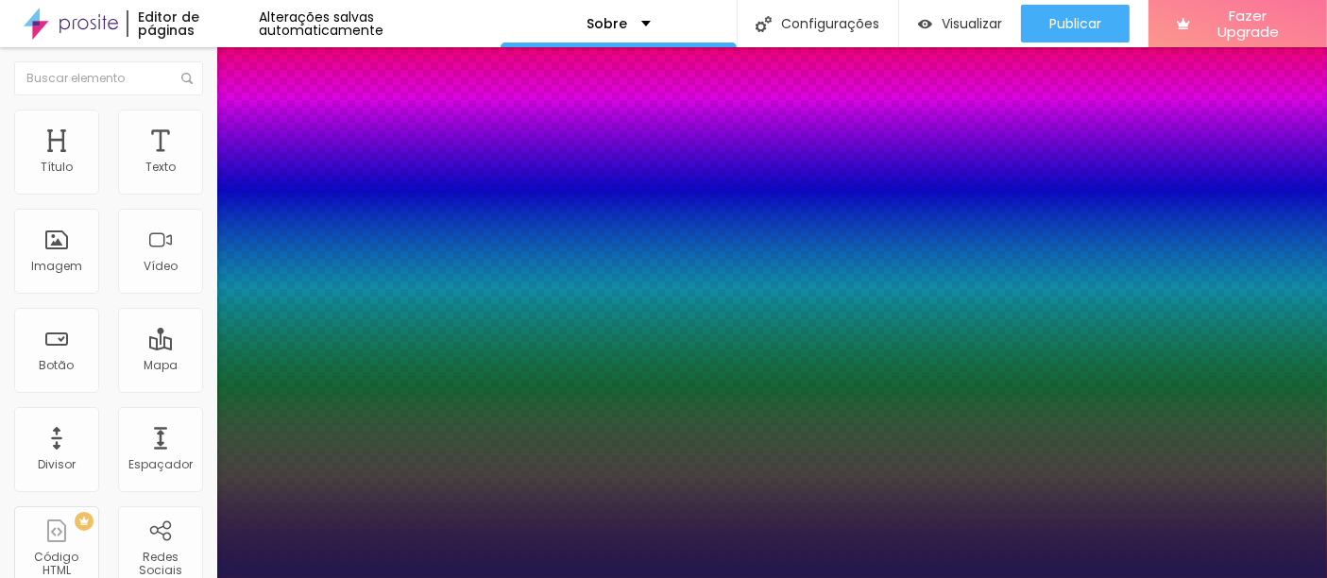
type input "0.8"
type input "1"
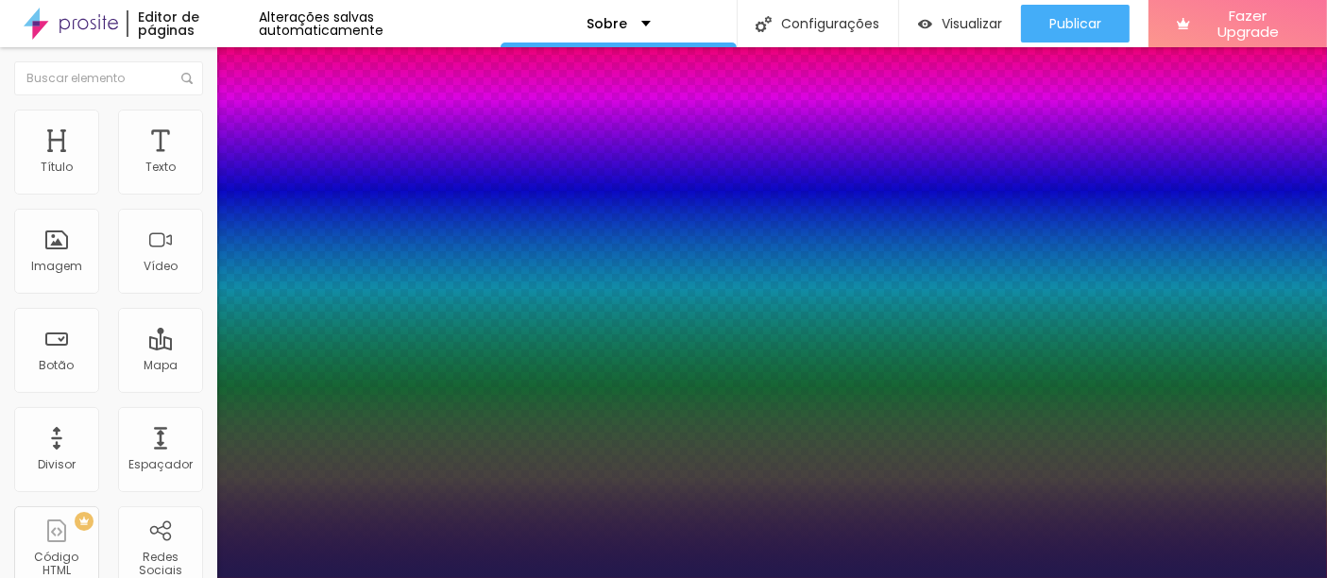
type input "0.9"
type input "1"
type input "0.6"
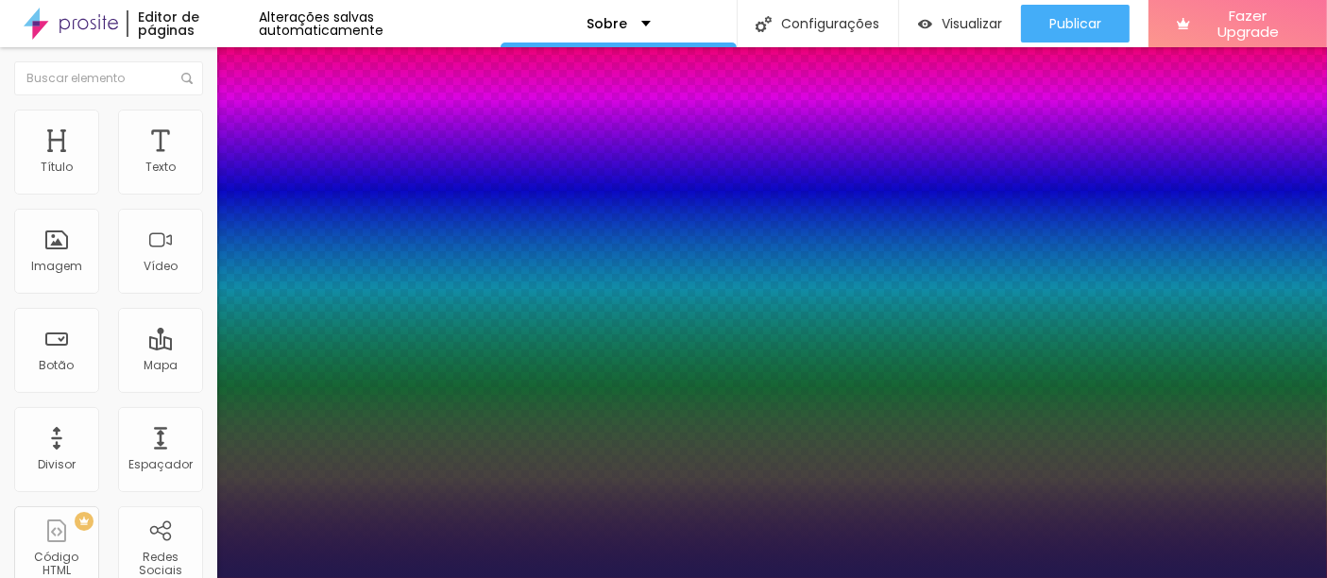
type input "1"
type input "0.5"
type input "1"
type input "0.1"
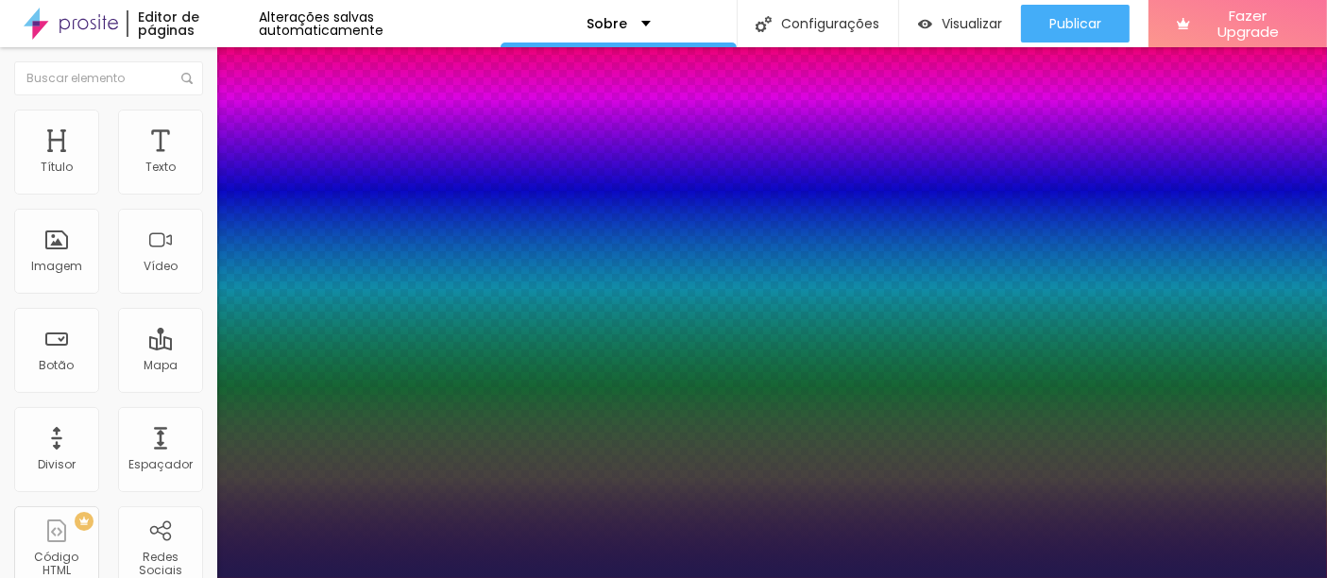
type input "0.1"
type input "1"
type input "0"
type input "1"
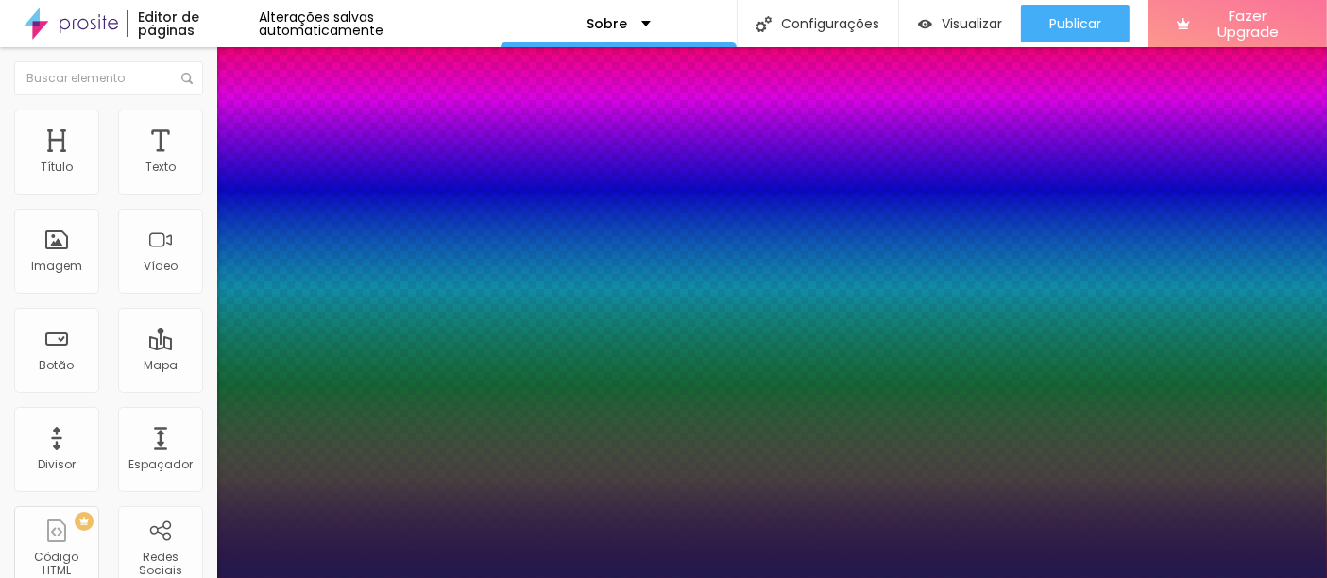
select select "JosefinSlab"
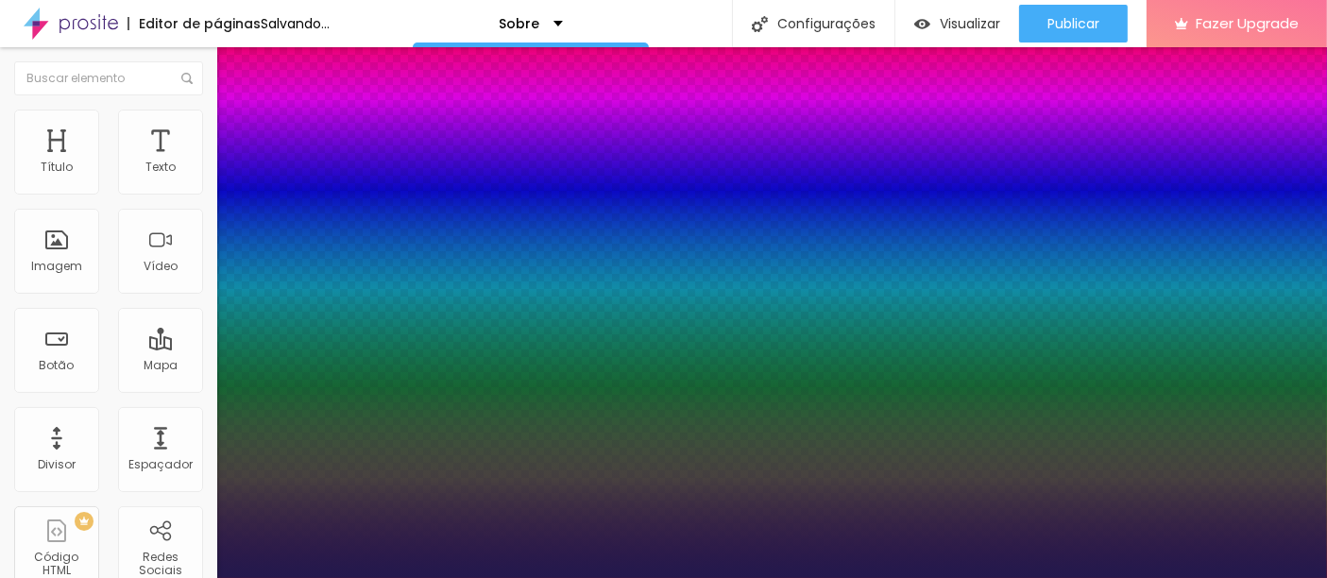
type input "1"
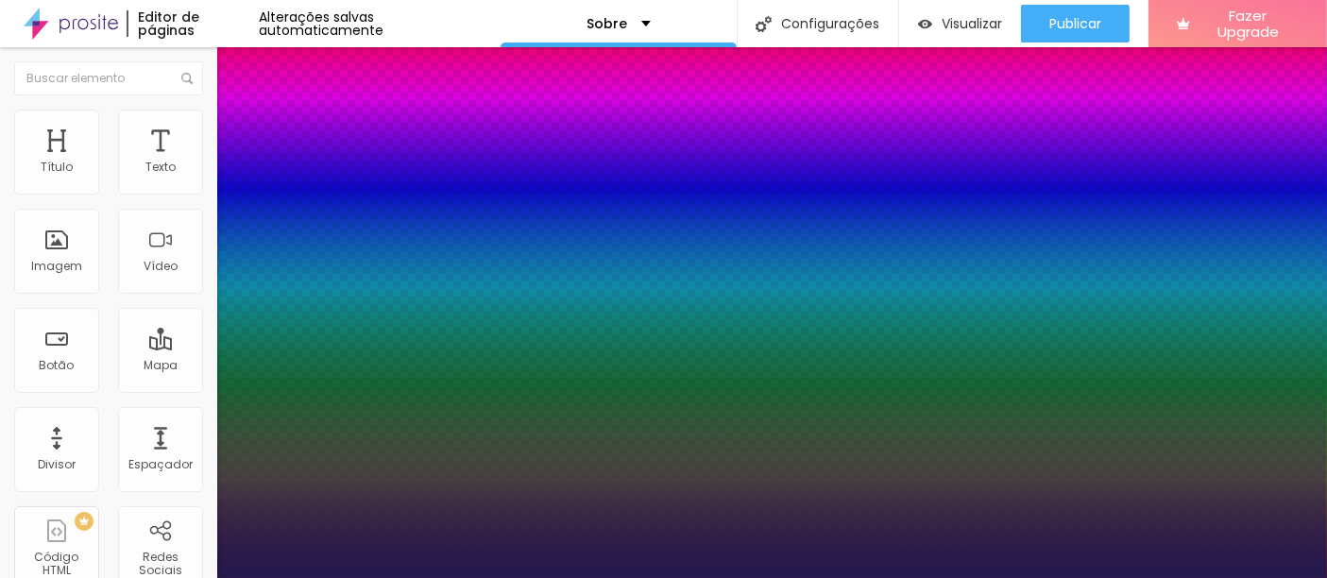
select select "JosefinSlabLight"
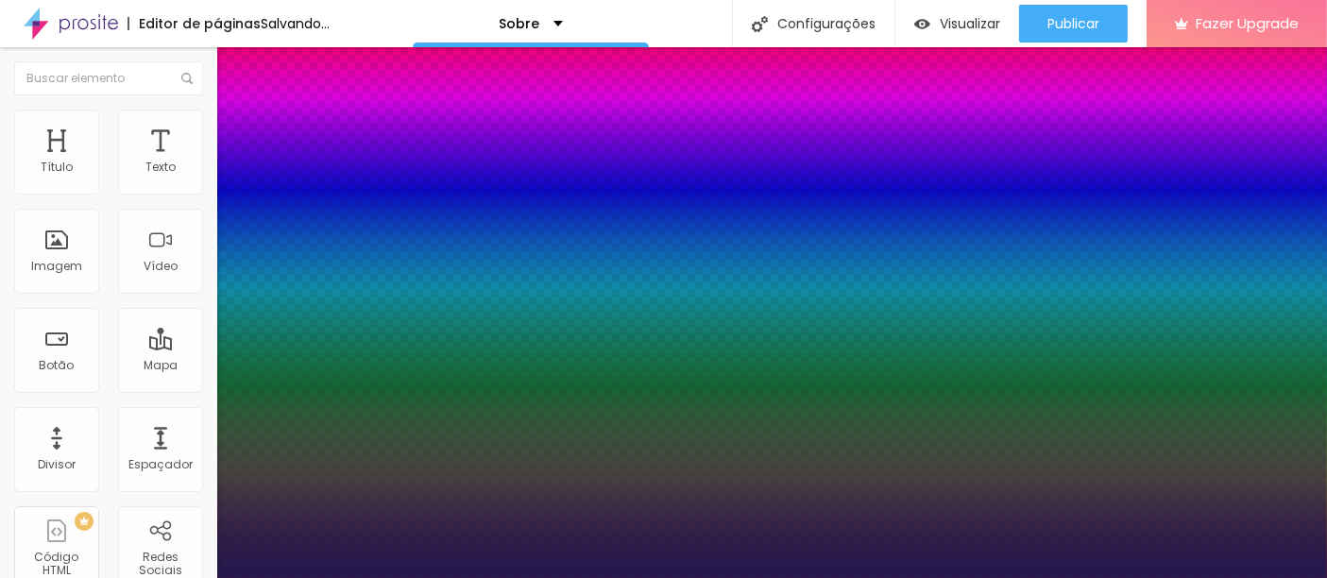
type input "1"
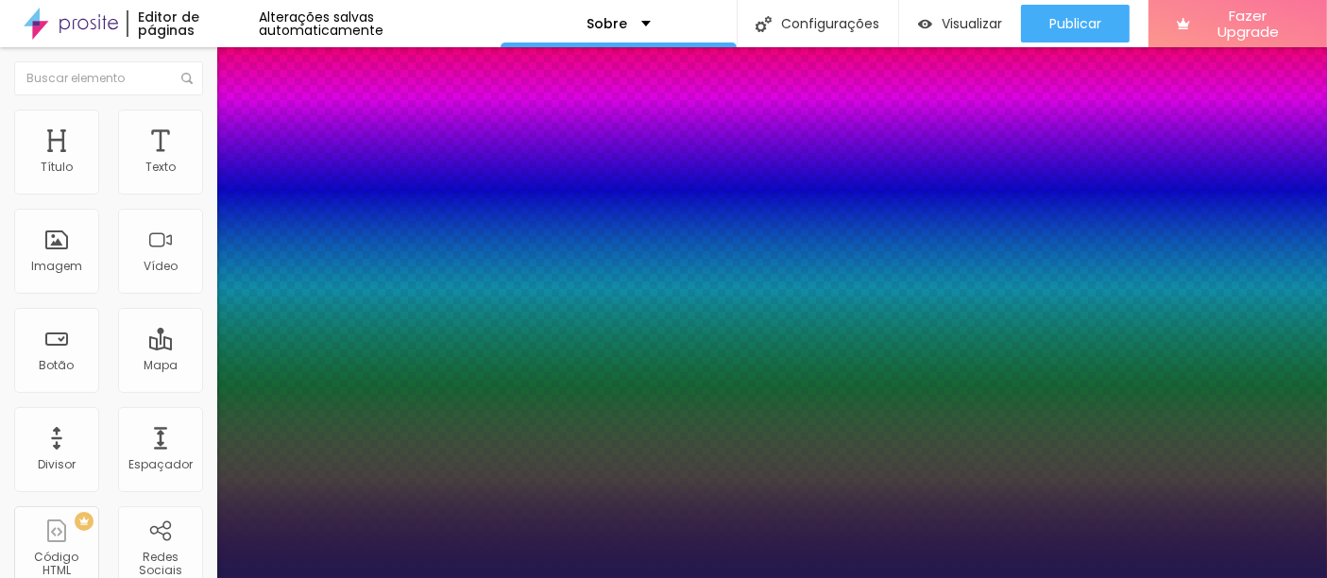
click at [842, 577] on div at bounding box center [663, 578] width 1327 height 0
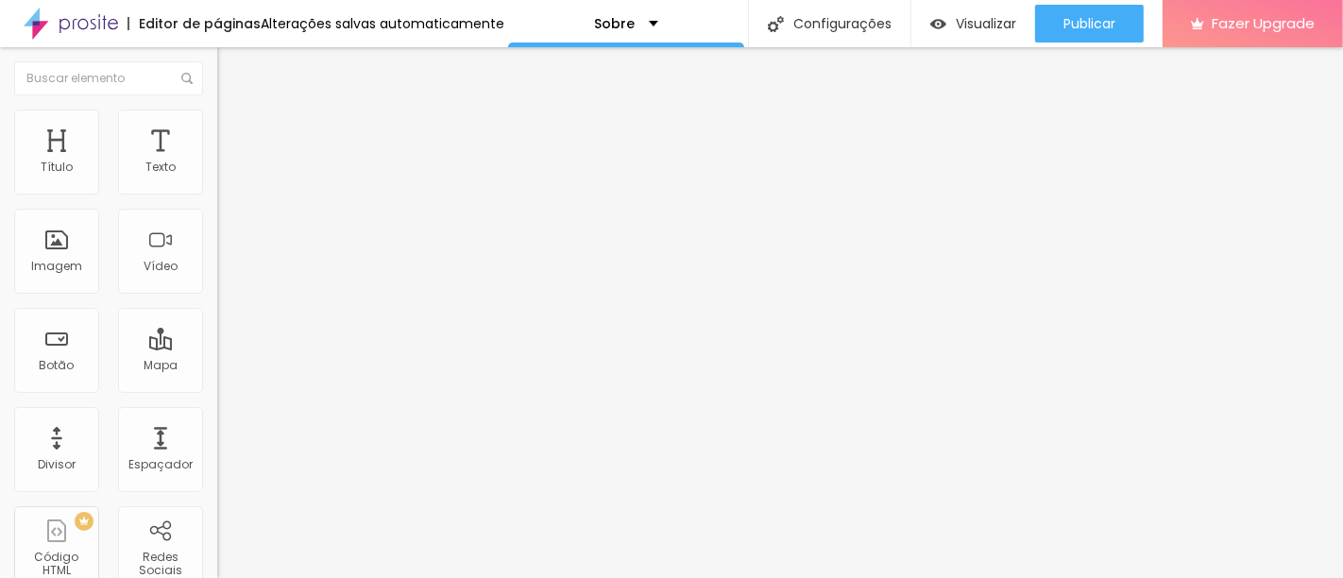
click at [217, 122] on li "Estilo" at bounding box center [325, 119] width 217 height 19
click at [217, 507] on button "button" at bounding box center [230, 517] width 26 height 20
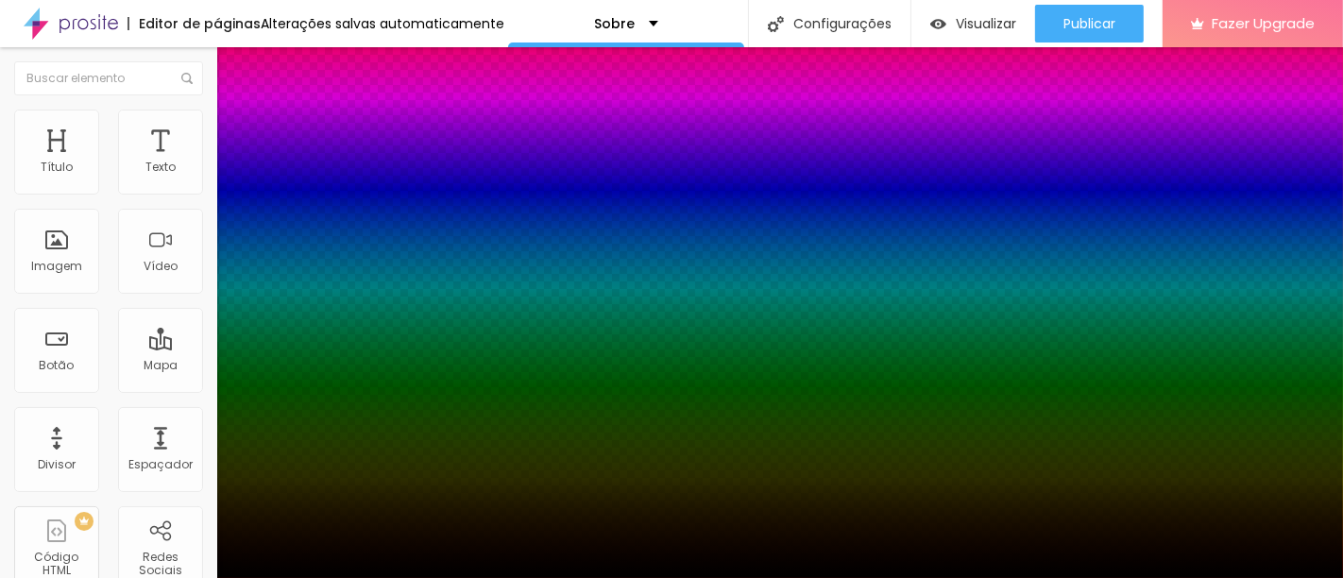
click at [82, 577] on div at bounding box center [671, 578] width 1343 height 0
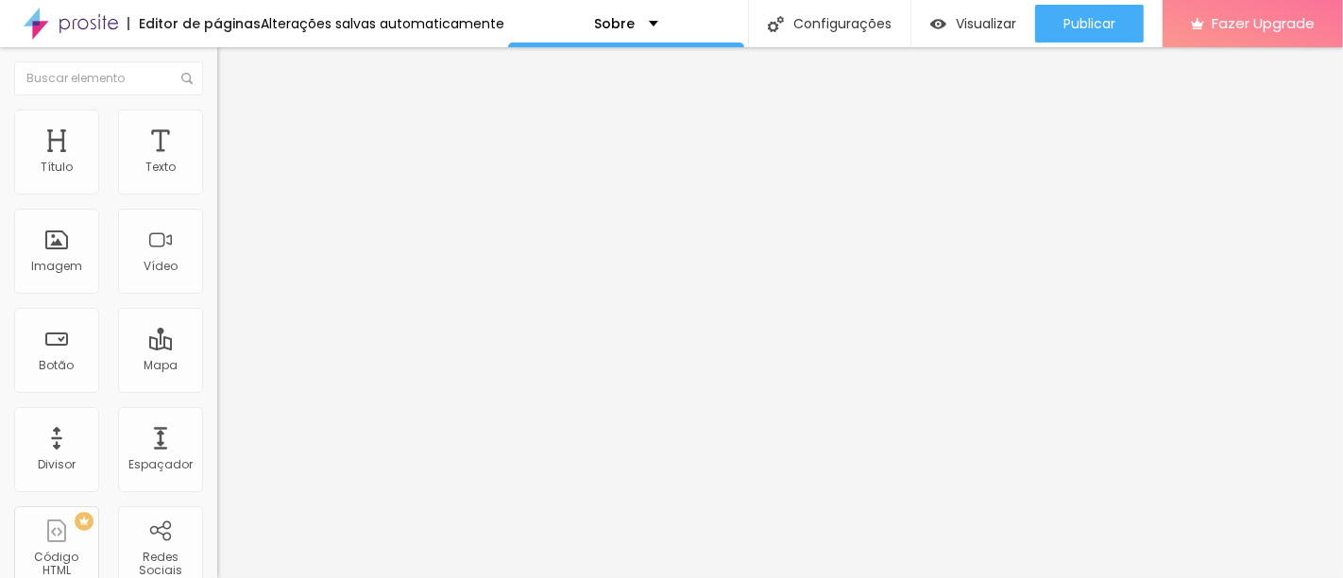
click at [234, 137] on span "Avançado" at bounding box center [265, 141] width 62 height 16
click at [231, 73] on img "button" at bounding box center [238, 68] width 15 height 15
